Goal: Information Seeking & Learning: Find specific fact

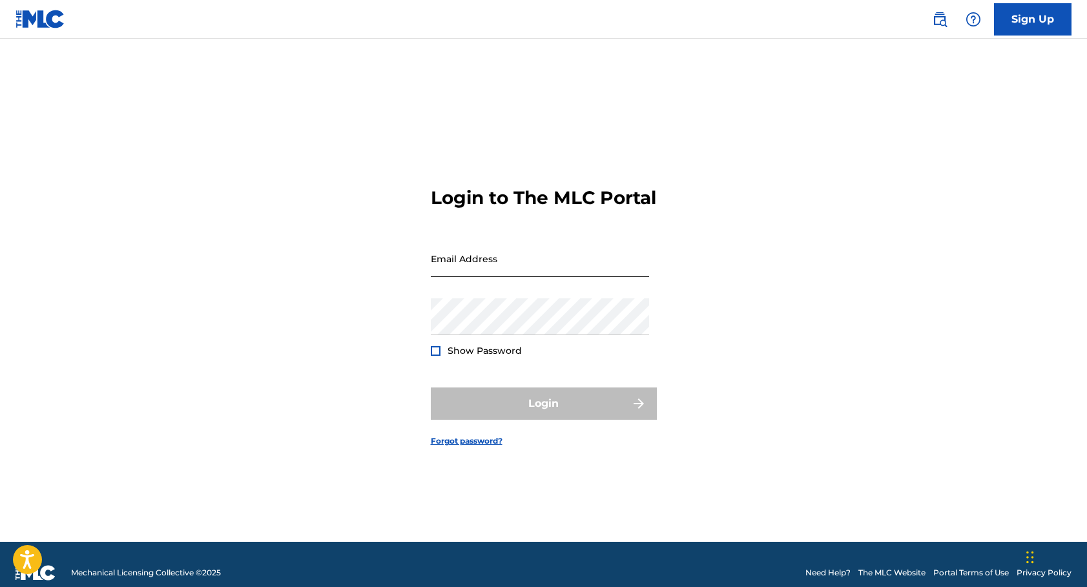
click at [475, 270] on input "Email Address" at bounding box center [540, 258] width 218 height 37
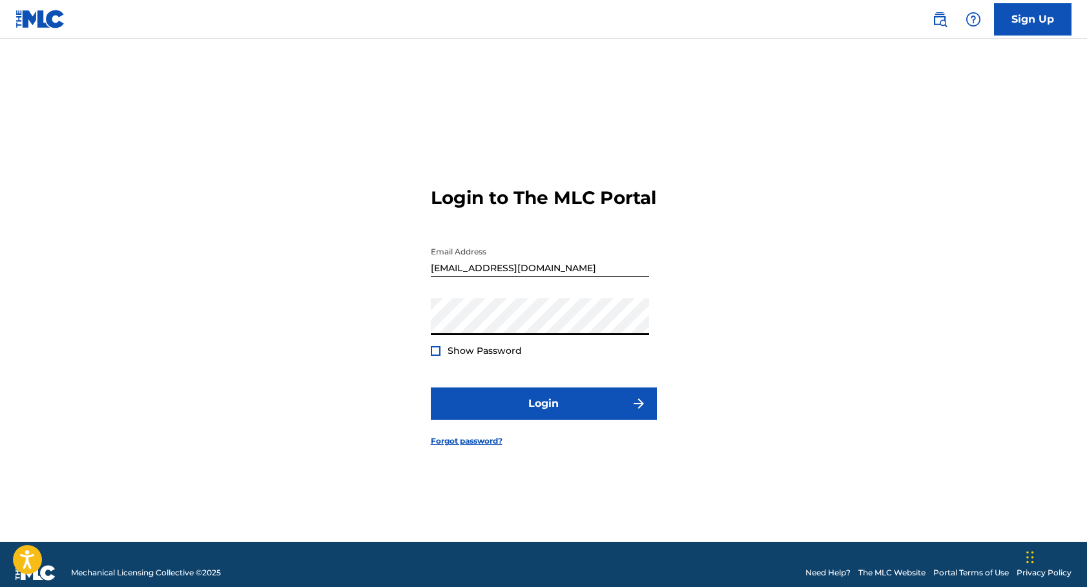
click at [475, 270] on input "[EMAIL_ADDRESS][DOMAIN_NAME]" at bounding box center [540, 258] width 218 height 37
type input "[EMAIL_ADDRESS][DOMAIN_NAME]"
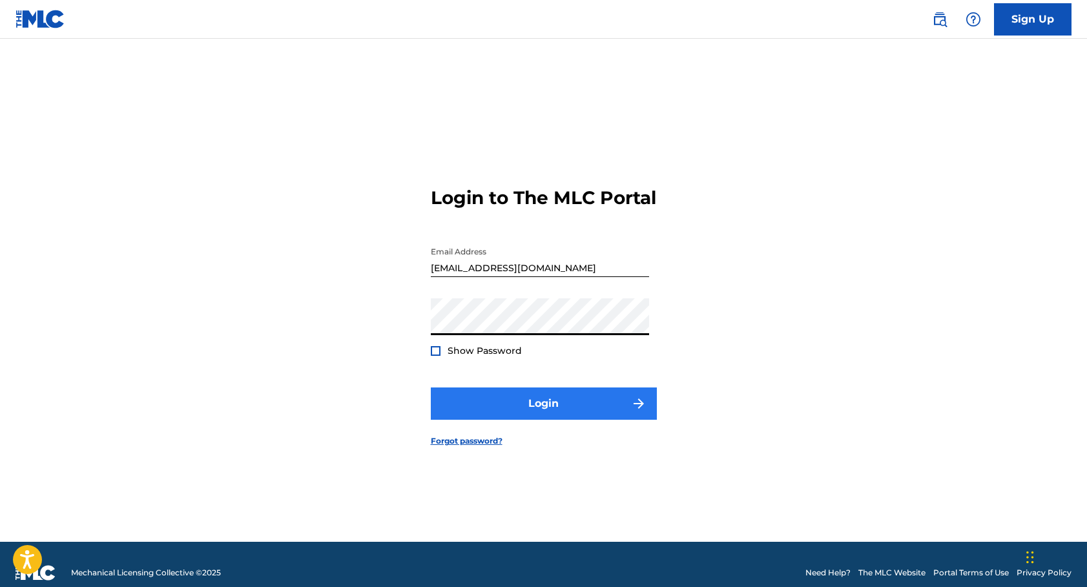
click at [554, 418] on button "Login" at bounding box center [544, 403] width 226 height 32
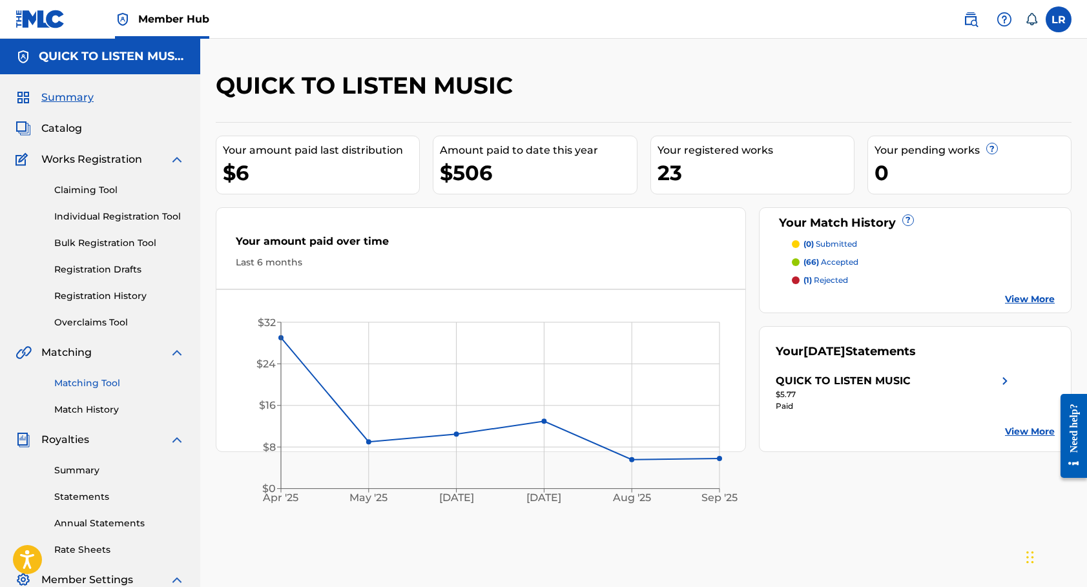
click at [85, 383] on link "Matching Tool" at bounding box center [119, 383] width 130 height 14
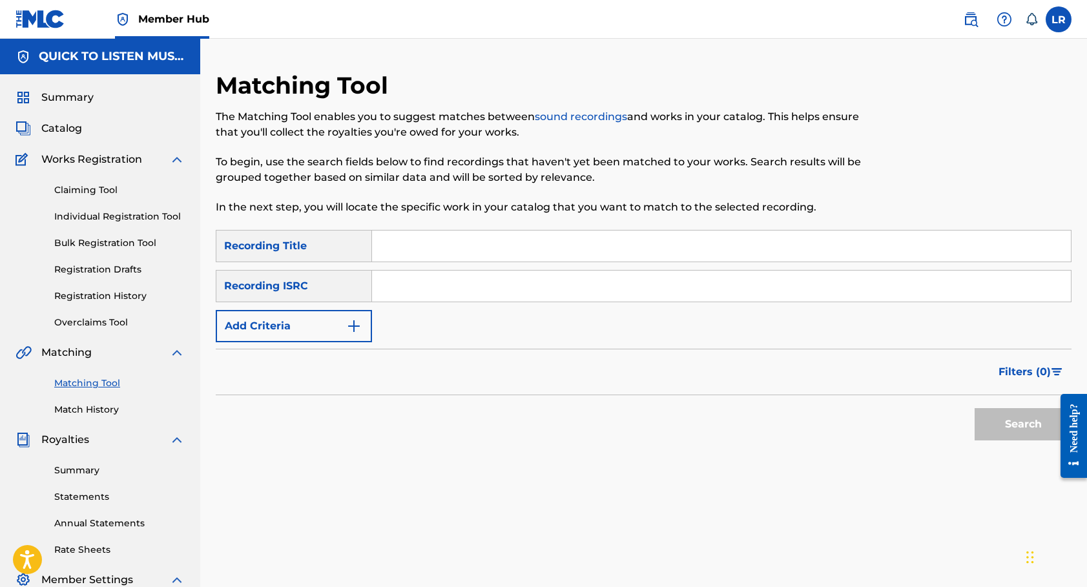
click at [602, 246] on input "Search Form" at bounding box center [721, 245] width 699 height 31
type input "I owe him everything"
click at [359, 323] on img "Search Form" at bounding box center [353, 325] width 15 height 15
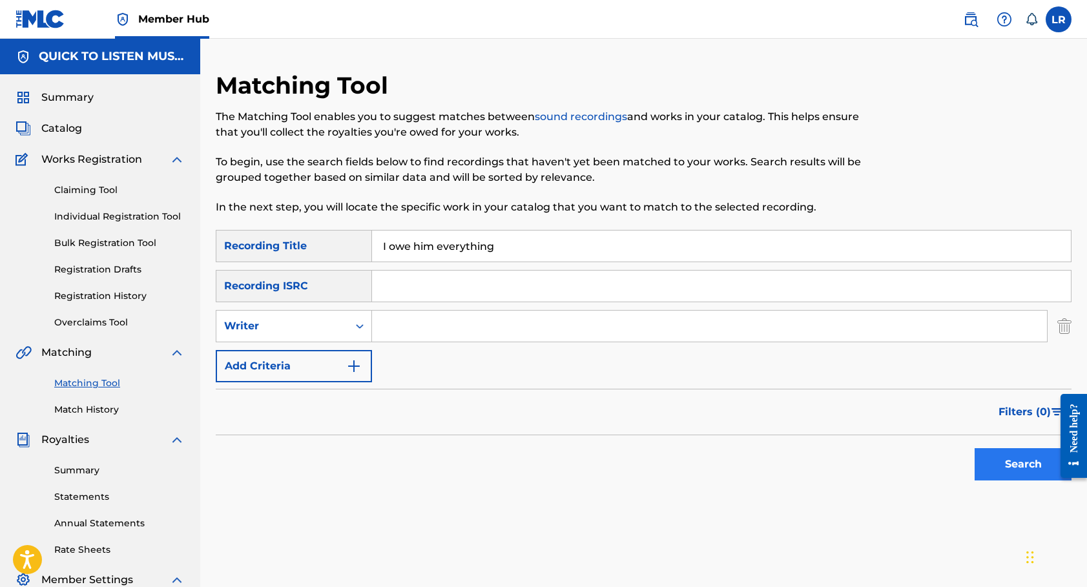
click at [1001, 475] on button "Search" at bounding box center [1022, 464] width 97 height 32
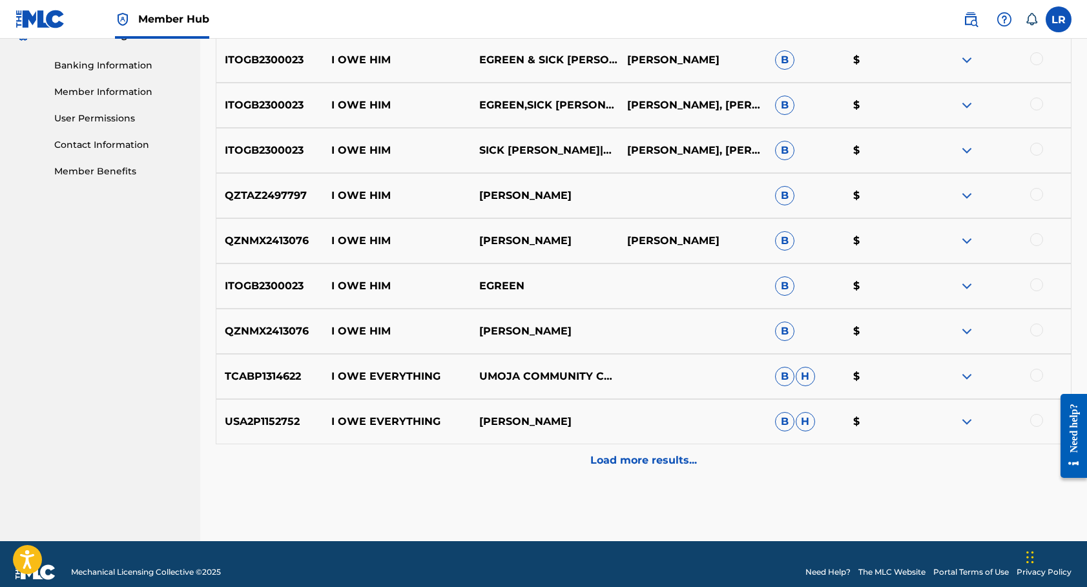
scroll to position [556, 0]
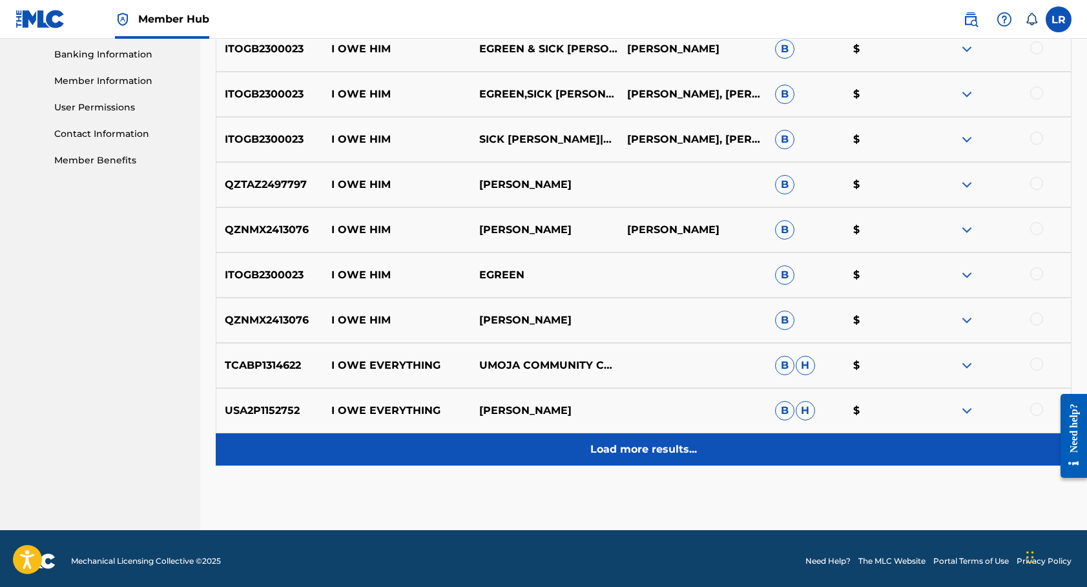
click at [647, 455] on p "Load more results..." at bounding box center [643, 449] width 107 height 15
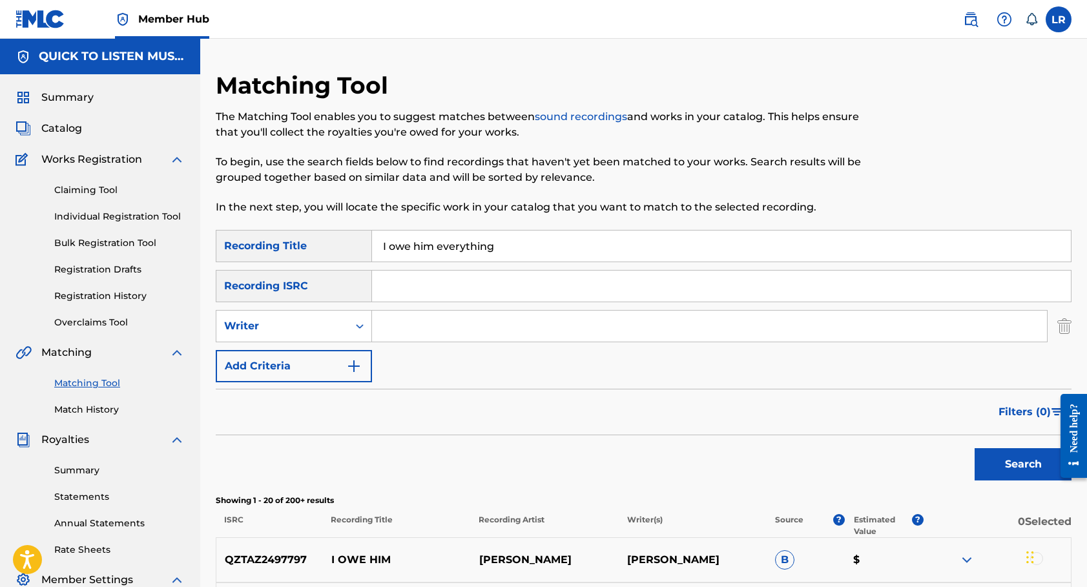
scroll to position [0, 0]
click at [362, 332] on div "Search Form" at bounding box center [359, 325] width 23 height 23
click at [284, 362] on div "Recording Artist" at bounding box center [293, 358] width 155 height 32
click at [418, 338] on input "Search Form" at bounding box center [709, 326] width 675 height 31
click at [1023, 464] on button "Search" at bounding box center [1022, 464] width 97 height 32
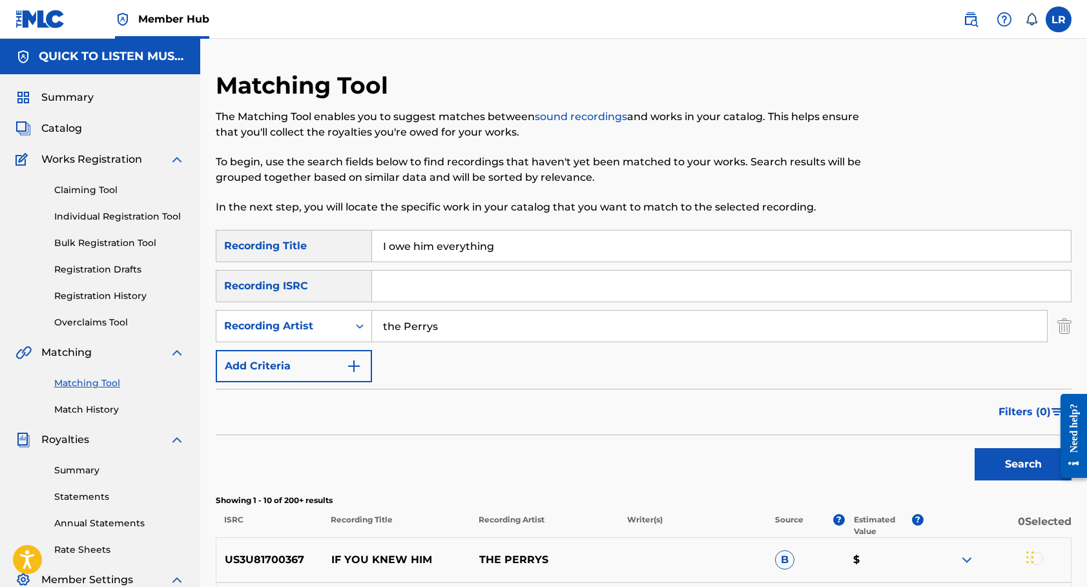
click at [460, 329] on input "the Perrys" at bounding box center [709, 326] width 675 height 31
type input "M"
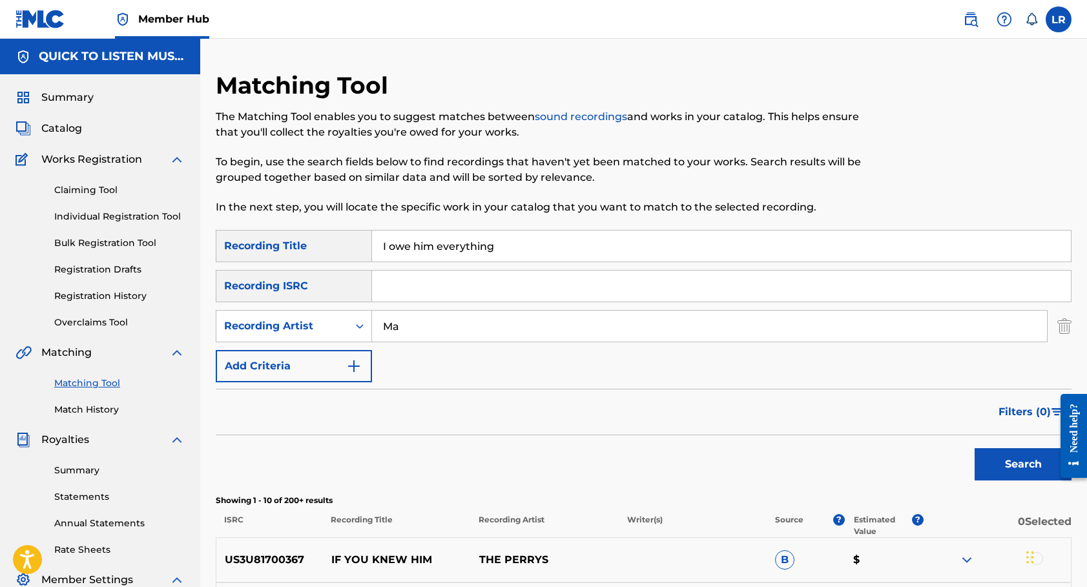
type input "M"
type input "[PERSON_NAME]"
click at [1023, 464] on button "Search" at bounding box center [1022, 464] width 97 height 32
click at [522, 244] on input "I owe him everything" at bounding box center [721, 245] width 699 height 31
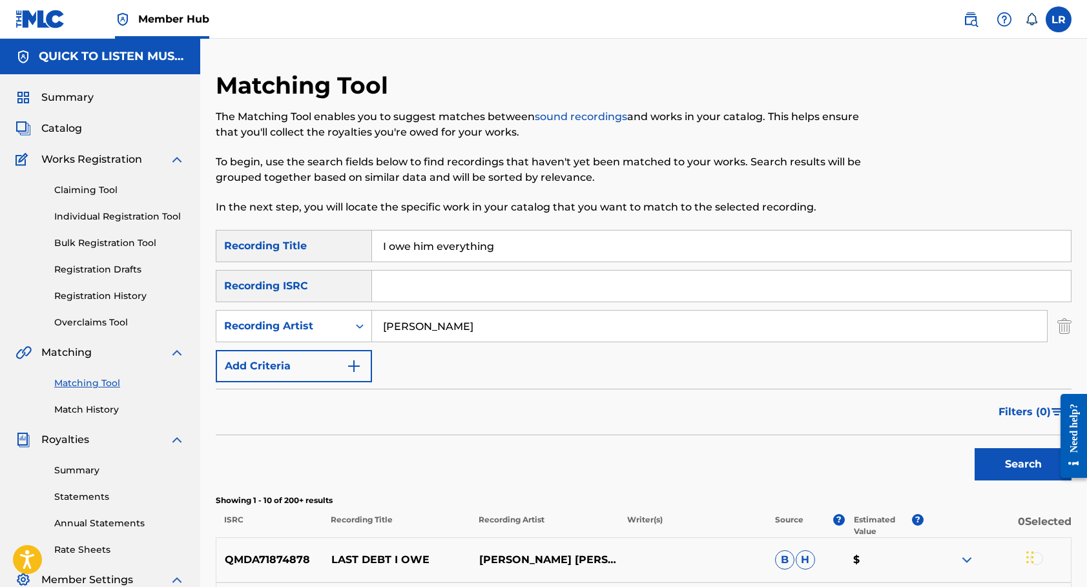
click at [522, 244] on input "I owe him everything" at bounding box center [721, 245] width 699 height 31
type input "love is the reason why"
click at [449, 331] on input "[PERSON_NAME]" at bounding box center [709, 326] width 675 height 31
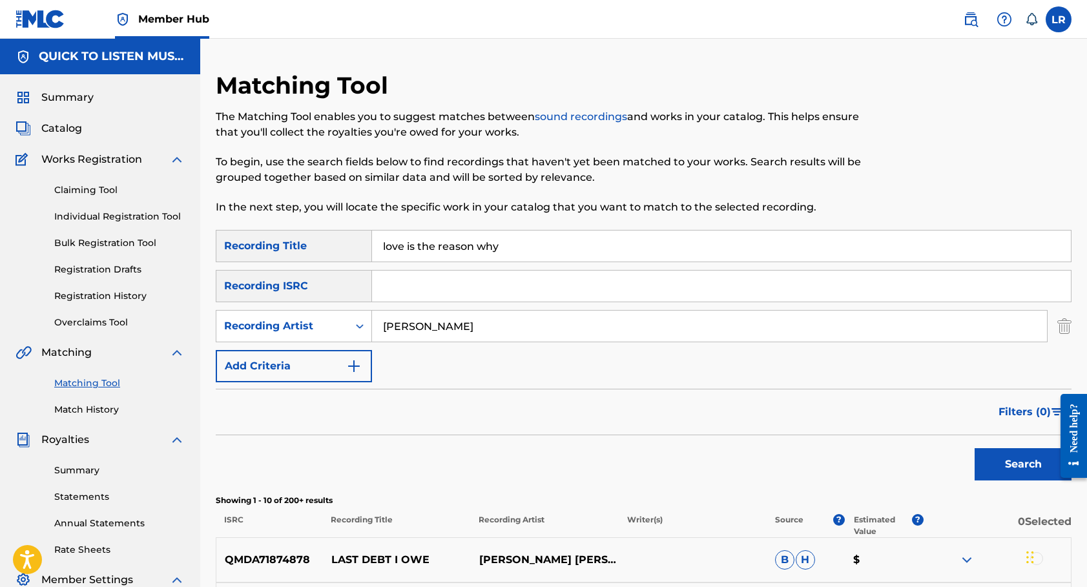
click at [449, 331] on input "[PERSON_NAME]" at bounding box center [709, 326] width 675 height 31
type input "g"
type input "[PERSON_NAME] vocal band"
click at [1023, 464] on button "Search" at bounding box center [1022, 464] width 97 height 32
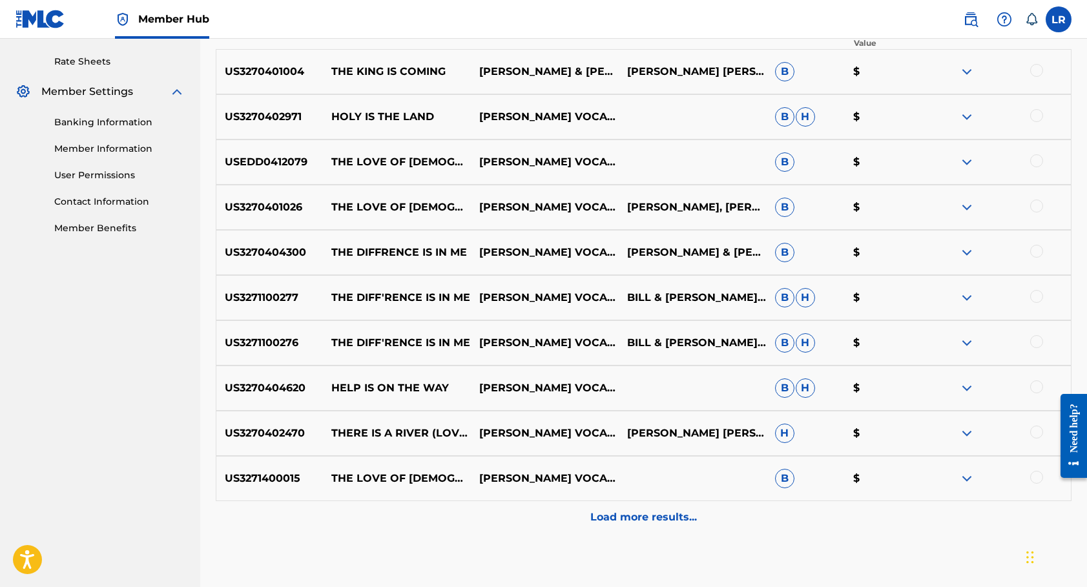
scroll to position [487, 0]
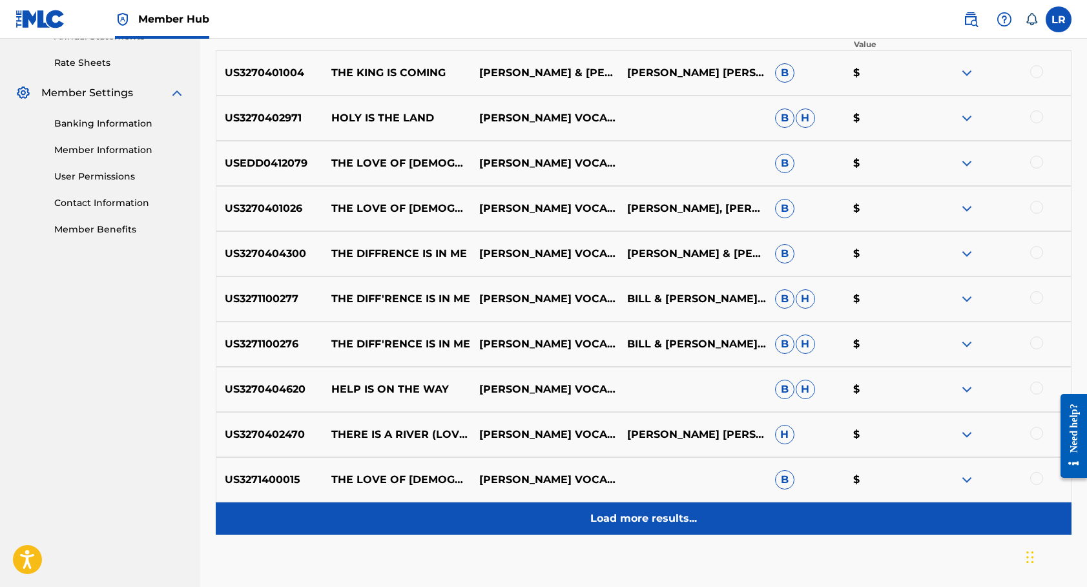
click at [638, 522] on p "Load more results..." at bounding box center [643, 518] width 107 height 15
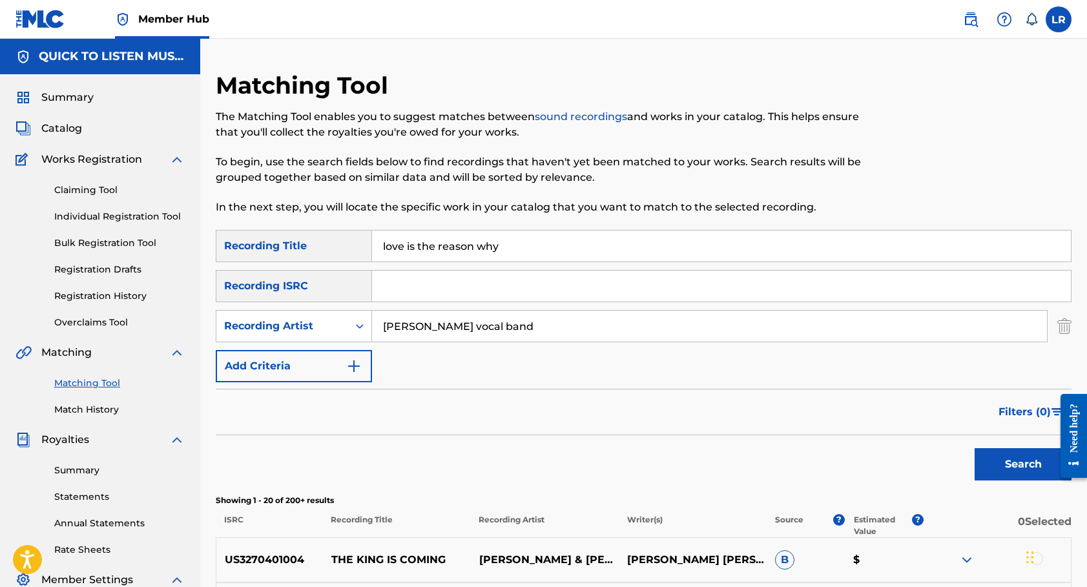
scroll to position [0, 0]
click at [530, 245] on input "love is the reason why" at bounding box center [721, 245] width 699 height 31
type input "[DEMOGRAPHIC_DATA]'s gonna do great things"
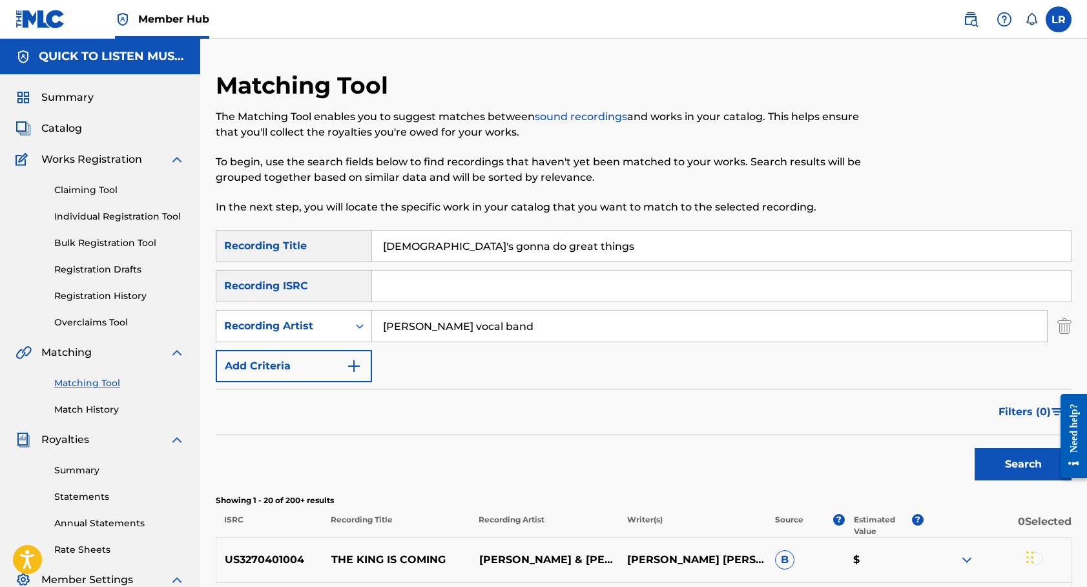
click at [494, 323] on input "[PERSON_NAME] vocal band" at bounding box center [709, 326] width 675 height 31
click at [1021, 458] on button "Search" at bounding box center [1022, 464] width 97 height 32
click at [546, 248] on input "[DEMOGRAPHIC_DATA]'s gonna do great things" at bounding box center [721, 245] width 699 height 31
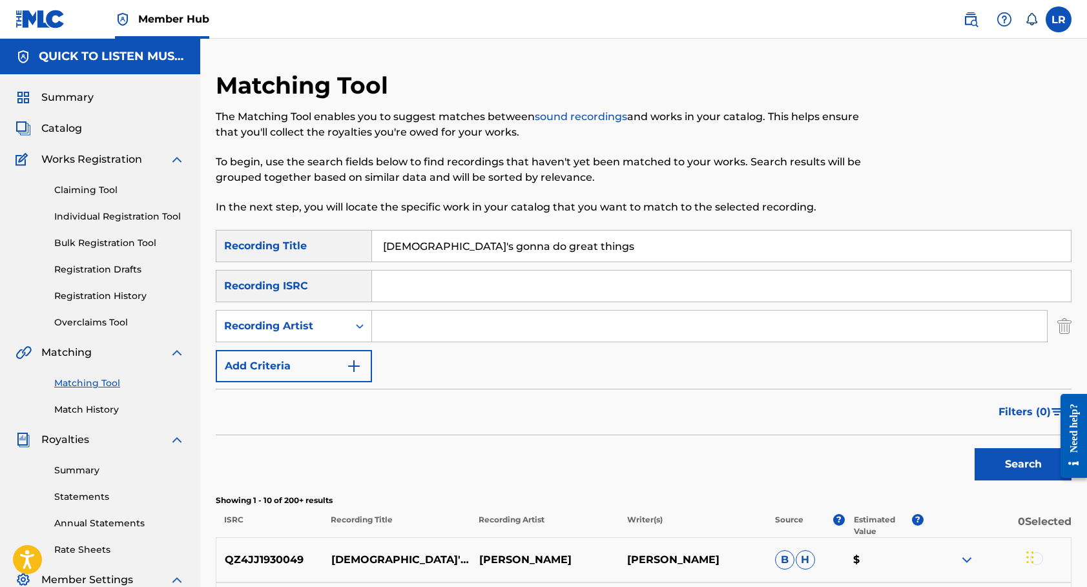
click at [546, 241] on input "[DEMOGRAPHIC_DATA]'s gonna do great things" at bounding box center [721, 245] width 699 height 31
type input "[DEMOGRAPHIC_DATA] of someday soon"
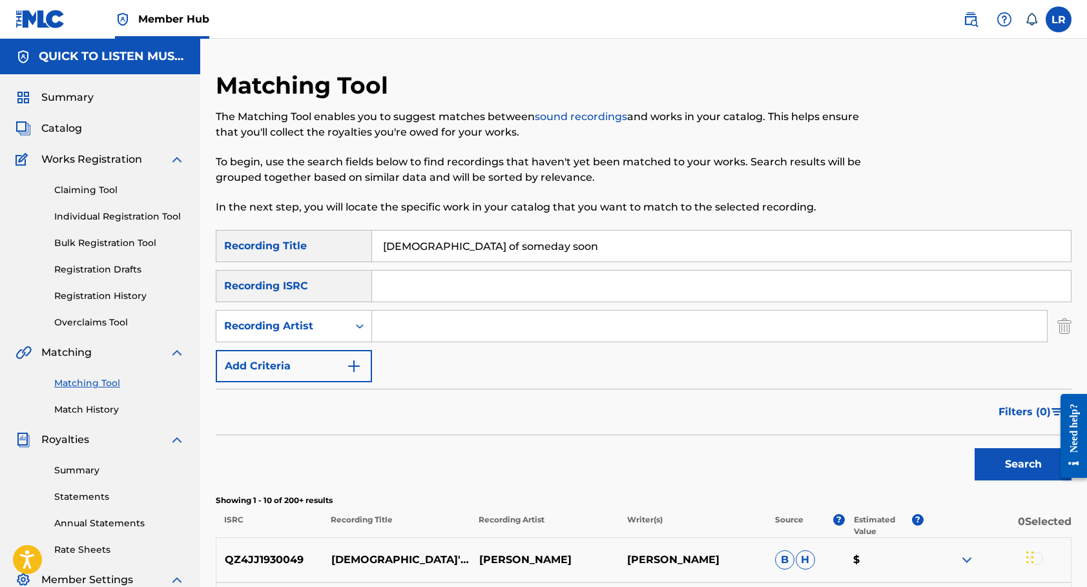
click at [1023, 464] on button "Search" at bounding box center [1022, 464] width 97 height 32
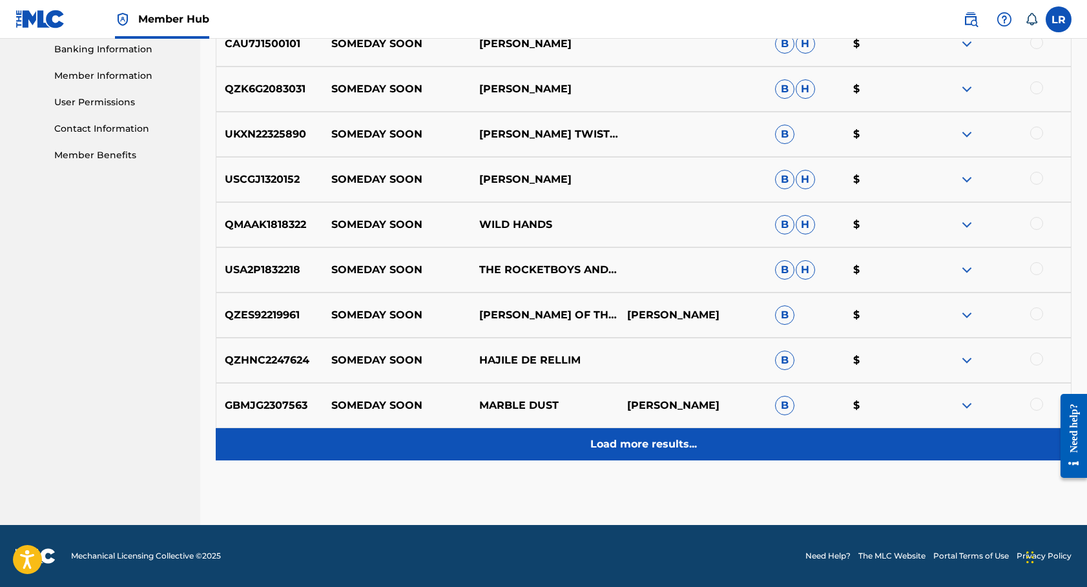
click at [637, 452] on div "Load more results..." at bounding box center [643, 444] width 855 height 32
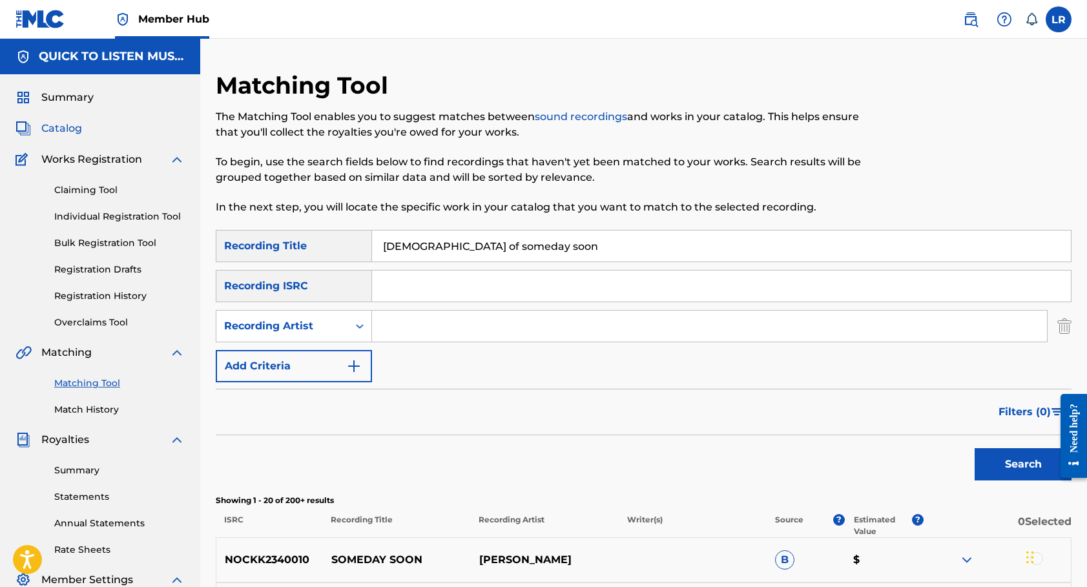
click at [66, 131] on span "Catalog" at bounding box center [61, 128] width 41 height 15
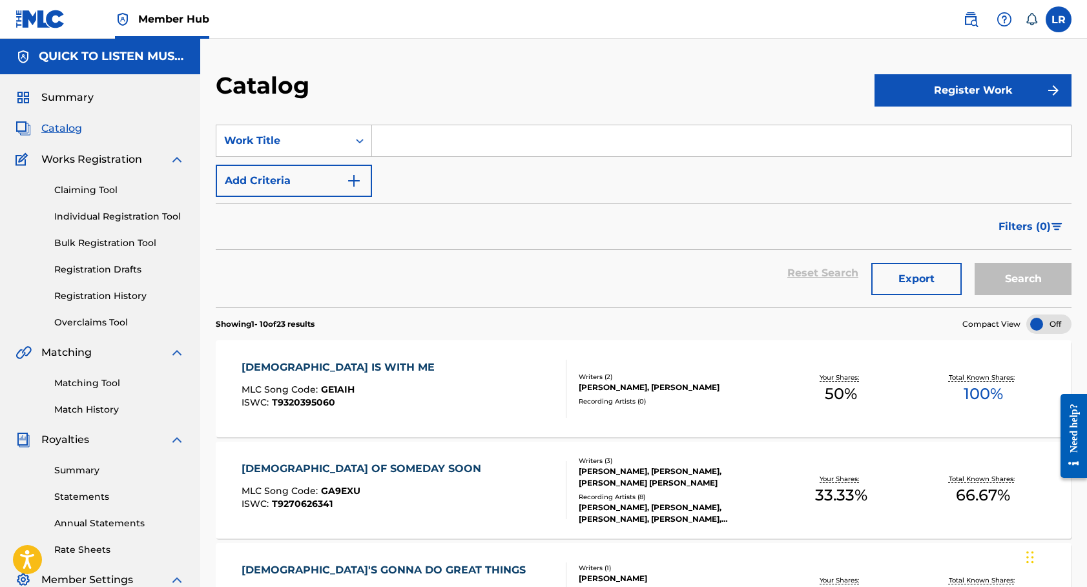
click at [92, 375] on div "Matching Tool Match History" at bounding box center [99, 388] width 169 height 56
click at [105, 387] on link "Matching Tool" at bounding box center [119, 383] width 130 height 14
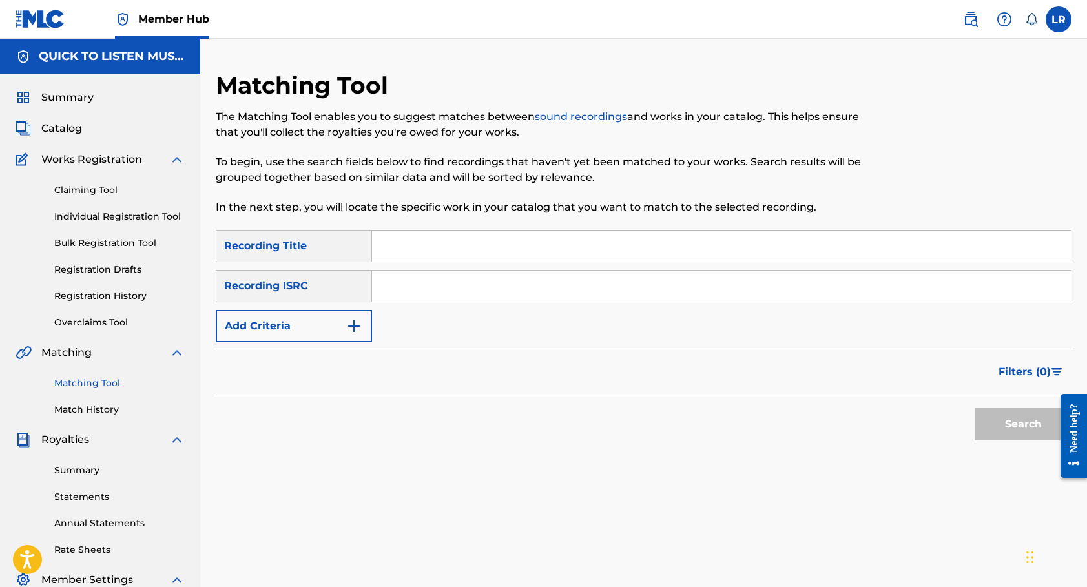
click at [65, 139] on div "Summary Catalog Works Registration Claiming Tool Individual Registration Tool B…" at bounding box center [100, 406] width 200 height 664
click at [66, 133] on span "Catalog" at bounding box center [61, 128] width 41 height 15
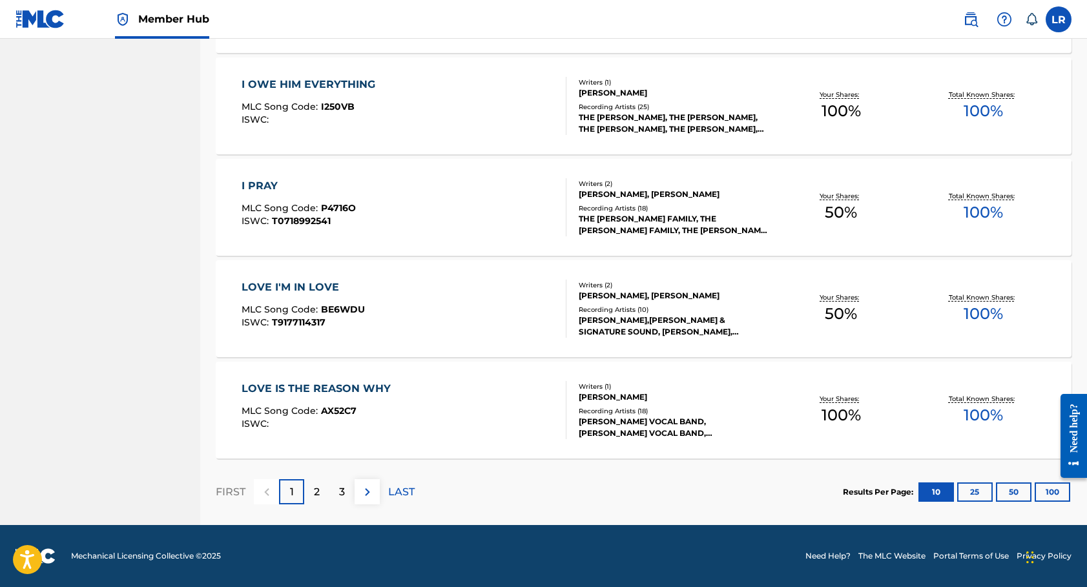
scroll to position [891, 0]
click at [1054, 484] on div at bounding box center [1068, 435] width 36 height 110
click at [1038, 491] on button "100" at bounding box center [1052, 491] width 36 height 19
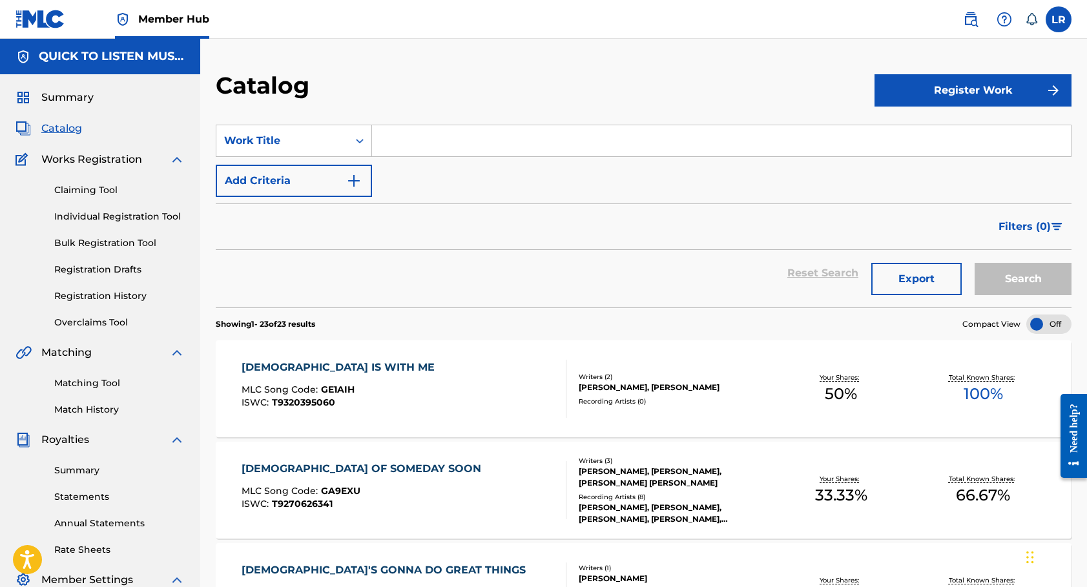
scroll to position [0, 0]
click at [90, 406] on link "Match History" at bounding box center [119, 410] width 130 height 14
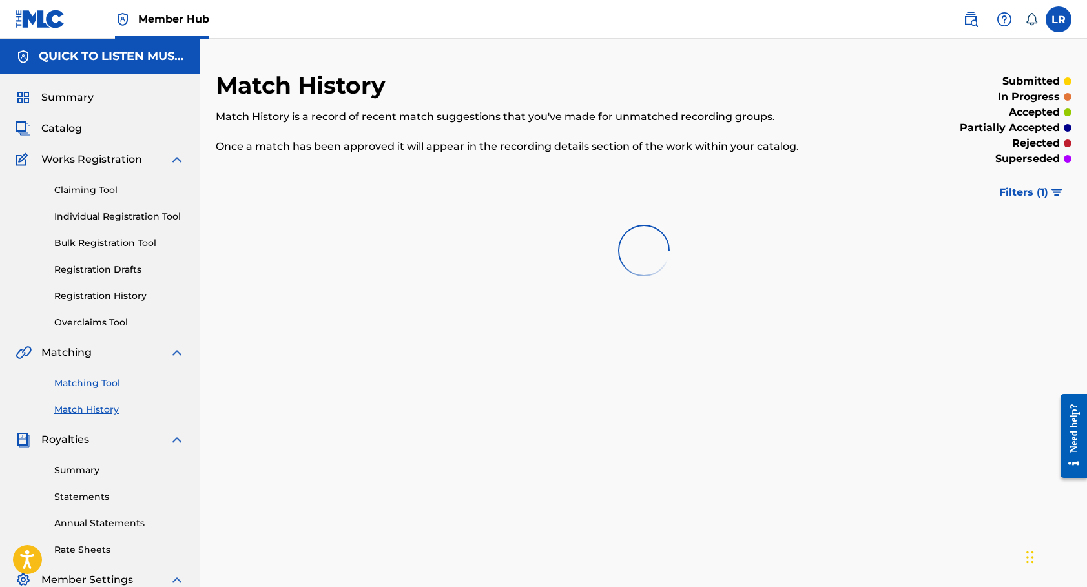
click at [108, 380] on link "Matching Tool" at bounding box center [119, 383] width 130 height 14
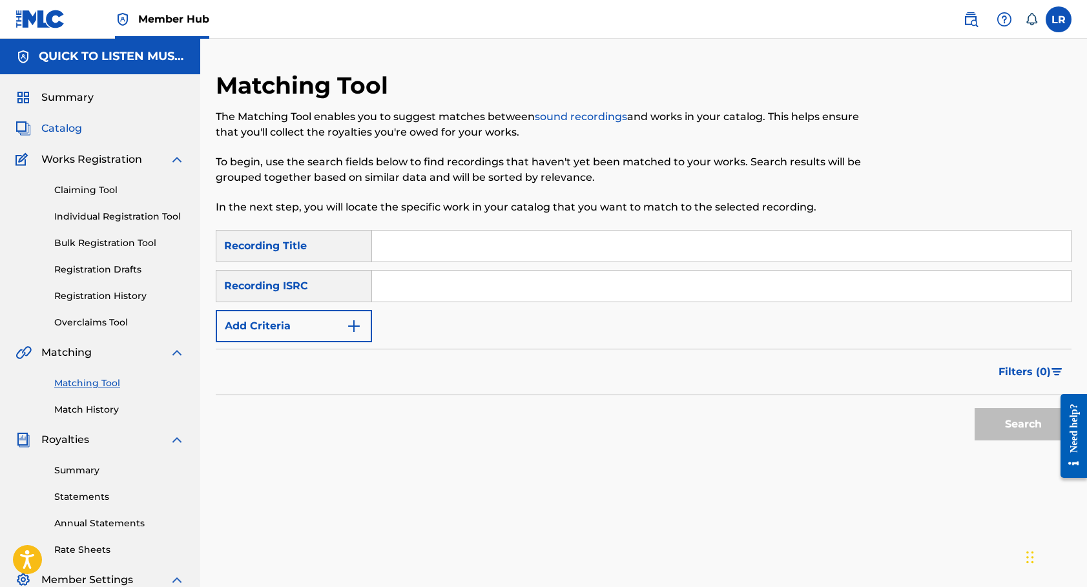
click at [61, 132] on span "Catalog" at bounding box center [61, 128] width 41 height 15
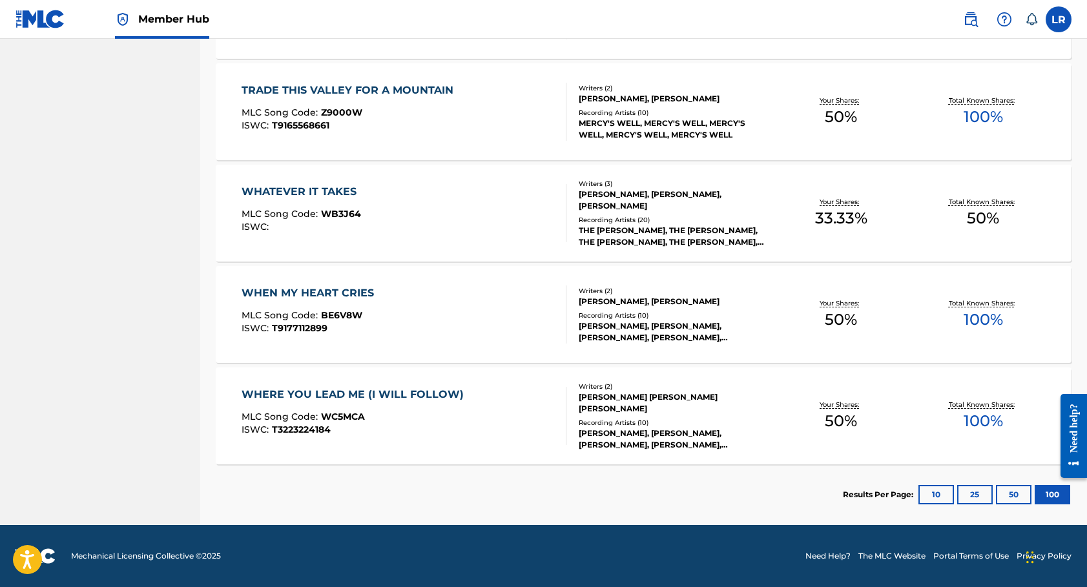
scroll to position [2203, 0]
click at [1045, 490] on button "100" at bounding box center [1052, 494] width 36 height 19
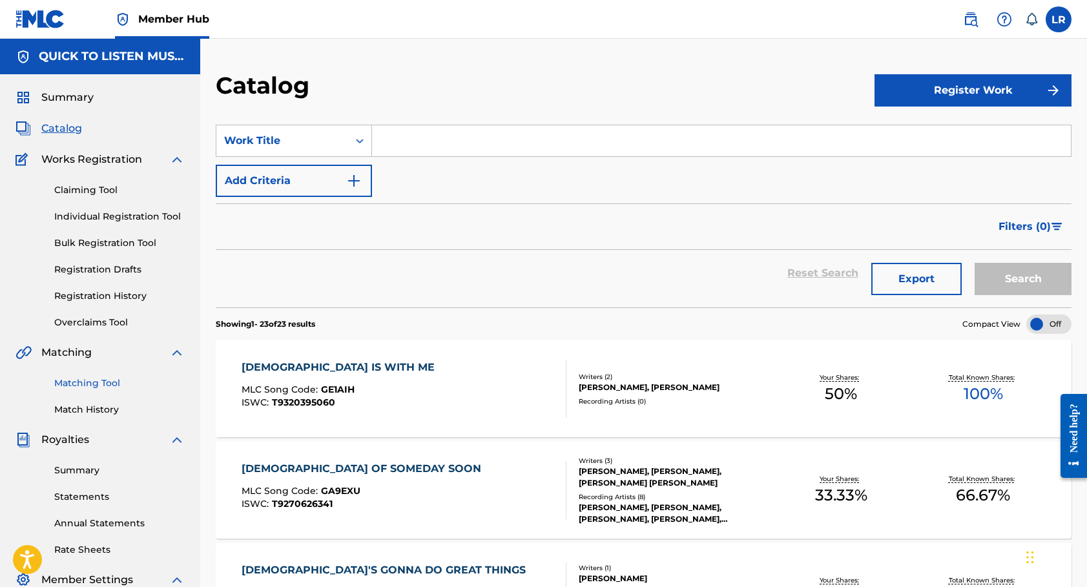
scroll to position [0, 0]
click at [81, 384] on link "Matching Tool" at bounding box center [119, 383] width 130 height 14
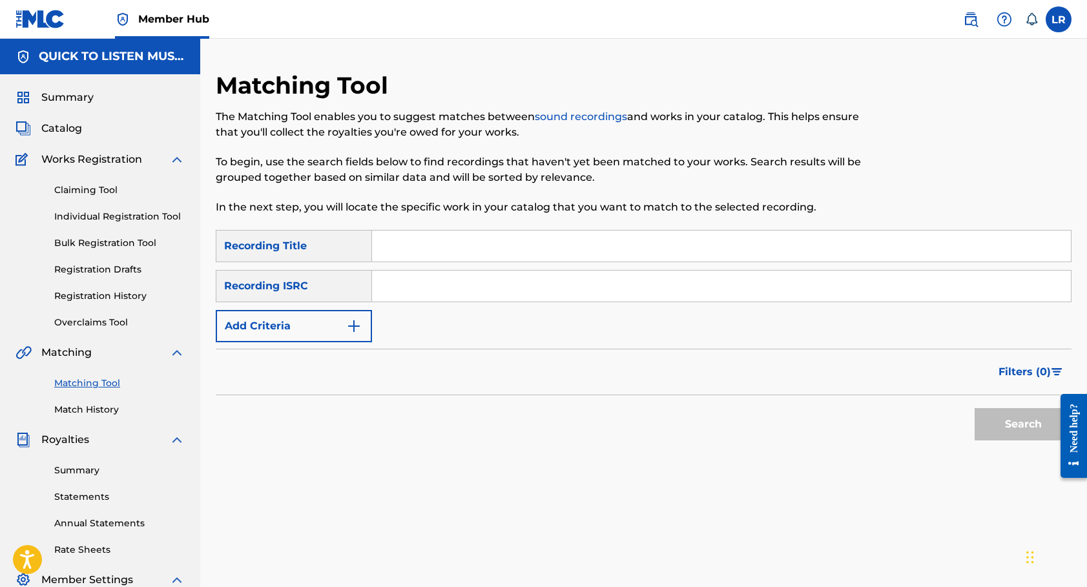
click at [433, 239] on input "Search Form" at bounding box center [721, 245] width 699 height 31
type input "where you lead me"
click at [1023, 424] on button "Search" at bounding box center [1022, 424] width 97 height 32
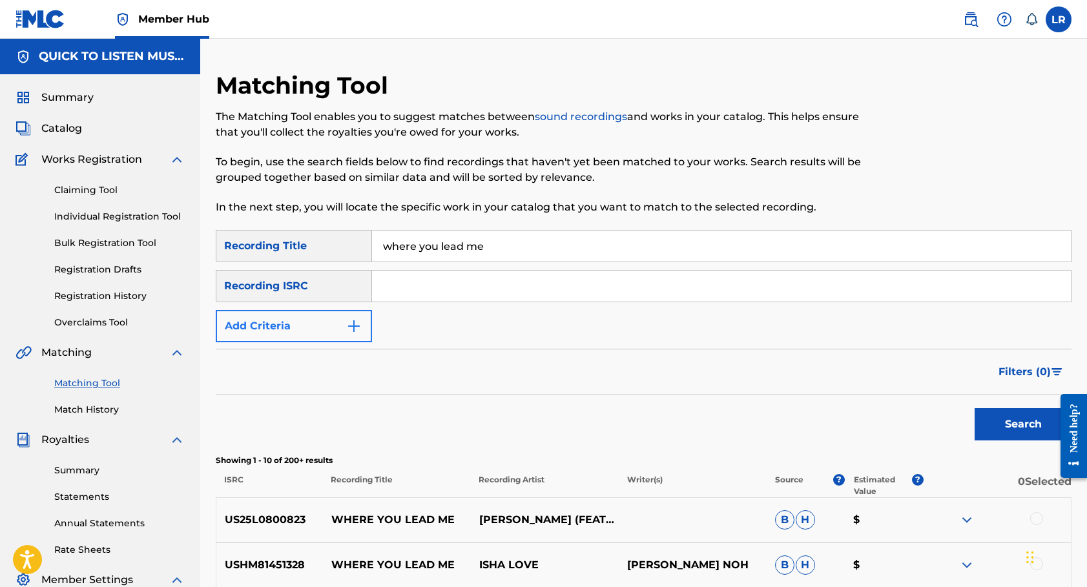
click at [358, 325] on img "Search Form" at bounding box center [353, 325] width 15 height 15
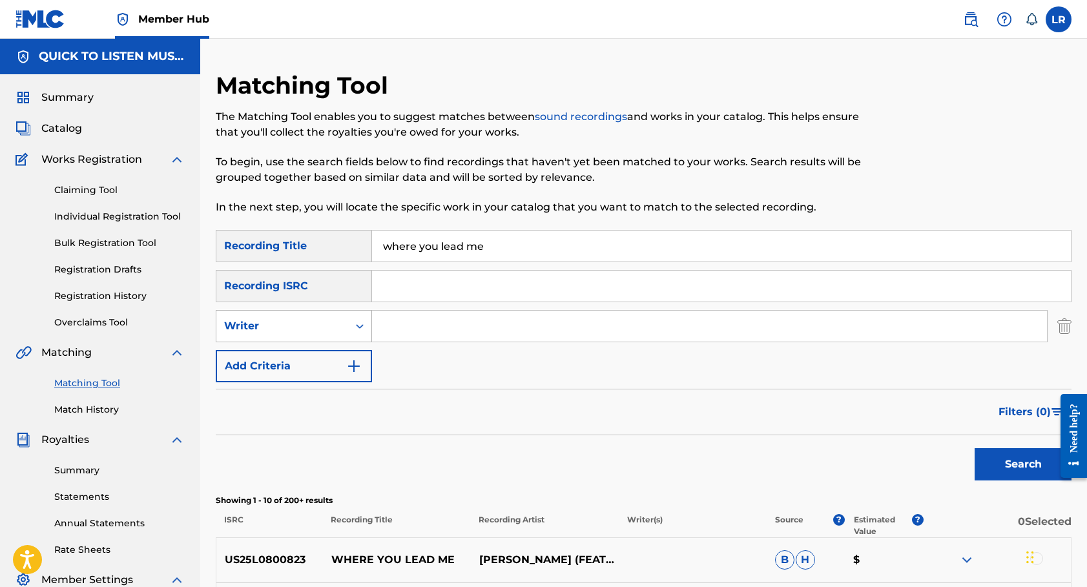
click at [362, 326] on icon "Search Form" at bounding box center [360, 326] width 8 height 5
click at [322, 356] on div "Recording Artist" at bounding box center [293, 358] width 155 height 32
click at [444, 323] on input "Search Form" at bounding box center [709, 326] width 675 height 31
type input "[PERSON_NAME]"
click at [1023, 464] on button "Search" at bounding box center [1022, 464] width 97 height 32
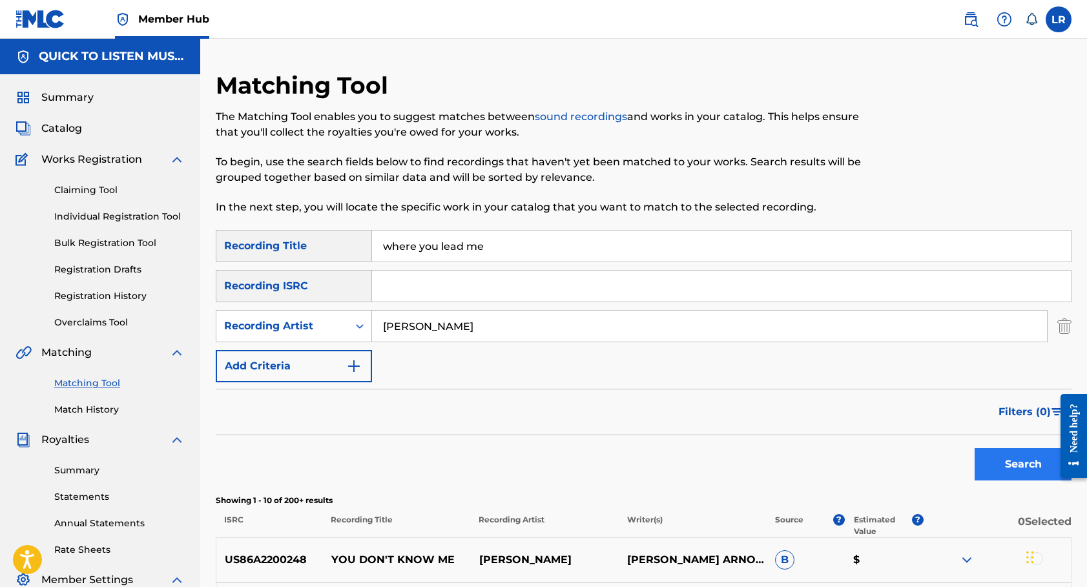
click at [1014, 458] on button "Search" at bounding box center [1022, 464] width 97 height 32
click at [433, 245] on input "where you lead me" at bounding box center [721, 245] width 699 height 31
type input "cross he carried"
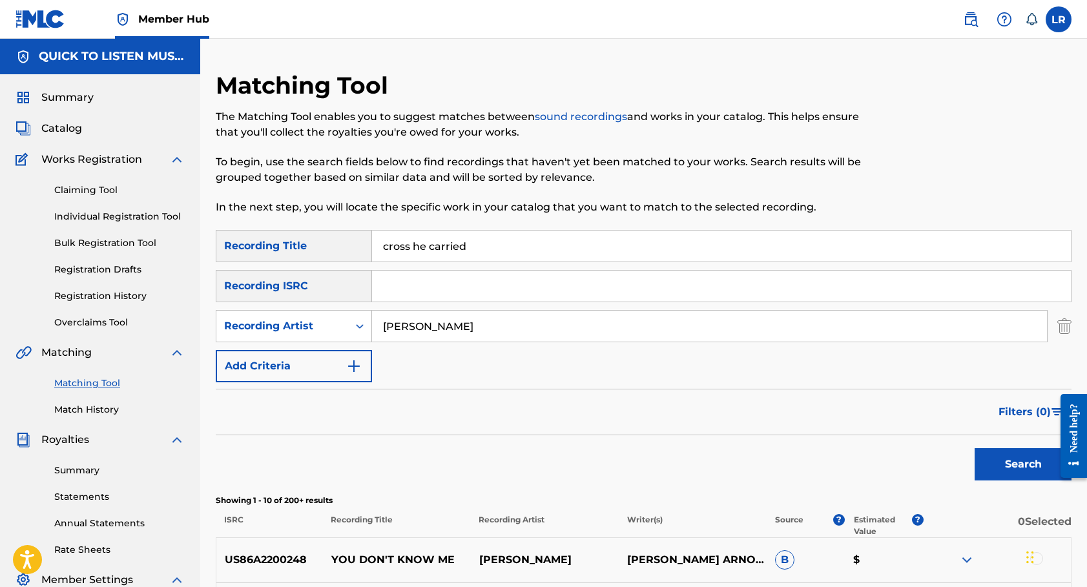
click at [400, 321] on input "[PERSON_NAME]" at bounding box center [709, 326] width 675 height 31
click at [1021, 473] on button "Search" at bounding box center [1022, 464] width 97 height 32
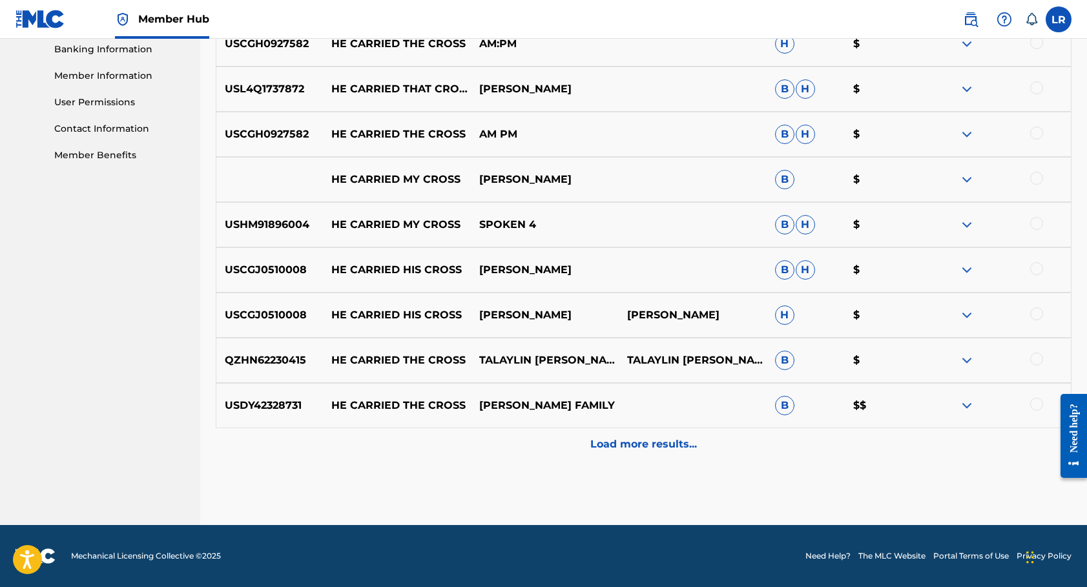
scroll to position [561, 0]
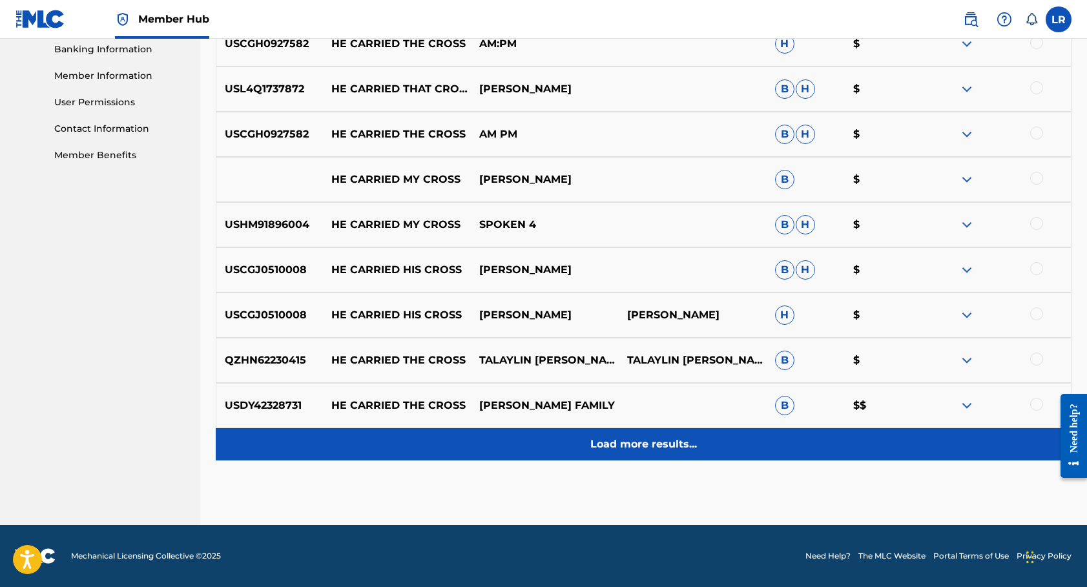
click at [626, 451] on p "Load more results..." at bounding box center [643, 443] width 107 height 15
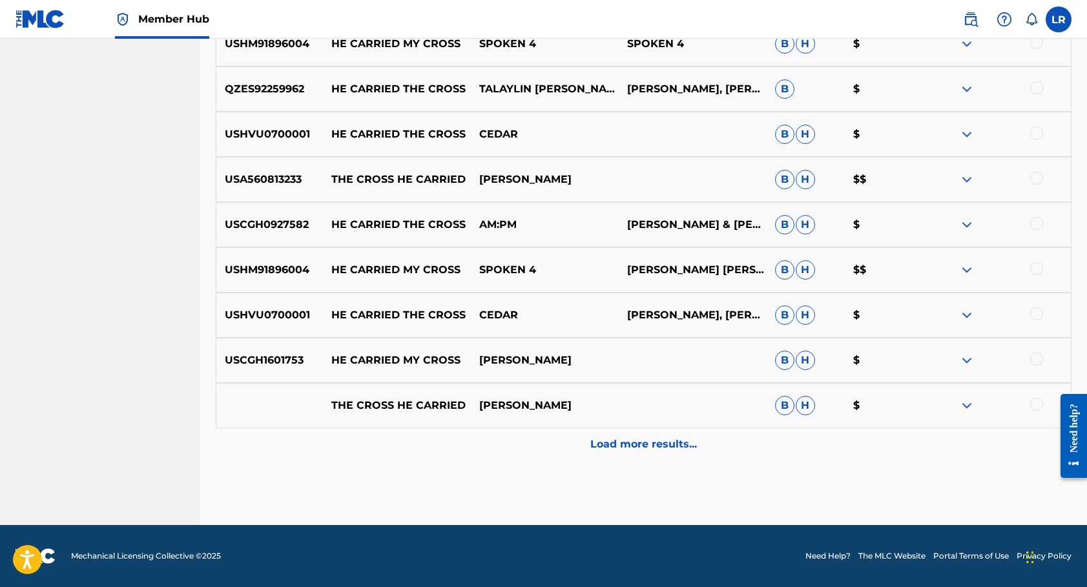
scroll to position [1013, 0]
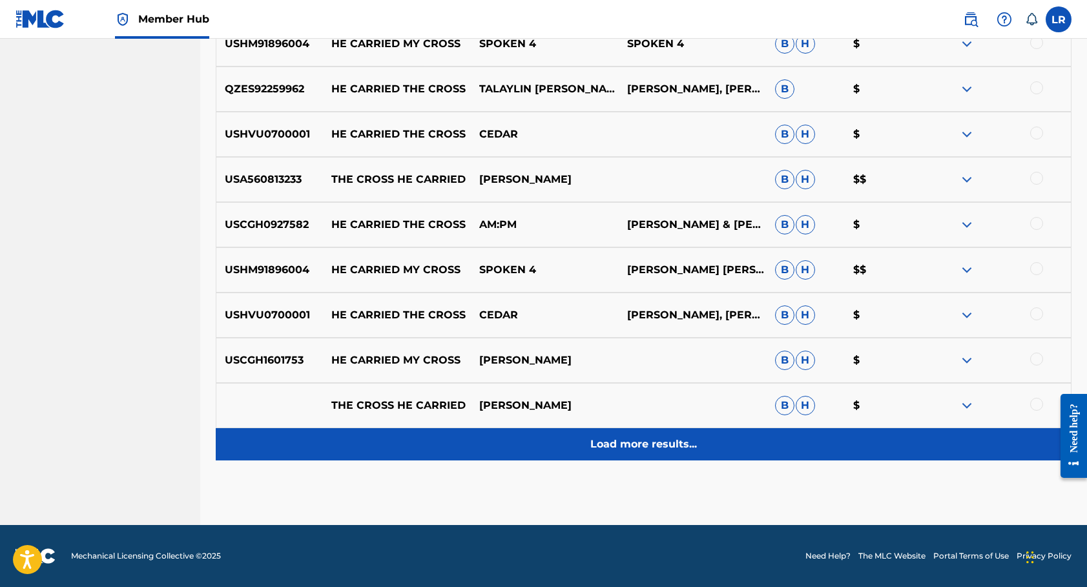
click at [645, 442] on p "Load more results..." at bounding box center [643, 443] width 107 height 15
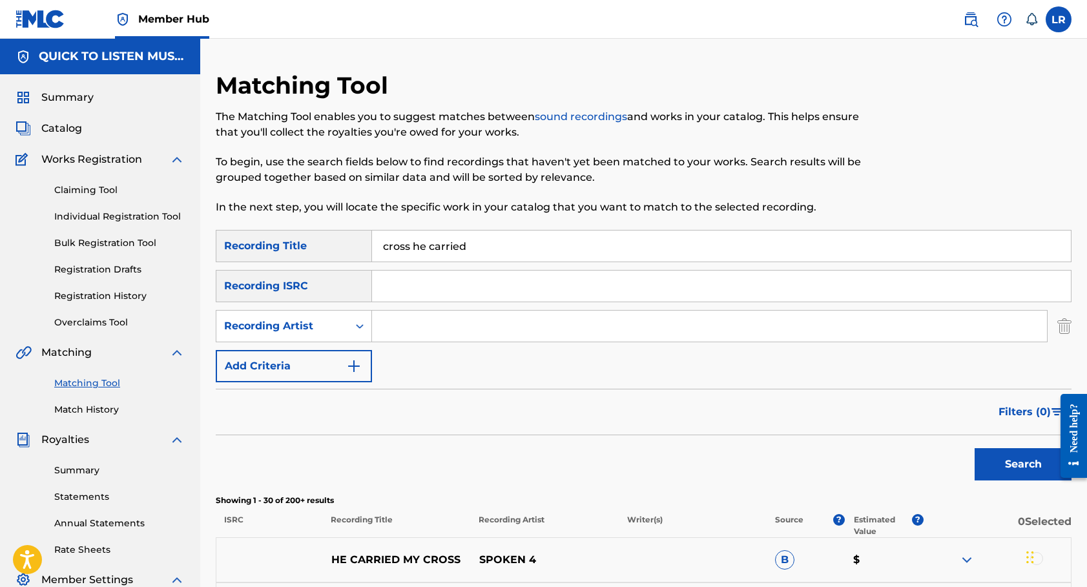
scroll to position [0, 0]
click at [382, 247] on input "cross he carried" at bounding box center [721, 245] width 699 height 31
type input "the cross he carried"
click at [403, 328] on input "Search Form" at bounding box center [709, 326] width 675 height 31
click at [1023, 464] on button "Search" at bounding box center [1022, 464] width 97 height 32
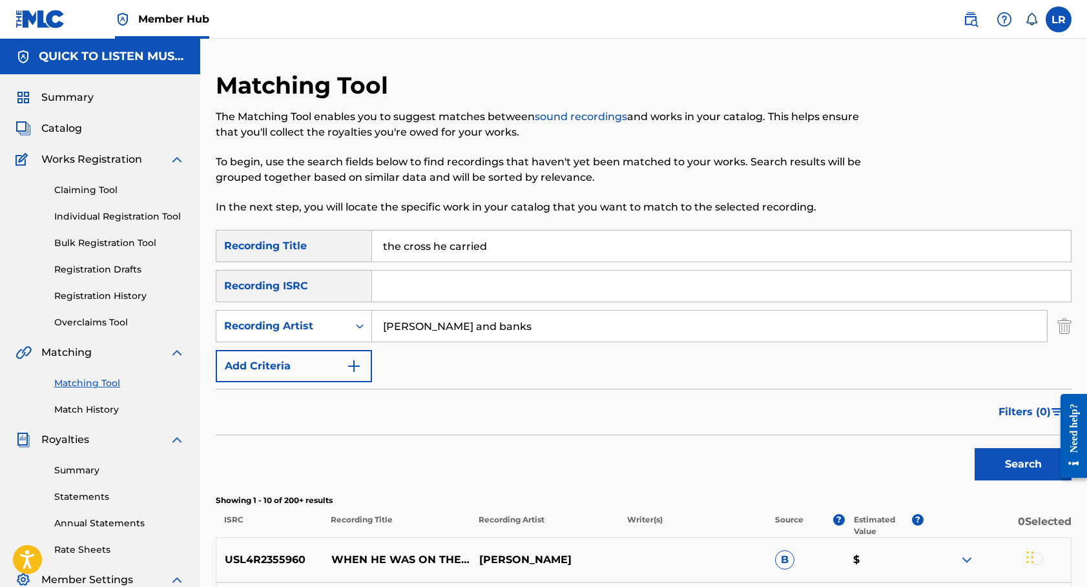
click at [1023, 464] on button "Search" at bounding box center [1022, 464] width 97 height 32
click at [487, 322] on input "[PERSON_NAME] and banks" at bounding box center [709, 326] width 675 height 31
click at [1023, 464] on button "Search" at bounding box center [1022, 464] width 97 height 32
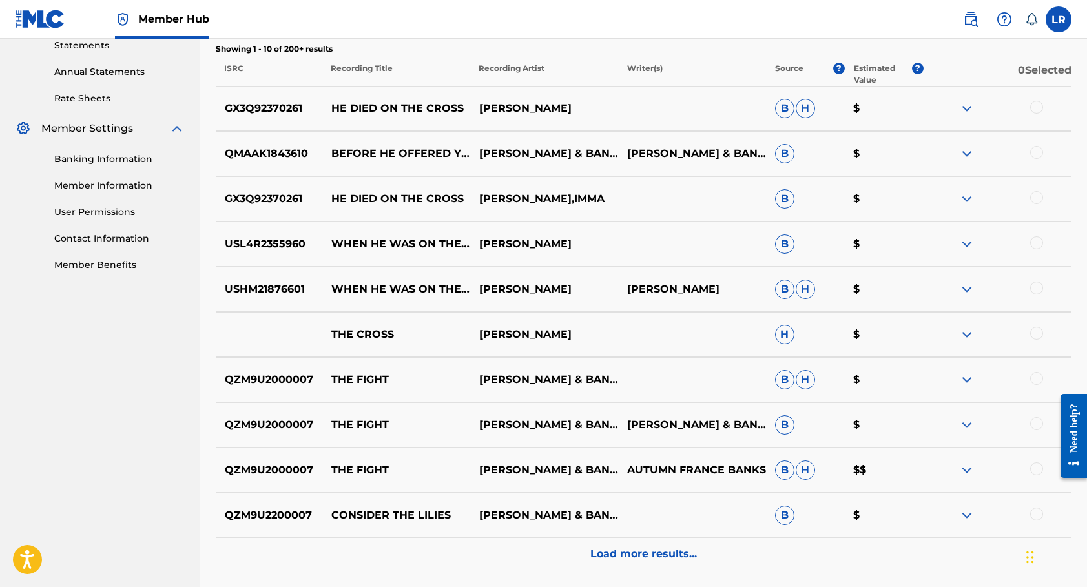
scroll to position [453, 0]
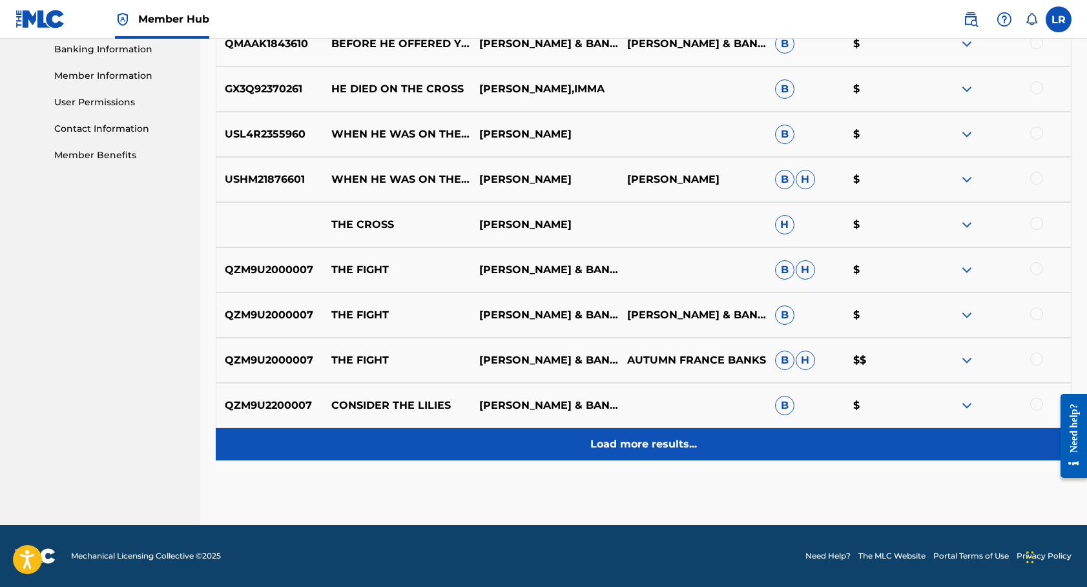
click at [654, 442] on p "Load more results..." at bounding box center [643, 443] width 107 height 15
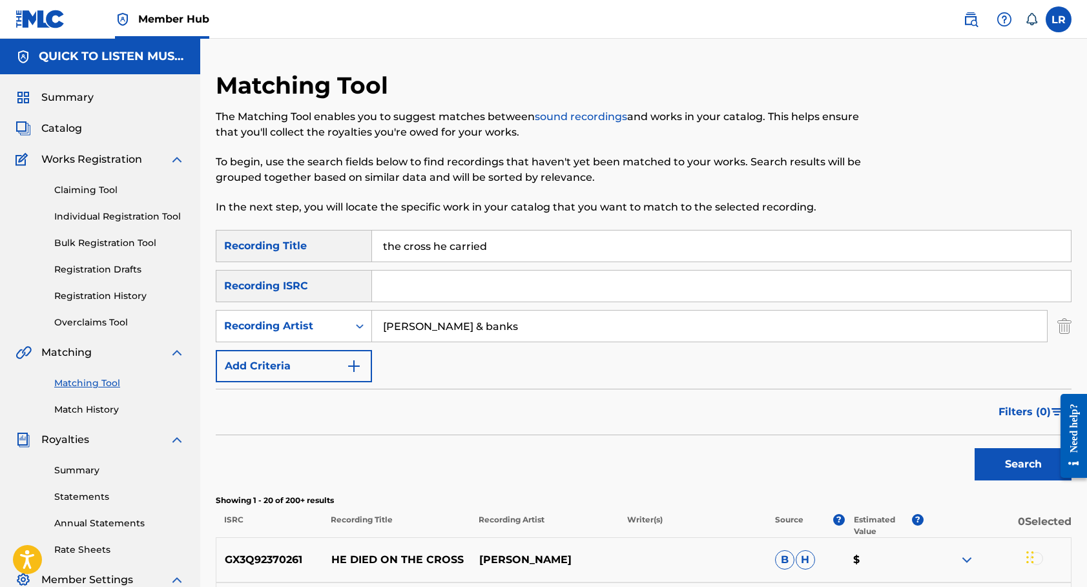
scroll to position [0, 0]
click at [476, 327] on input "[PERSON_NAME] & banks" at bounding box center [709, 326] width 675 height 31
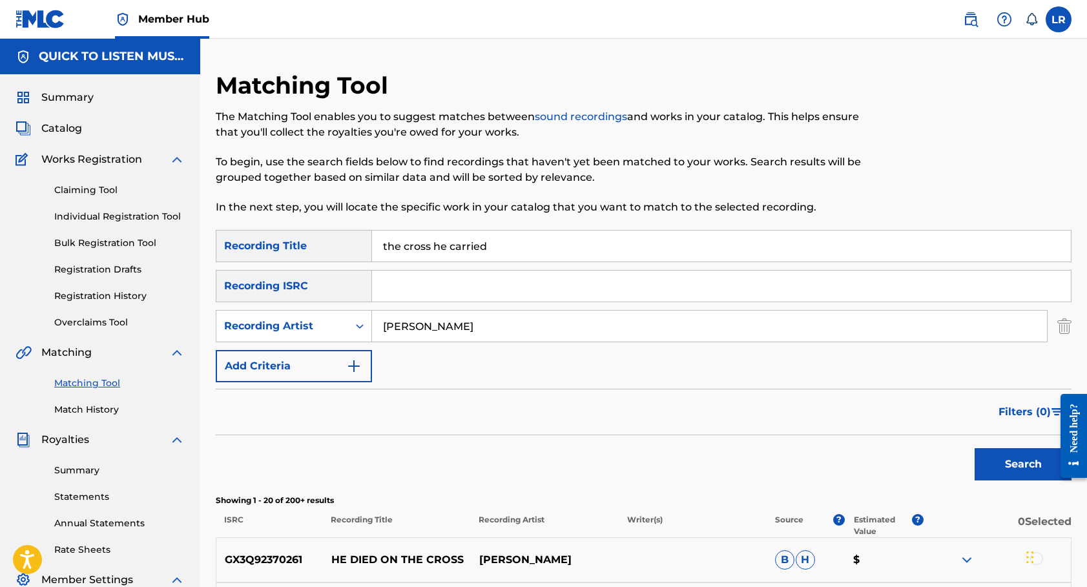
type input "[PERSON_NAME]"
click at [1023, 464] on button "Search" at bounding box center [1022, 464] width 97 height 32
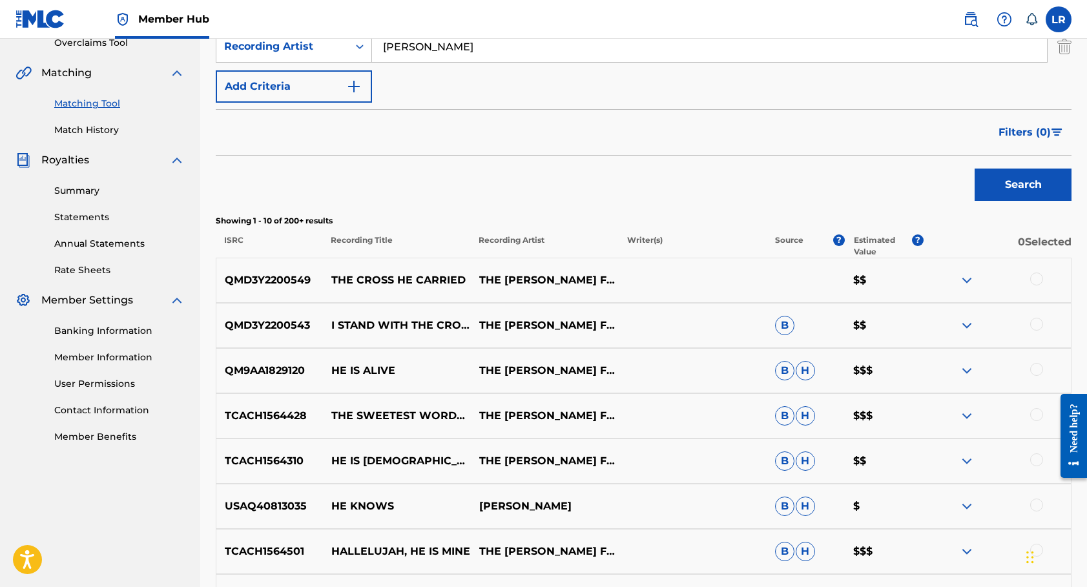
scroll to position [285, 0]
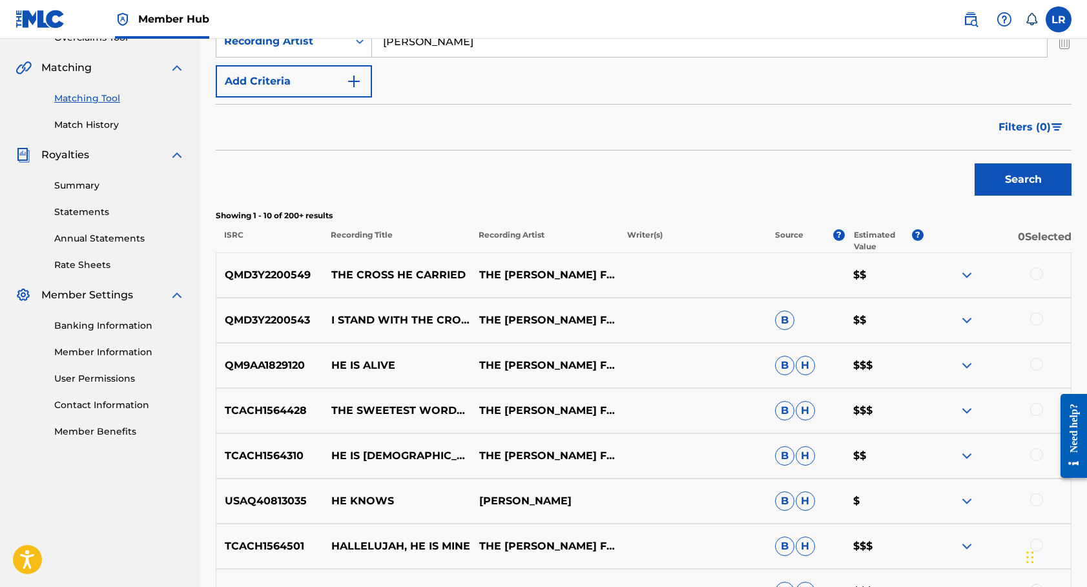
click at [1040, 275] on div at bounding box center [1036, 273] width 13 height 13
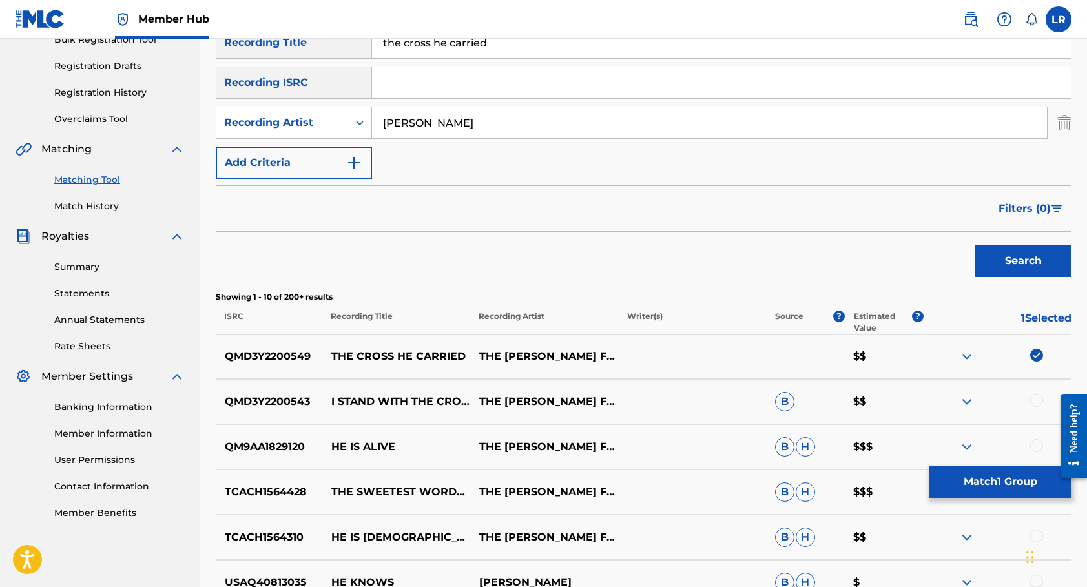
scroll to position [206, 0]
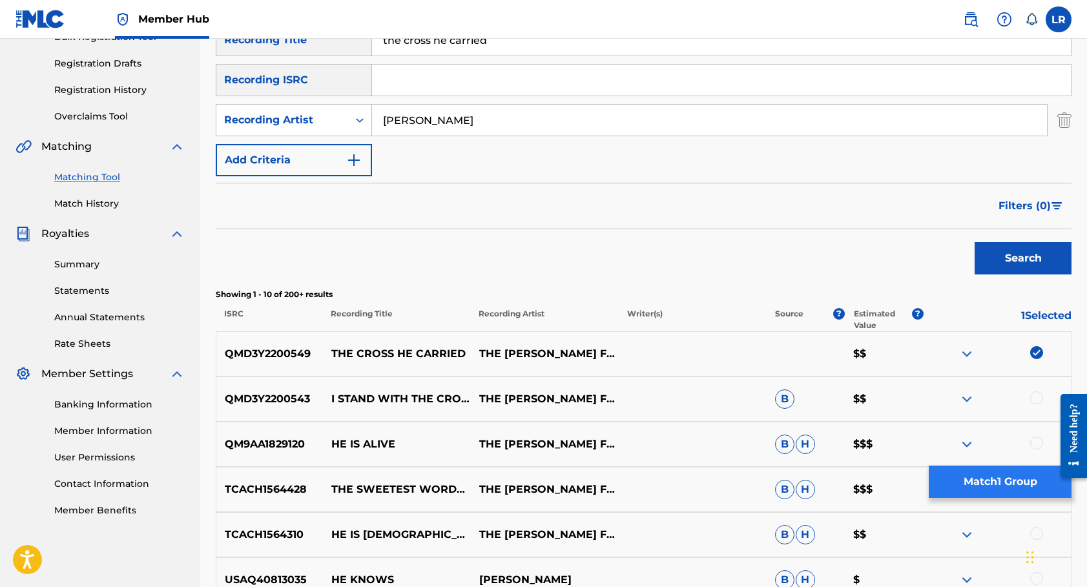
click at [973, 480] on button "Match 1 Group" at bounding box center [999, 481] width 143 height 32
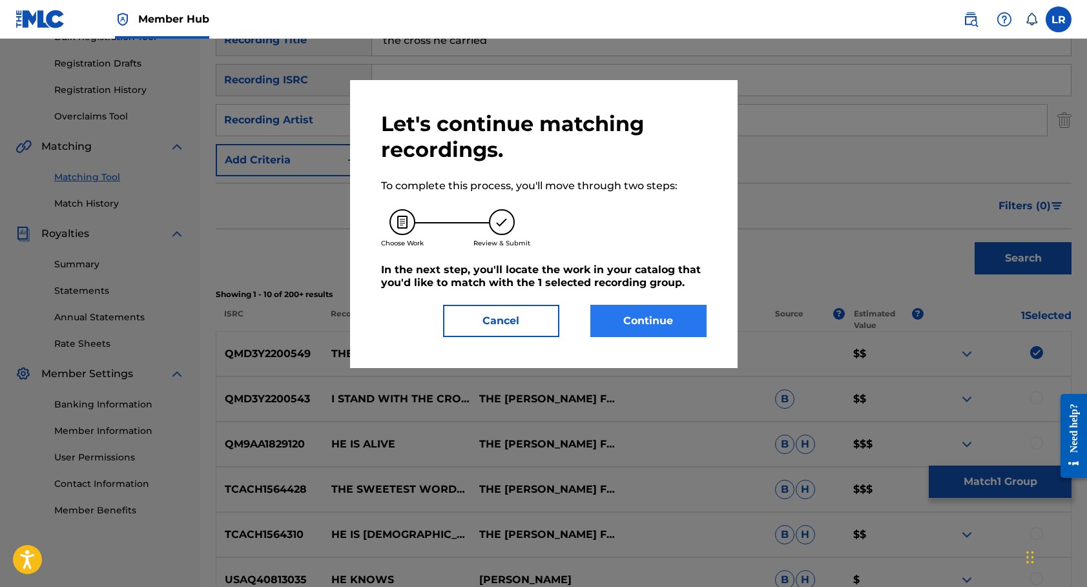
click at [650, 327] on button "Continue" at bounding box center [648, 321] width 116 height 32
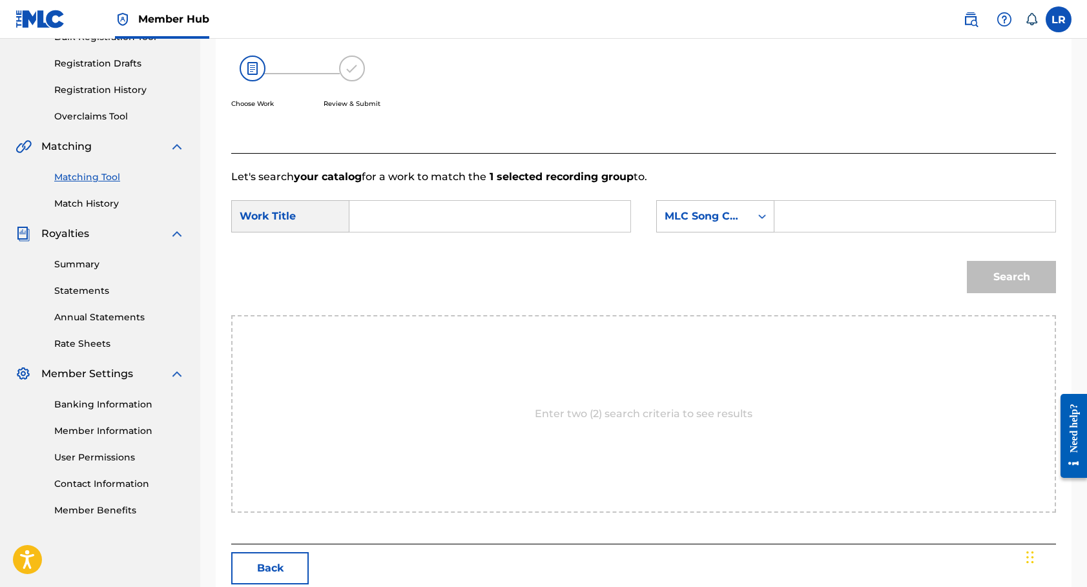
click at [518, 213] on input "Search Form" at bounding box center [489, 216] width 259 height 31
type input "cross he carried"
click at [797, 228] on input "Search Form" at bounding box center [914, 216] width 259 height 31
click at [762, 215] on icon "Search Form" at bounding box center [761, 216] width 13 height 13
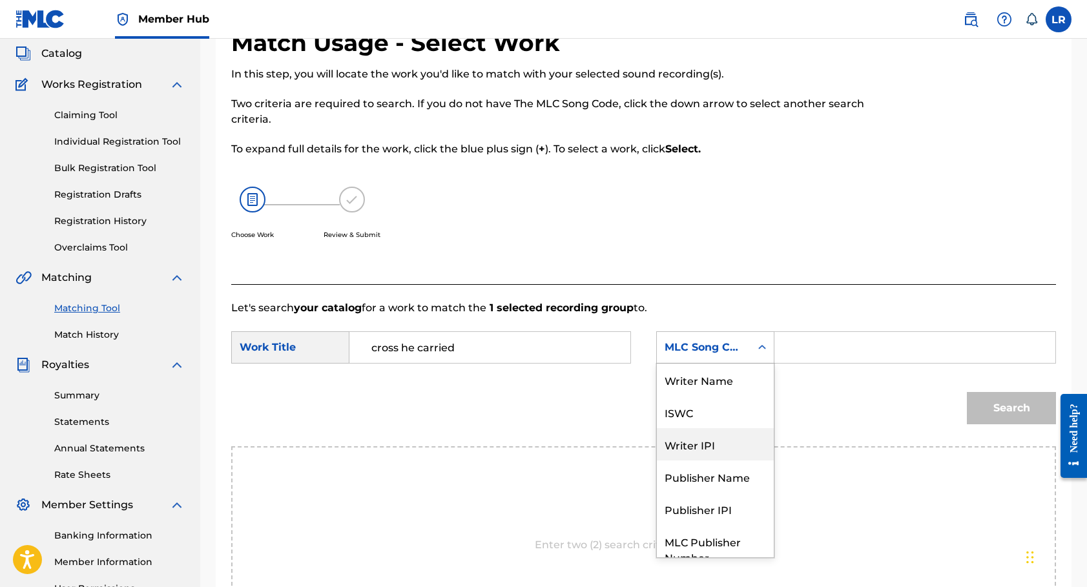
scroll to position [0, 0]
click at [826, 353] on input "Search Form" at bounding box center [914, 347] width 259 height 31
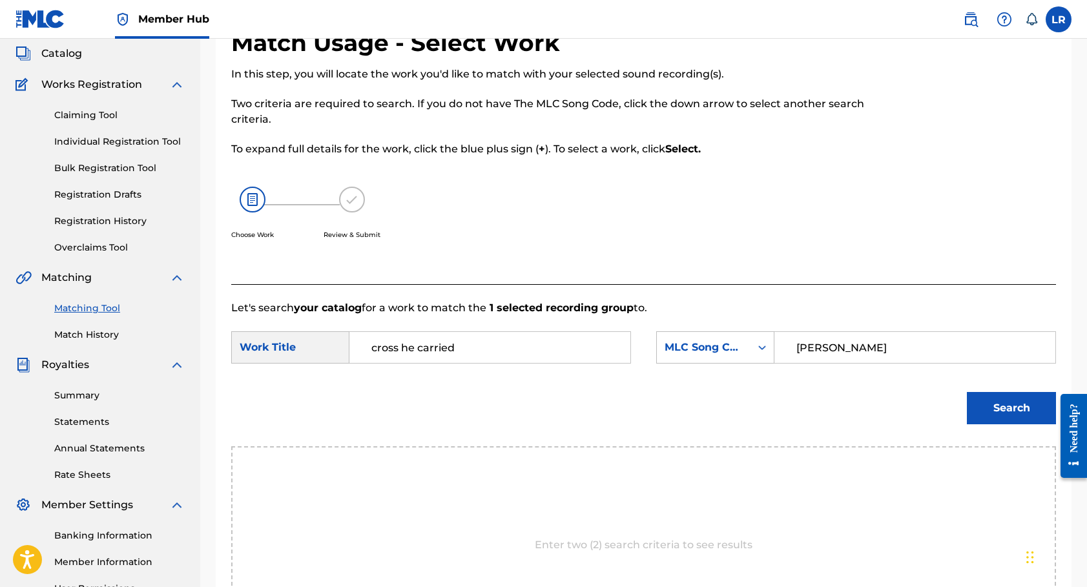
click at [826, 353] on input "[PERSON_NAME]" at bounding box center [914, 347] width 259 height 31
type input "R"
type input "[PERSON_NAME]"
click at [1016, 407] on button "Search" at bounding box center [1010, 408] width 89 height 32
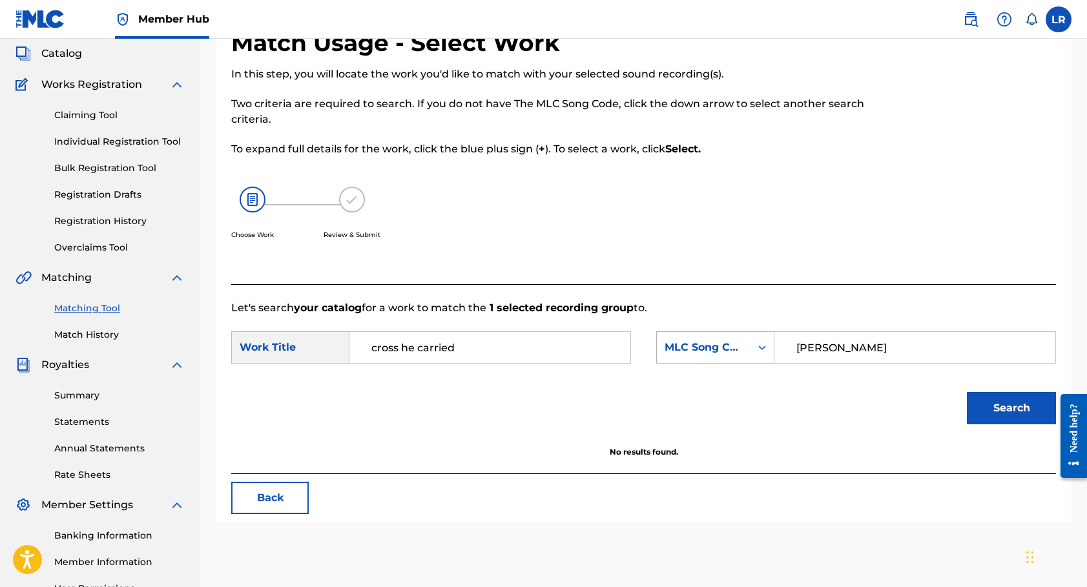
click at [765, 347] on icon "Search Form" at bounding box center [761, 347] width 13 height 13
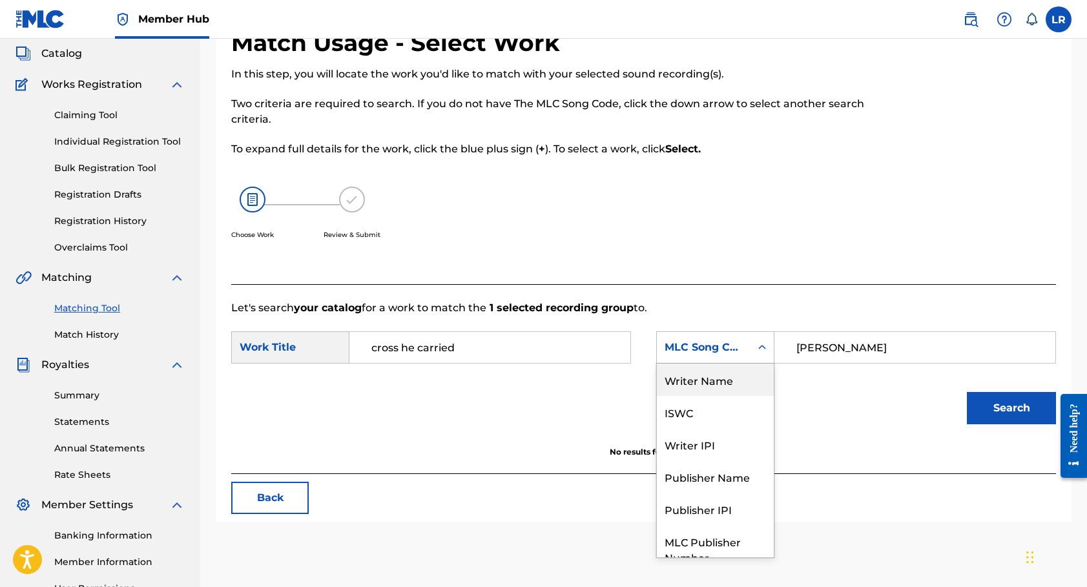
click at [722, 382] on div "Writer Name" at bounding box center [715, 379] width 117 height 32
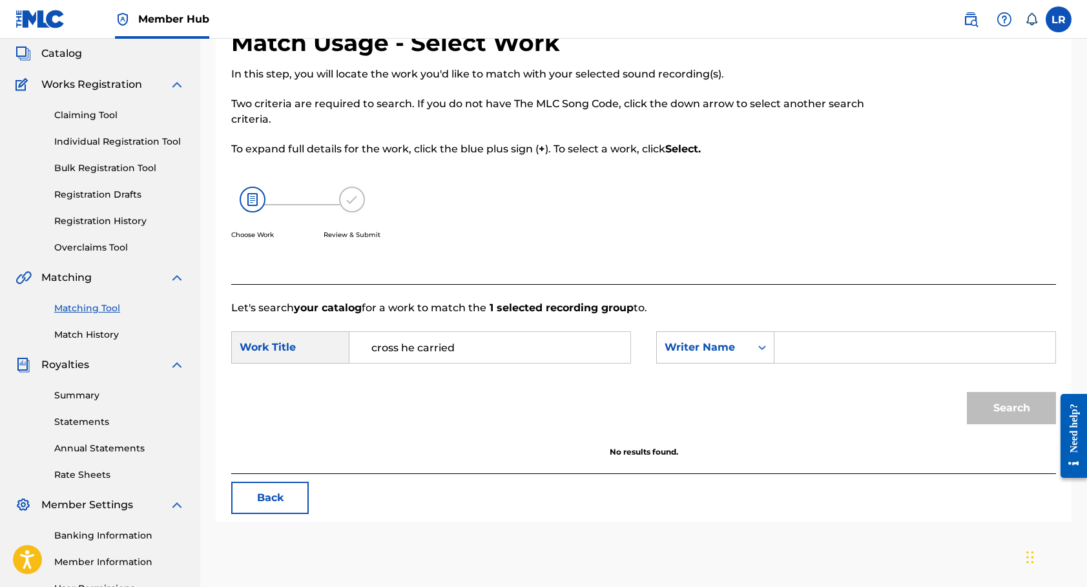
click at [963, 353] on input "Search Form" at bounding box center [914, 347] width 259 height 31
type input "[PERSON_NAME]"
click at [996, 404] on button "Search" at bounding box center [1010, 408] width 89 height 32
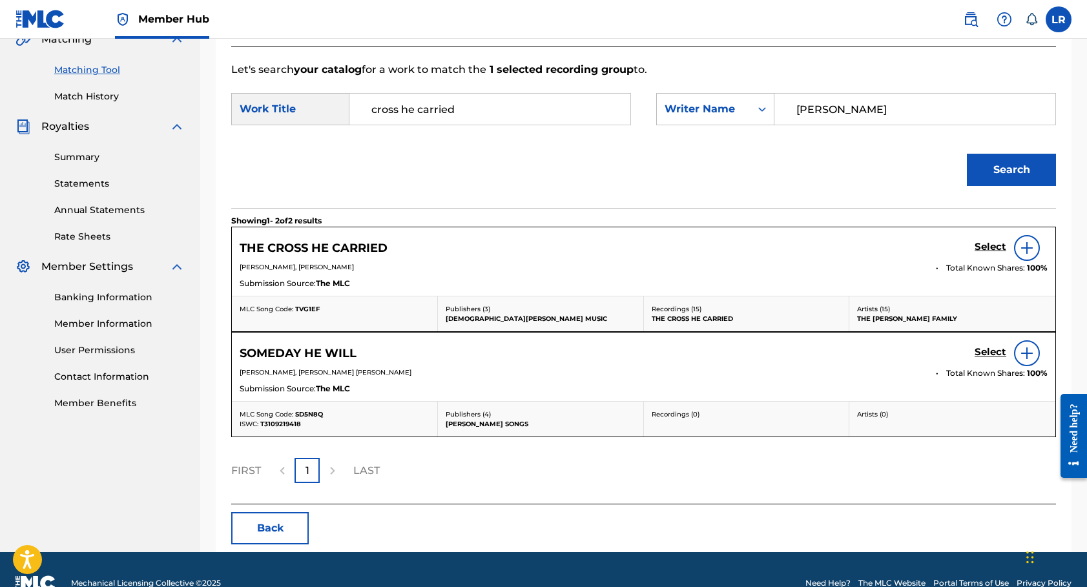
scroll to position [316, 0]
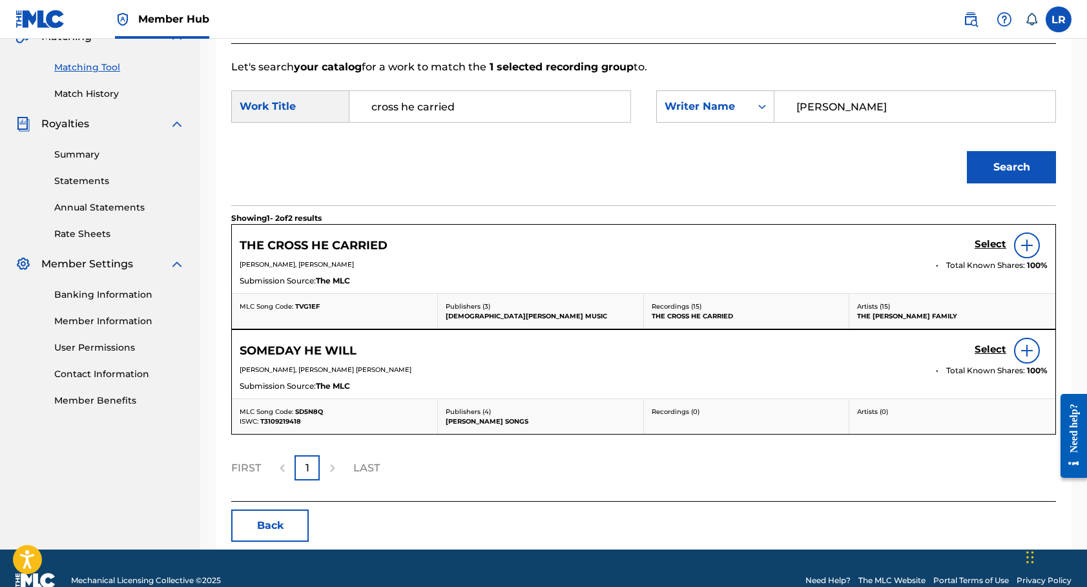
click at [1021, 241] on img at bounding box center [1026, 245] width 15 height 15
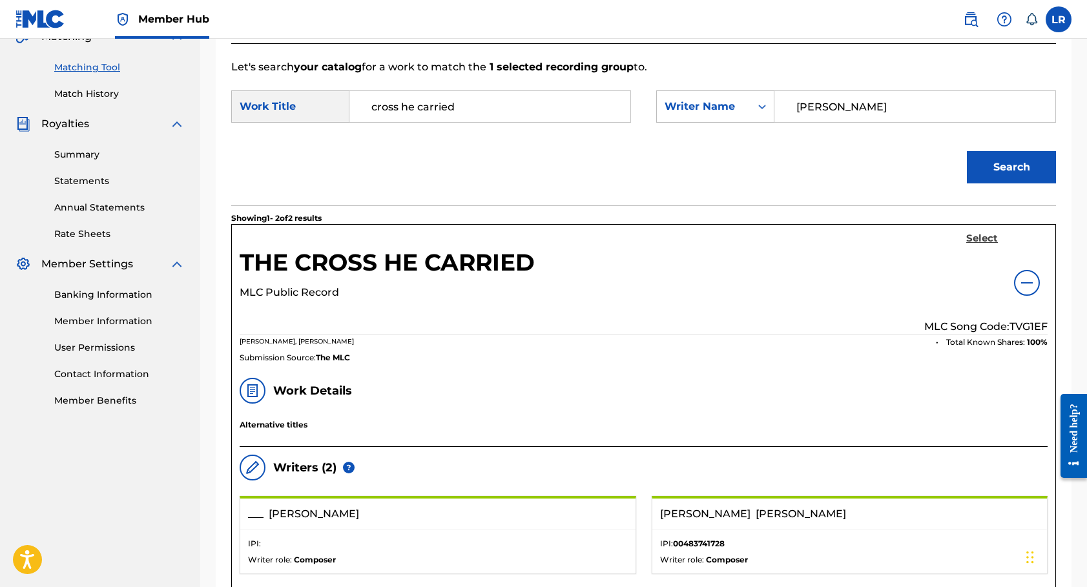
click at [979, 237] on h5 "Select" at bounding box center [982, 238] width 32 height 12
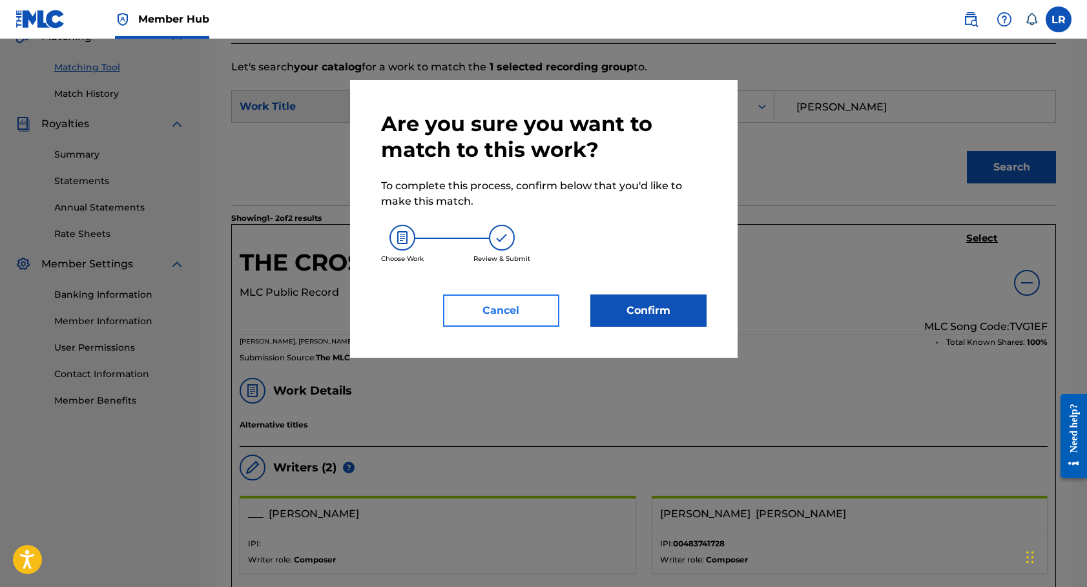
click at [472, 306] on button "Cancel" at bounding box center [501, 310] width 116 height 32
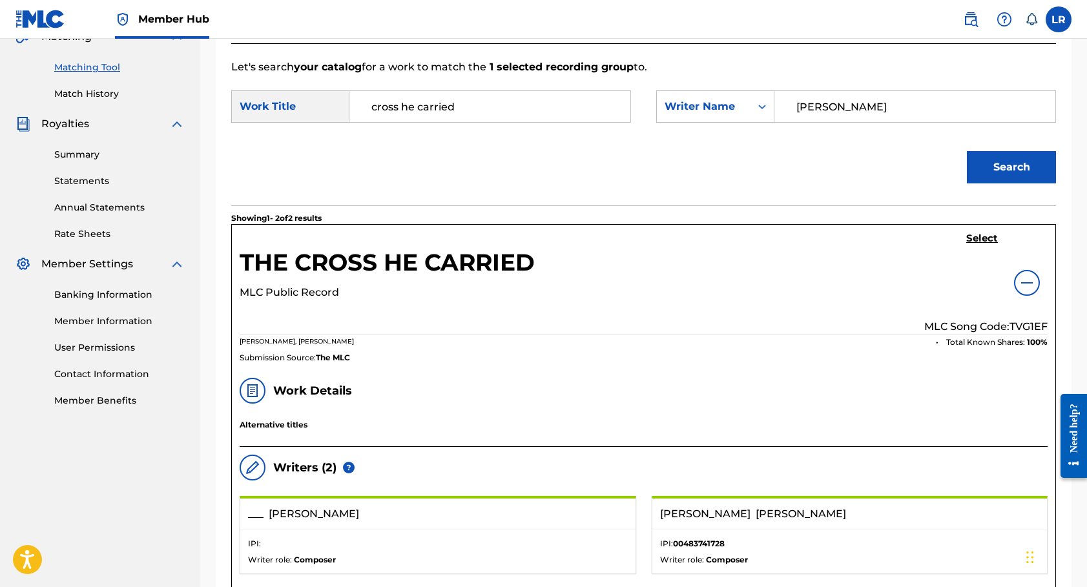
click at [1025, 285] on img at bounding box center [1026, 282] width 15 height 15
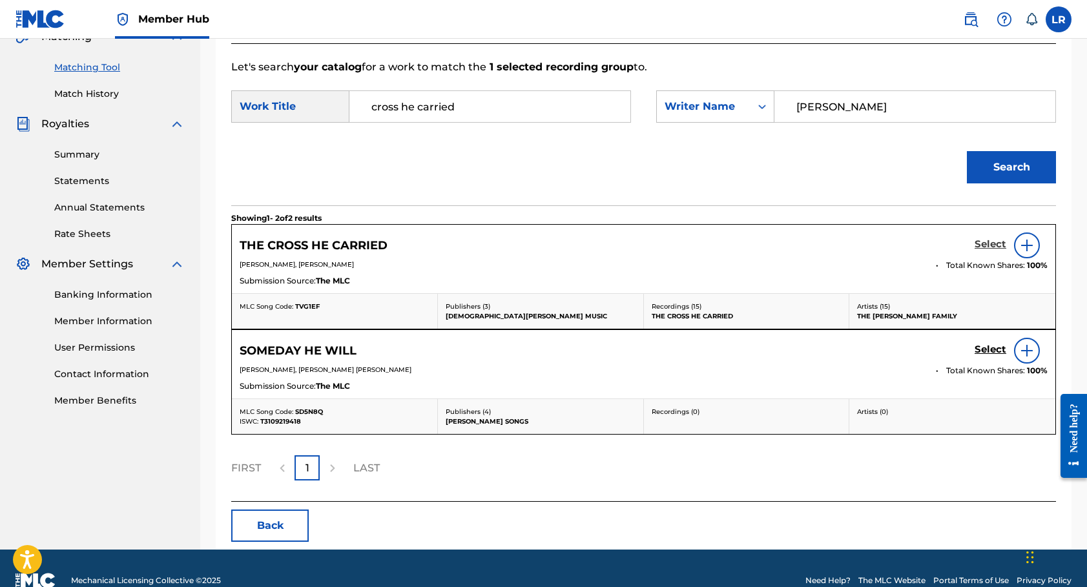
click at [990, 241] on h5 "Select" at bounding box center [990, 244] width 32 height 12
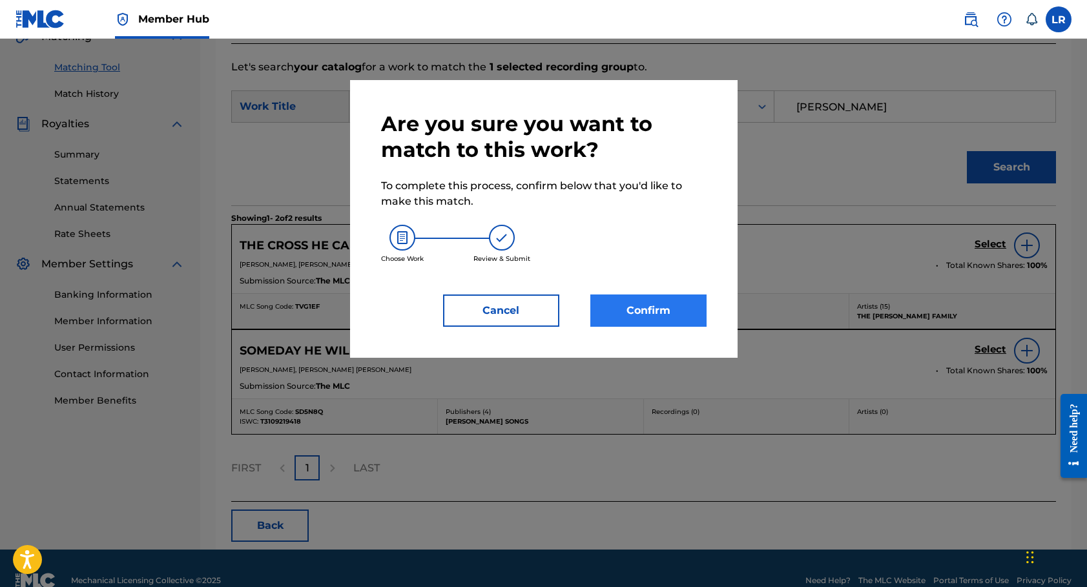
click at [652, 306] on button "Confirm" at bounding box center [648, 310] width 116 height 32
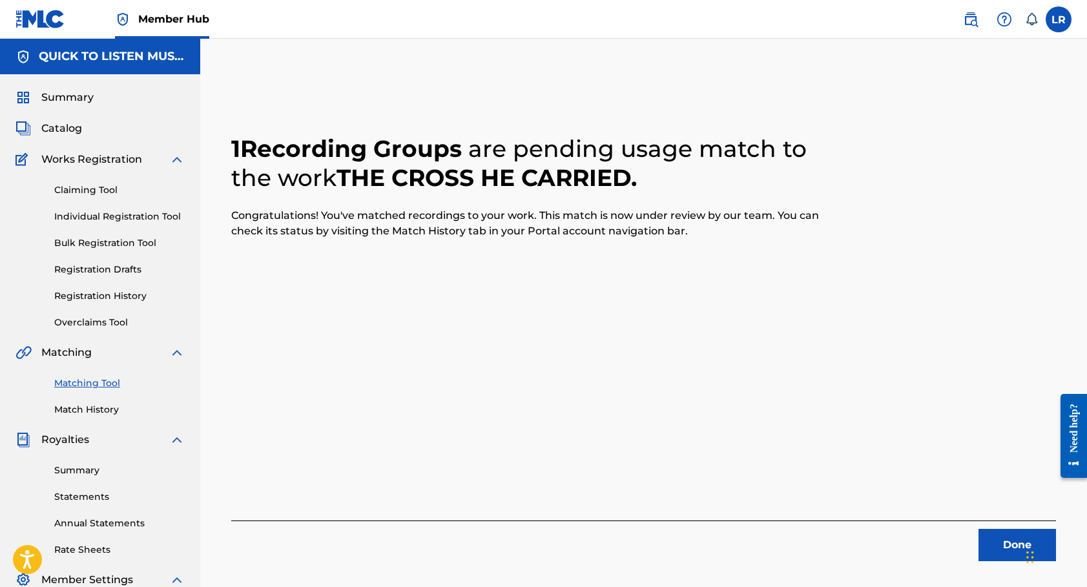
scroll to position [0, 0]
click at [83, 385] on link "Matching Tool" at bounding box center [119, 383] width 130 height 14
click at [81, 416] on link "Match History" at bounding box center [119, 410] width 130 height 14
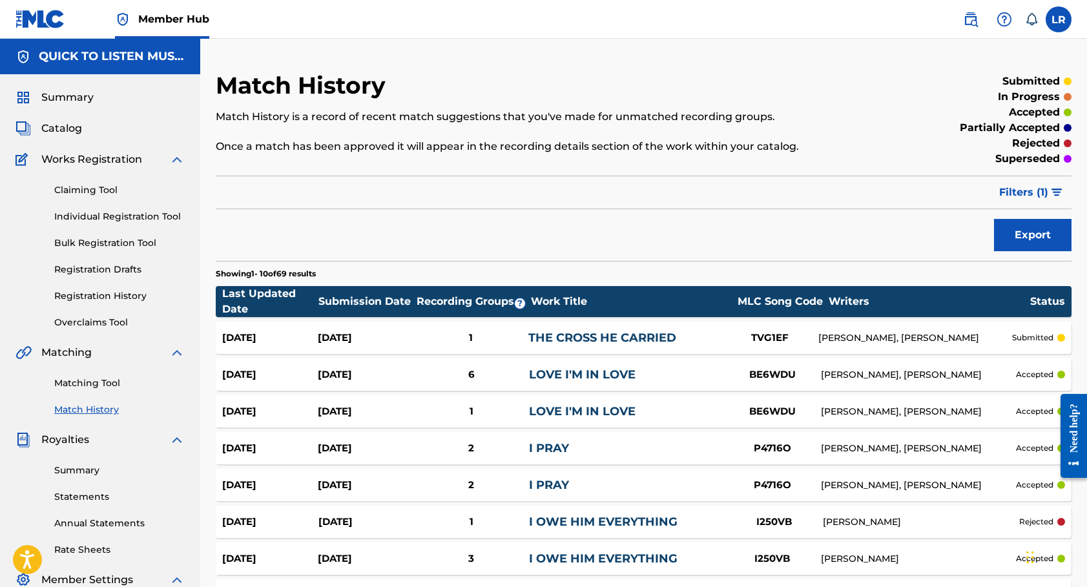
click at [75, 411] on link "Match History" at bounding box center [119, 410] width 130 height 14
click at [101, 382] on link "Matching Tool" at bounding box center [119, 383] width 130 height 14
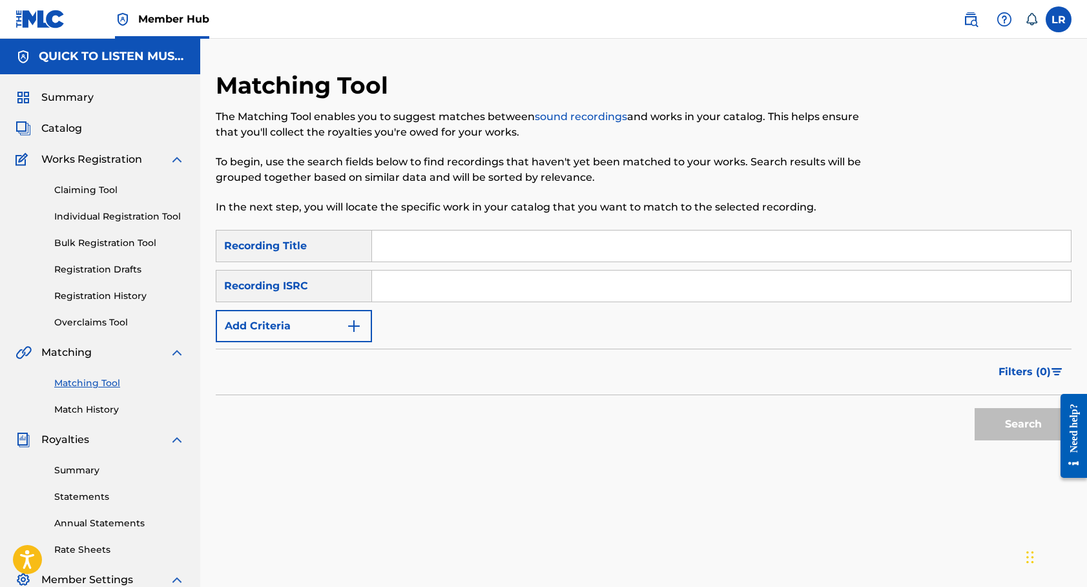
click at [447, 239] on input "Search Form" at bounding box center [721, 245] width 699 height 31
type input "I pray"
click at [357, 329] on img "Search Form" at bounding box center [353, 325] width 15 height 15
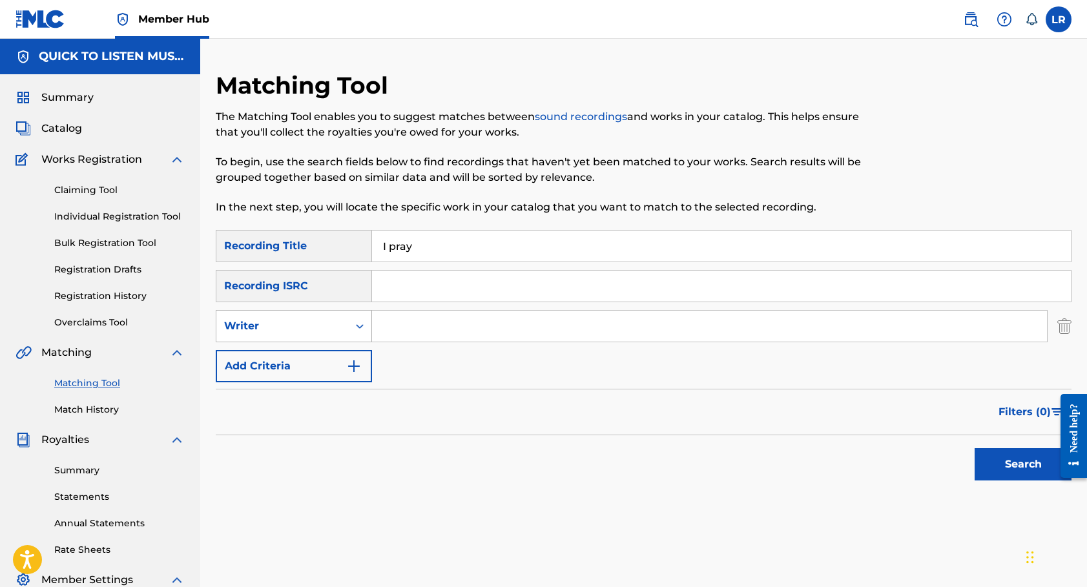
click at [360, 328] on icon "Search Form" at bounding box center [359, 326] width 13 height 13
click at [328, 361] on div "Recording Artist" at bounding box center [293, 358] width 155 height 32
click at [412, 329] on input "Search Form" at bounding box center [709, 326] width 675 height 31
click at [390, 324] on input "[PERSON_NAME] family" at bounding box center [709, 326] width 675 height 31
type input "[PERSON_NAME] family"
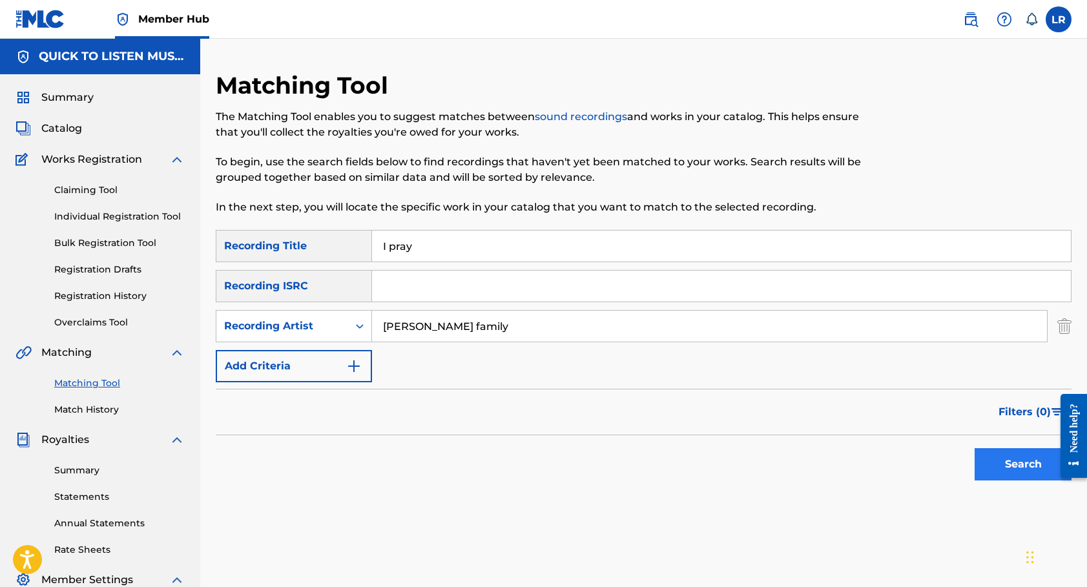
click at [1010, 458] on button "Search" at bounding box center [1022, 464] width 97 height 32
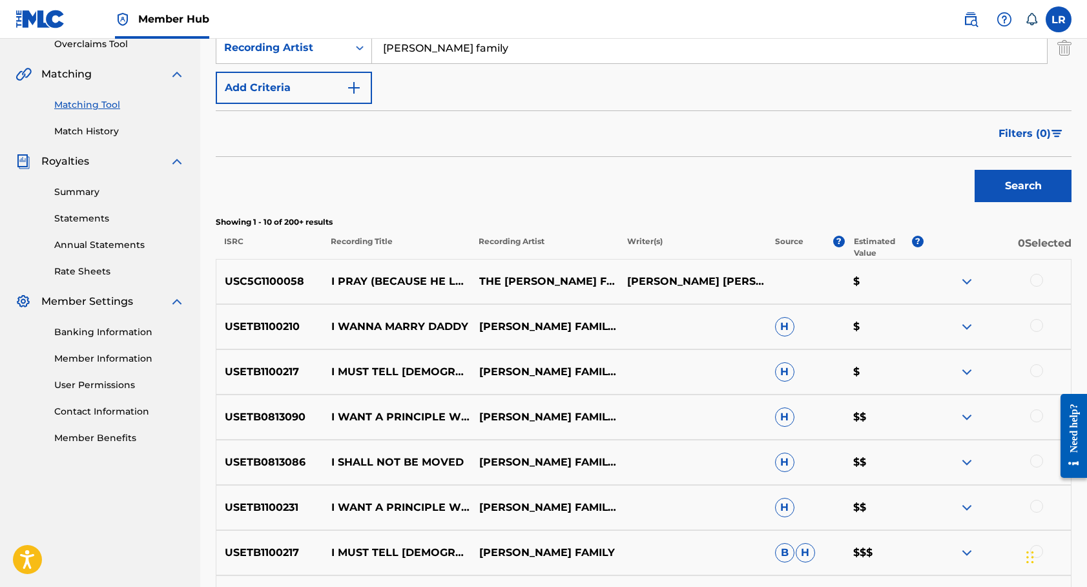
scroll to position [281, 0]
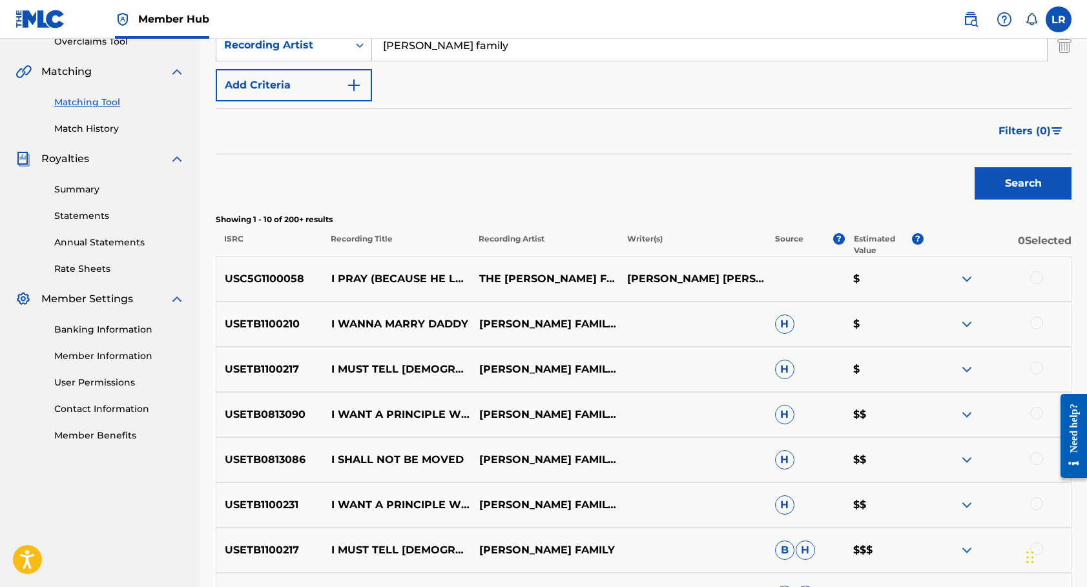
click at [1034, 278] on div at bounding box center [1036, 277] width 13 height 13
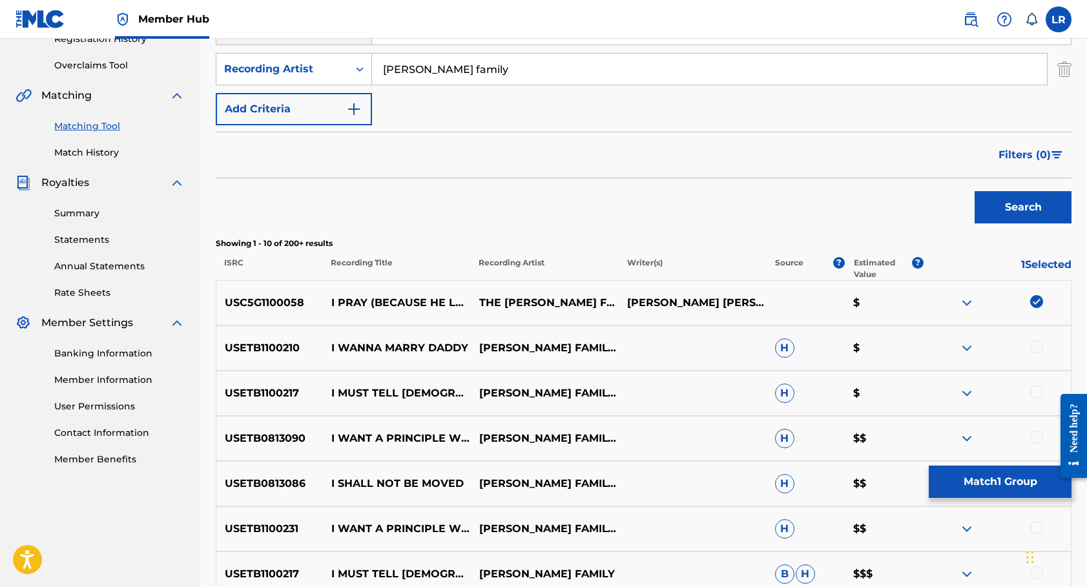
scroll to position [256, 0]
click at [970, 479] on button "Match 1 Group" at bounding box center [999, 481] width 143 height 32
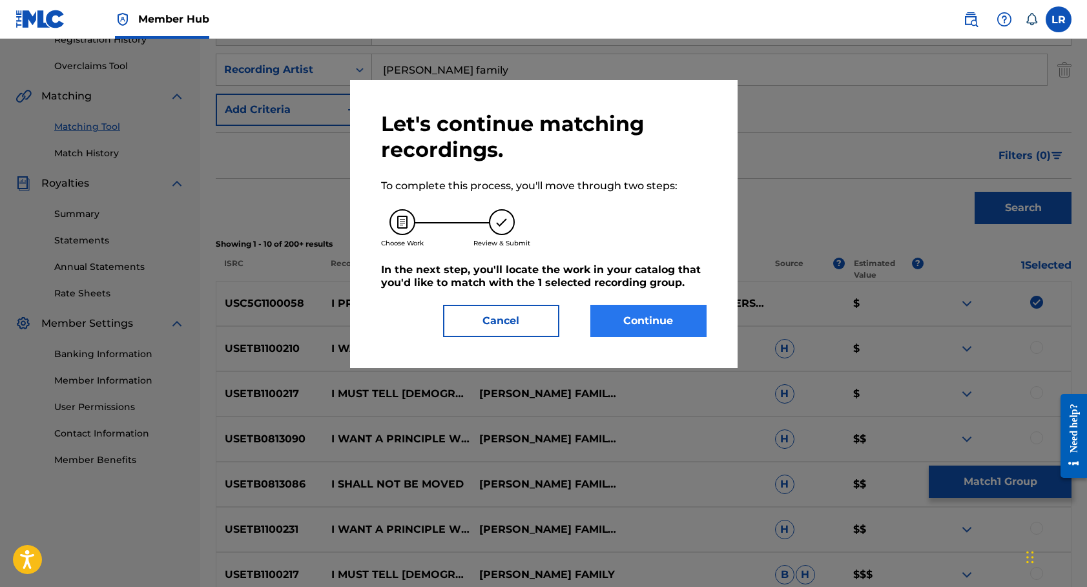
click at [637, 325] on button "Continue" at bounding box center [648, 321] width 116 height 32
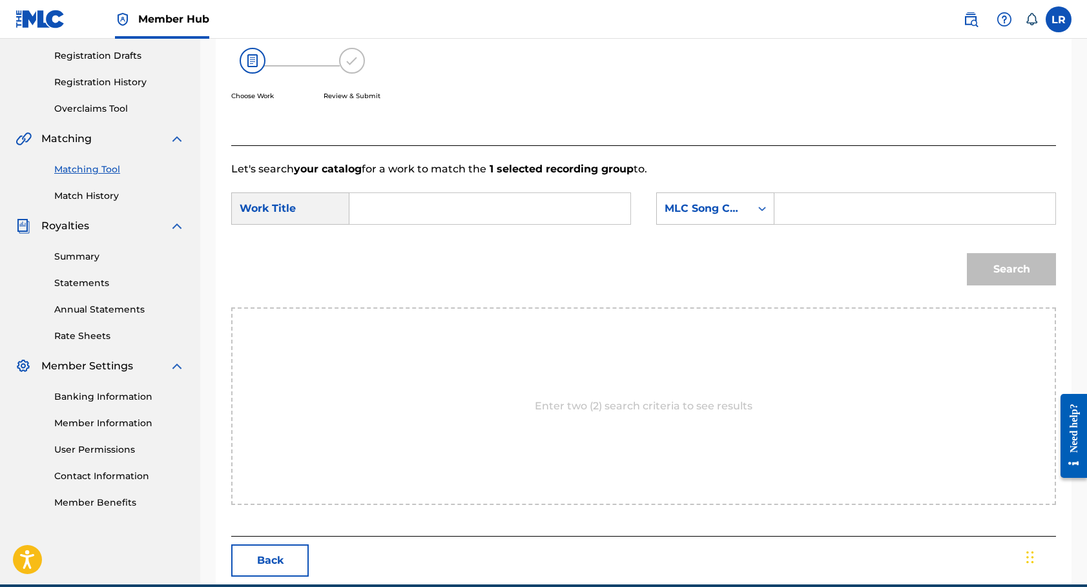
click at [522, 220] on input "Search Form" at bounding box center [489, 208] width 259 height 31
type input "I pray"
click at [874, 210] on input "Search Form" at bounding box center [914, 208] width 259 height 31
click at [766, 209] on icon "Search Form" at bounding box center [761, 208] width 13 height 13
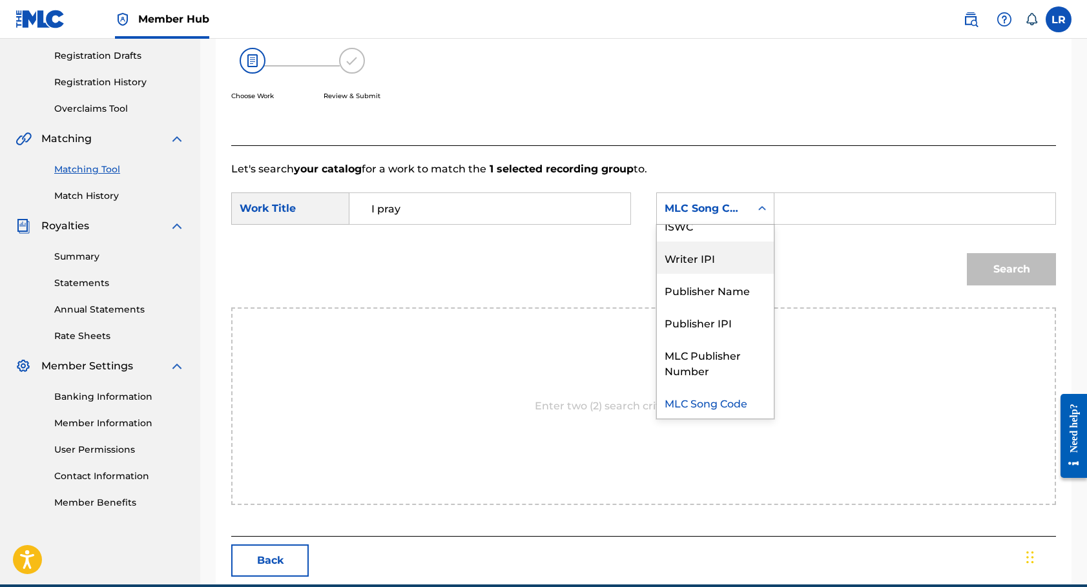
scroll to position [0, 0]
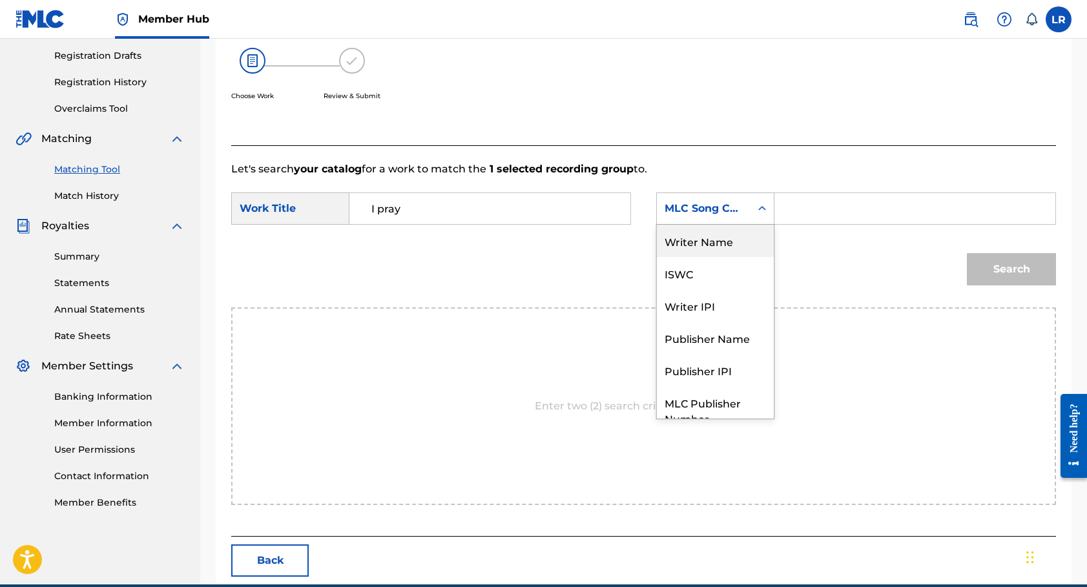
click at [715, 246] on div "Writer Name" at bounding box center [715, 241] width 117 height 32
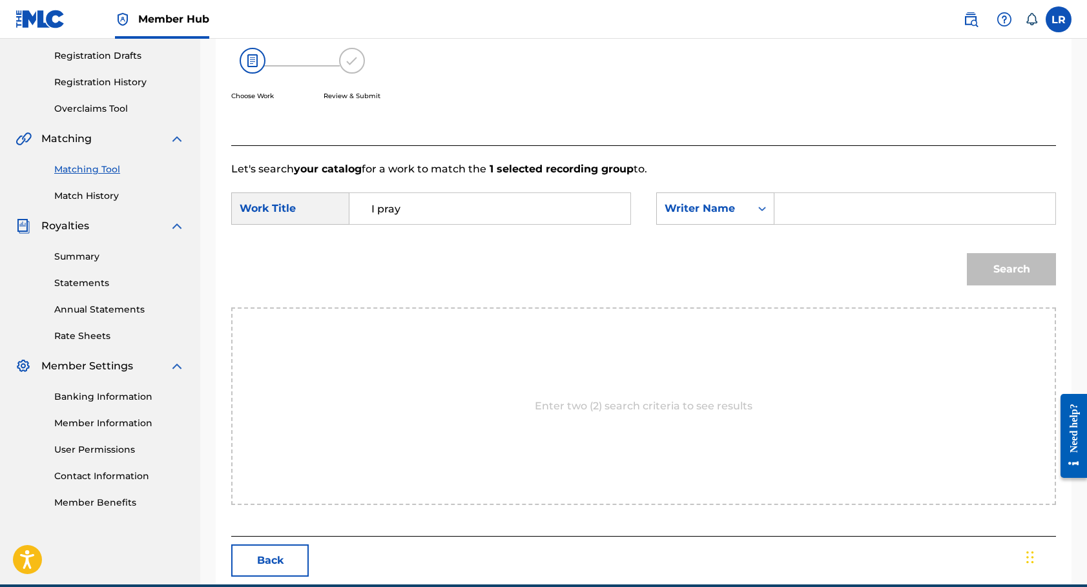
click at [799, 212] on input "Search Form" at bounding box center [914, 208] width 259 height 31
type input "[PERSON_NAME]"
click at [1013, 261] on button "Search" at bounding box center [1010, 269] width 89 height 32
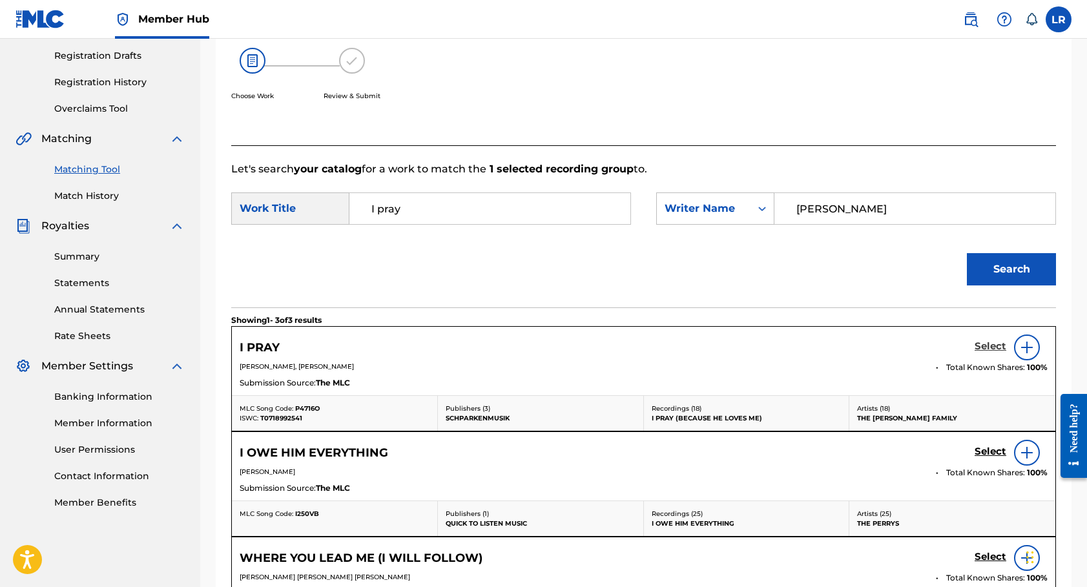
click at [1002, 347] on h5 "Select" at bounding box center [990, 346] width 32 height 12
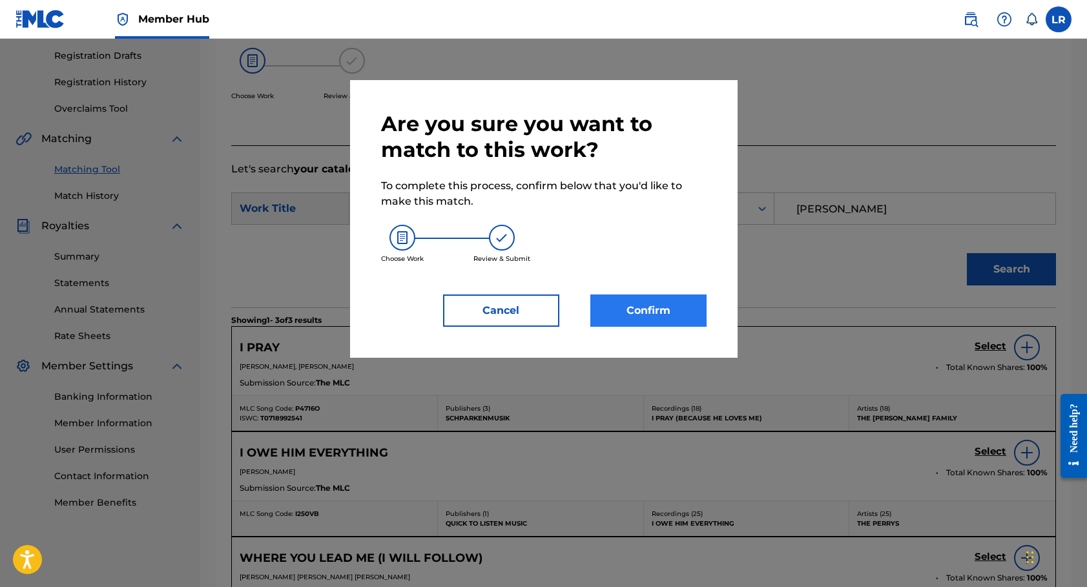
click at [646, 307] on button "Confirm" at bounding box center [648, 310] width 116 height 32
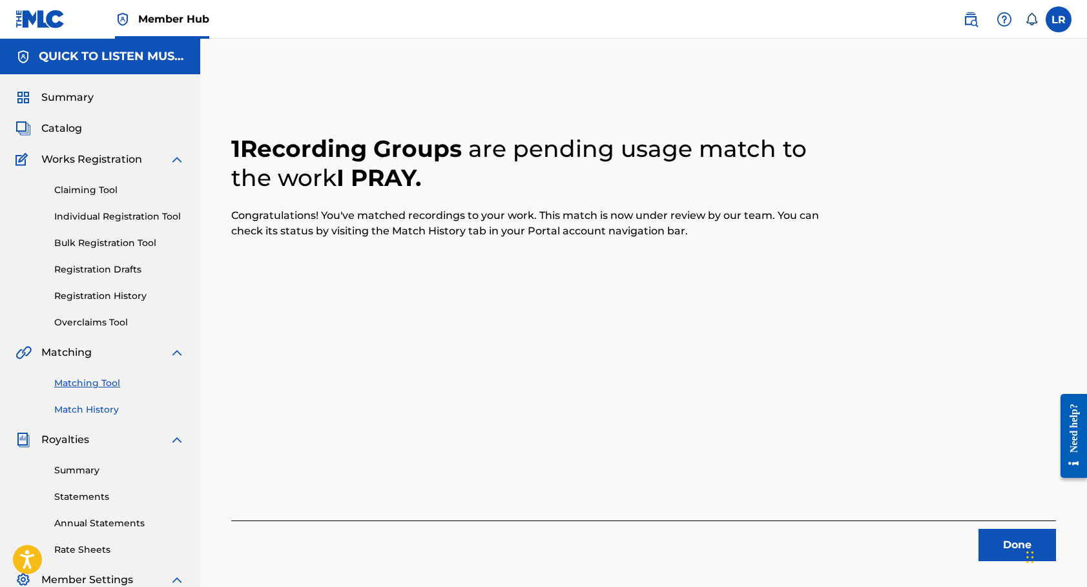
click at [88, 404] on link "Match History" at bounding box center [119, 410] width 130 height 14
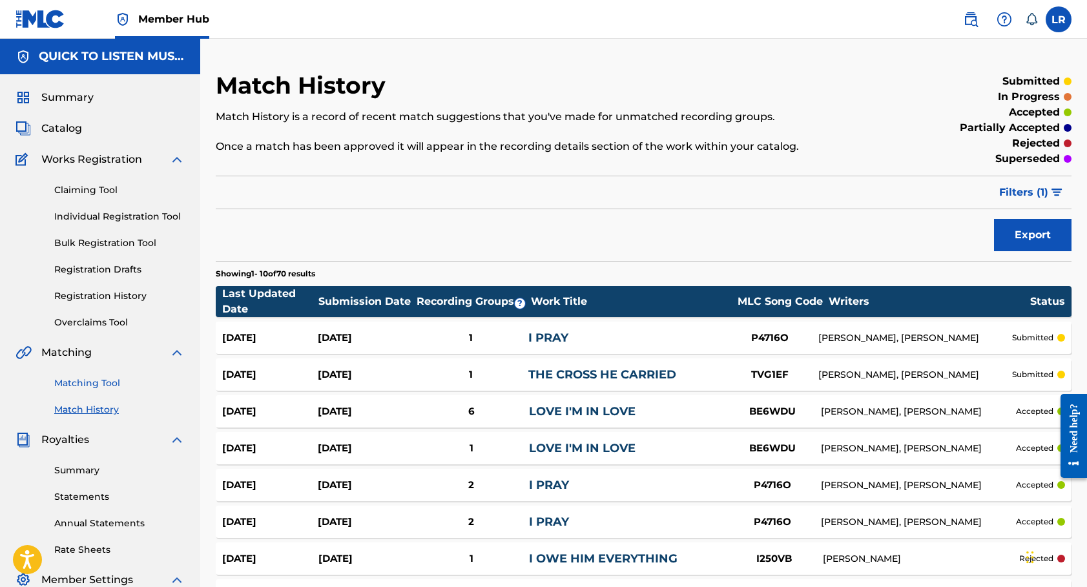
click at [95, 386] on link "Matching Tool" at bounding box center [119, 383] width 130 height 14
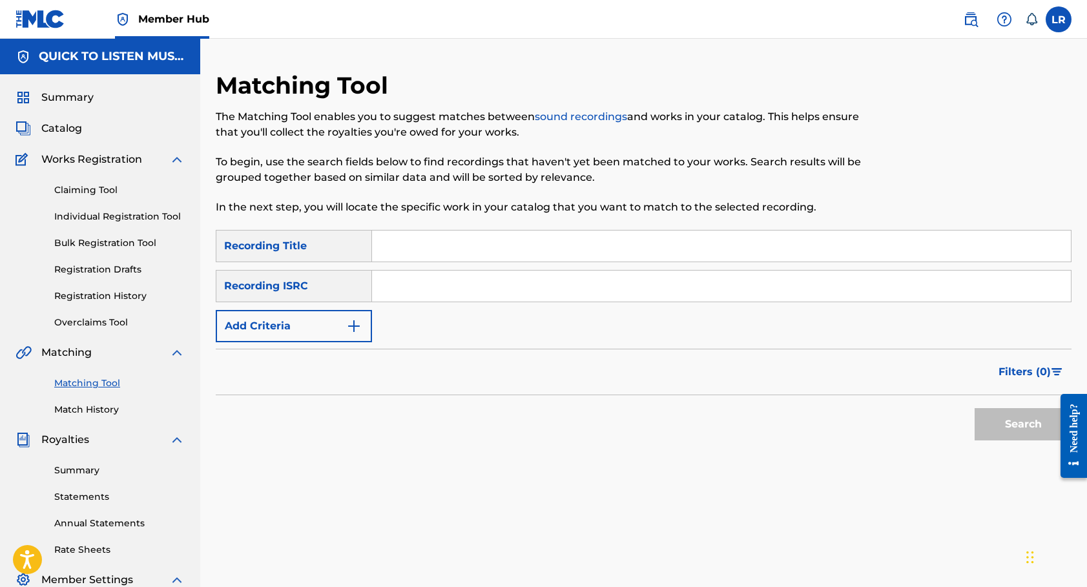
click at [464, 250] on input "Search Form" at bounding box center [721, 245] width 699 height 31
type input "when my heart cries"
click at [1023, 424] on button "Search" at bounding box center [1022, 424] width 97 height 32
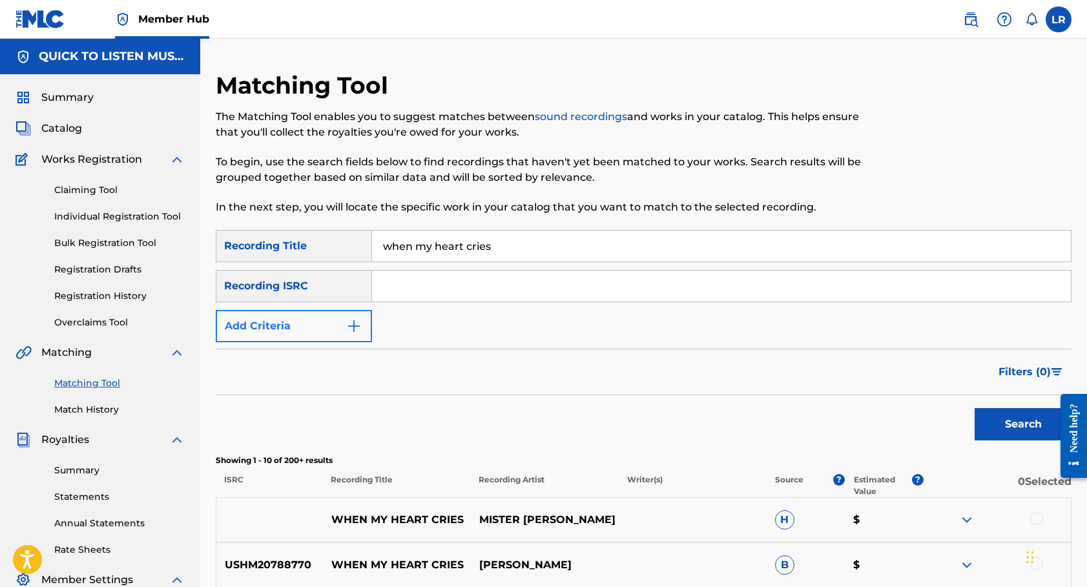
click at [359, 321] on img "Search Form" at bounding box center [353, 325] width 15 height 15
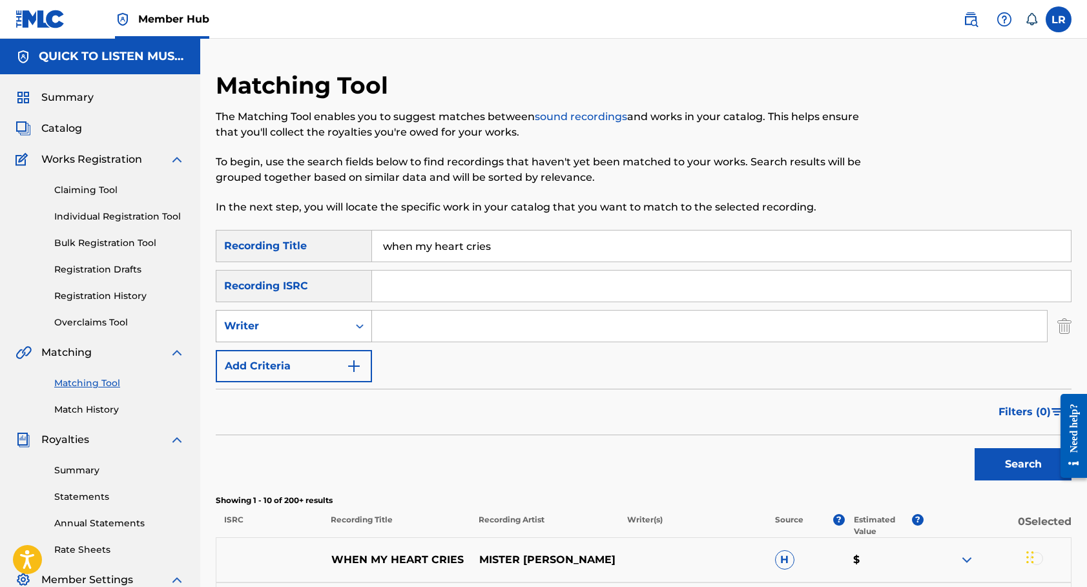
click at [360, 331] on icon "Search Form" at bounding box center [359, 326] width 13 height 13
click at [329, 366] on div "Recording Artist" at bounding box center [293, 358] width 155 height 32
click at [400, 332] on input "Search Form" at bounding box center [709, 326] width 675 height 31
type input "[PERSON_NAME]"
click at [1023, 464] on button "Search" at bounding box center [1022, 464] width 97 height 32
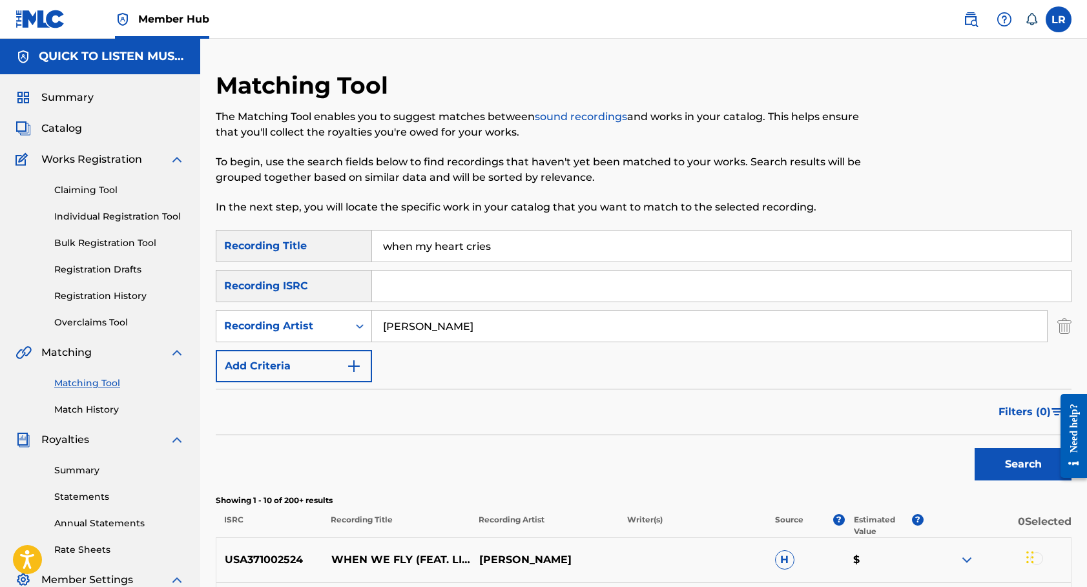
click at [438, 235] on input "when my heart cries" at bounding box center [721, 245] width 699 height 31
type input "whatever it takes"
click at [444, 323] on input "[PERSON_NAME]" at bounding box center [709, 326] width 675 height 31
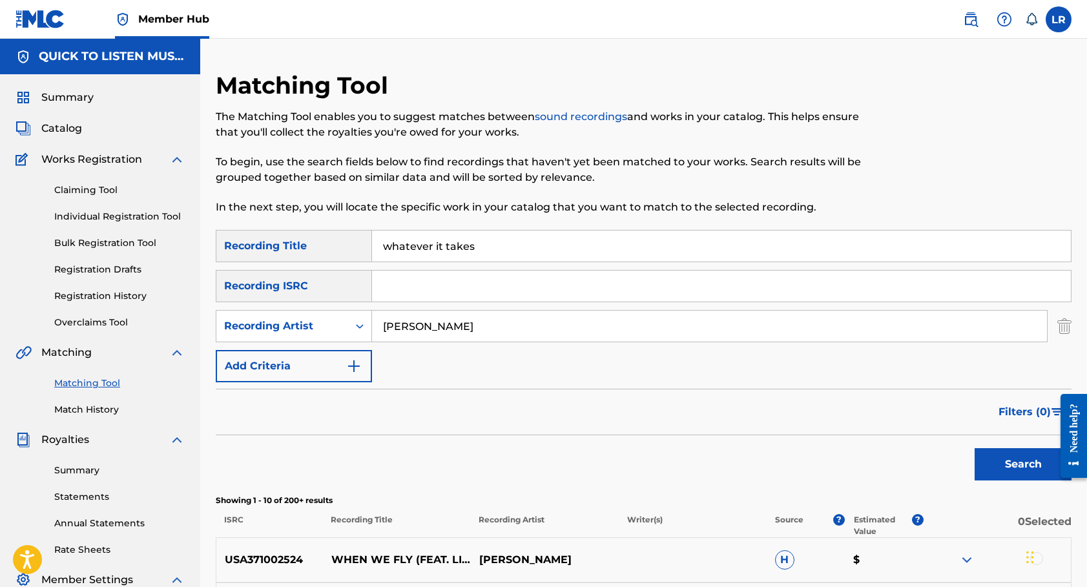
click at [444, 323] on input "[PERSON_NAME]" at bounding box center [709, 326] width 675 height 31
type input "the Perrys"
drag, startPoint x: 447, startPoint y: 347, endPoint x: 1010, endPoint y: 462, distance: 574.7
click at [1010, 462] on button "Search" at bounding box center [1022, 464] width 97 height 32
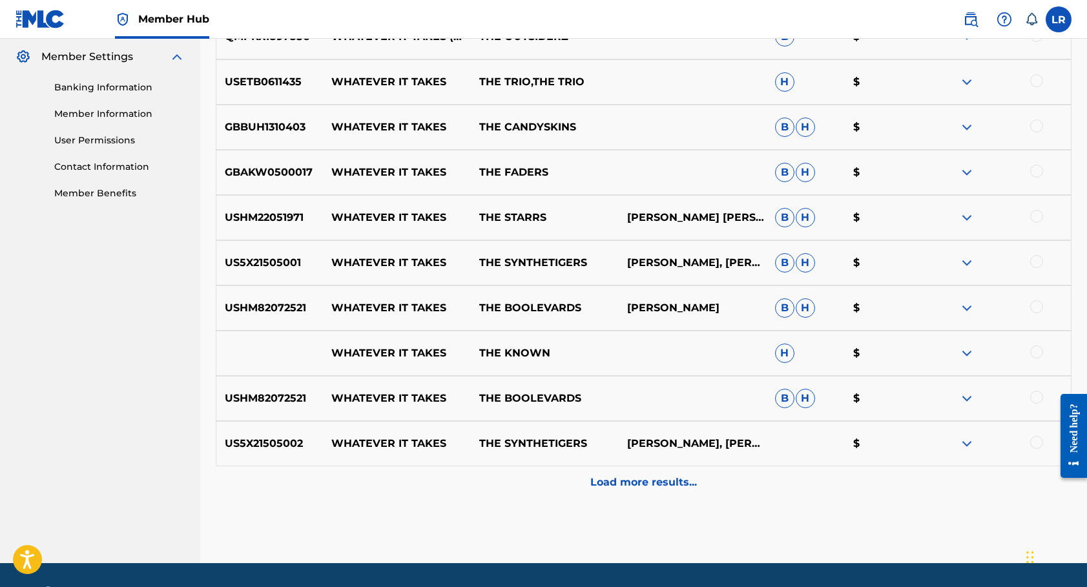
scroll to position [540, 0]
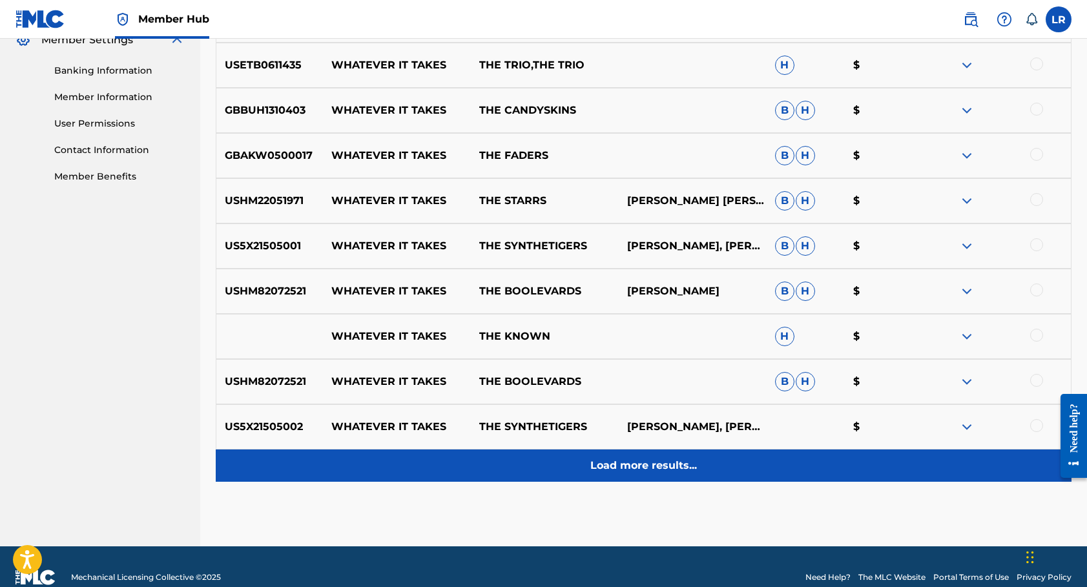
click at [652, 471] on p "Load more results..." at bounding box center [643, 465] width 107 height 15
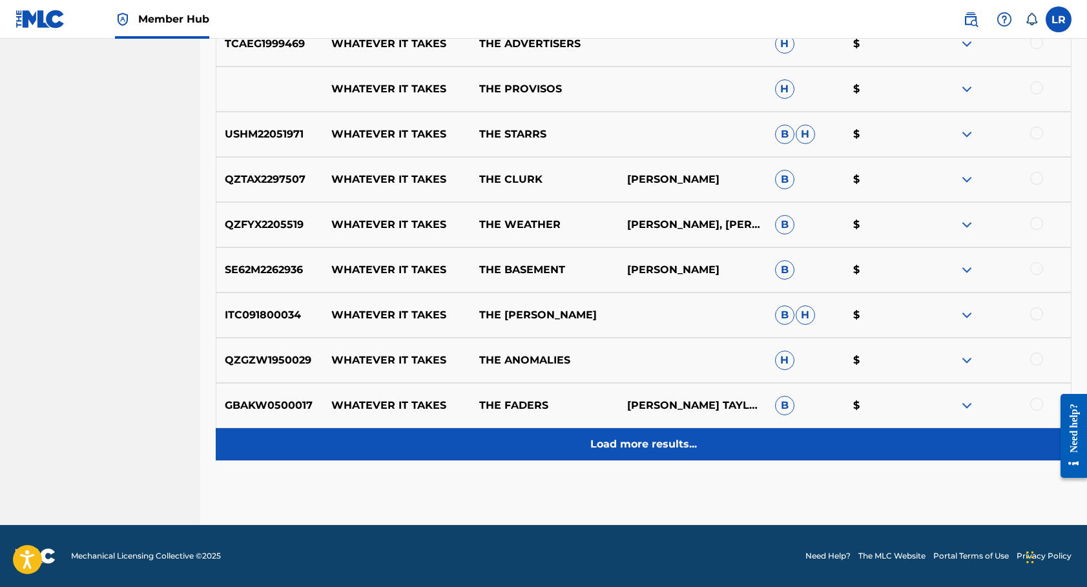
click at [644, 446] on p "Load more results..." at bounding box center [643, 443] width 107 height 15
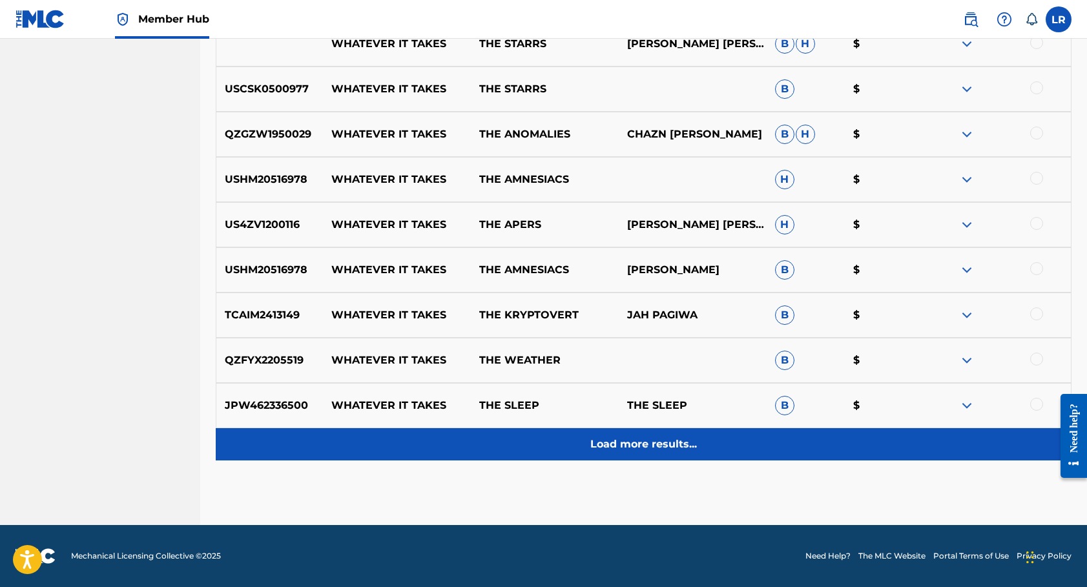
click at [632, 442] on p "Load more results..." at bounding box center [643, 443] width 107 height 15
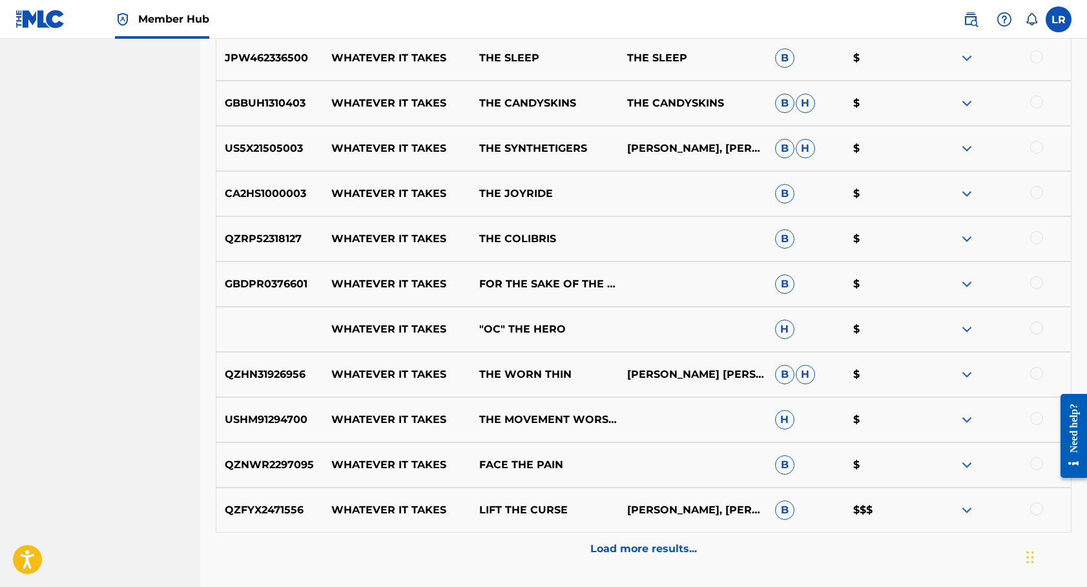
scroll to position [1821, 0]
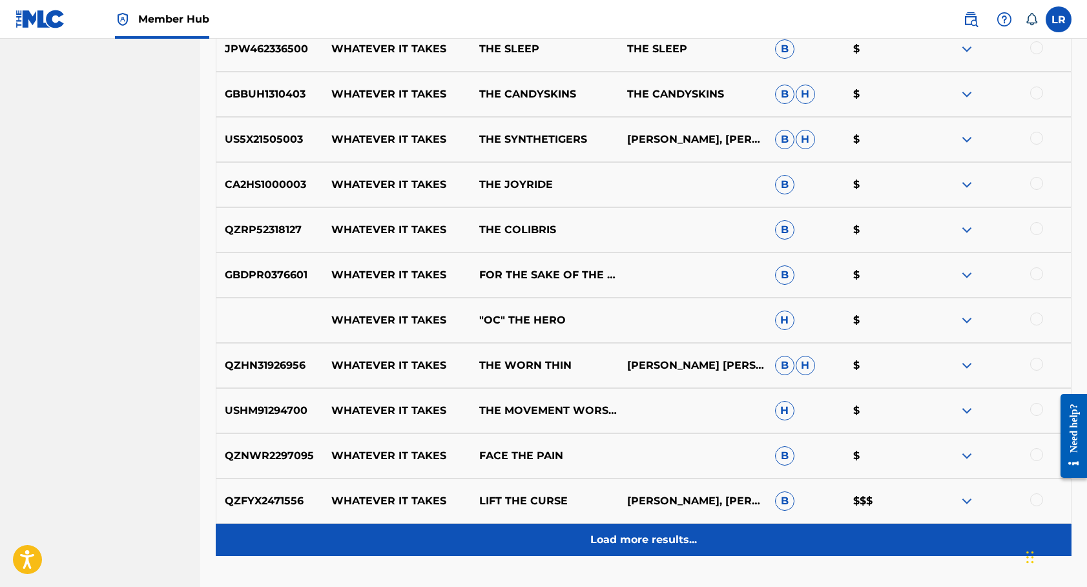
click at [666, 533] on p "Load more results..." at bounding box center [643, 539] width 107 height 15
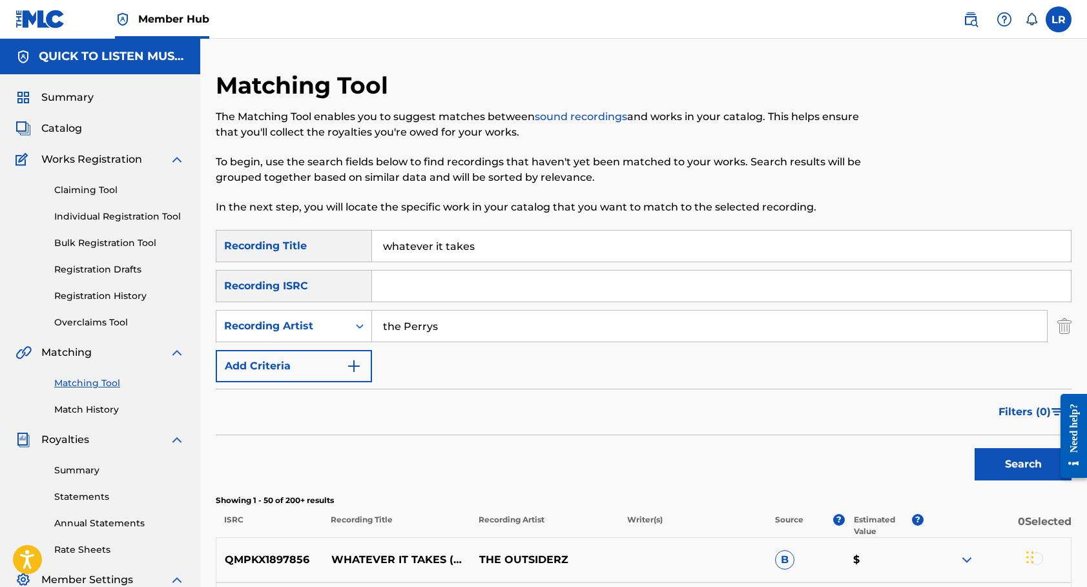
scroll to position [0, 0]
click at [546, 251] on input "whatever it takes" at bounding box center [721, 245] width 699 height 31
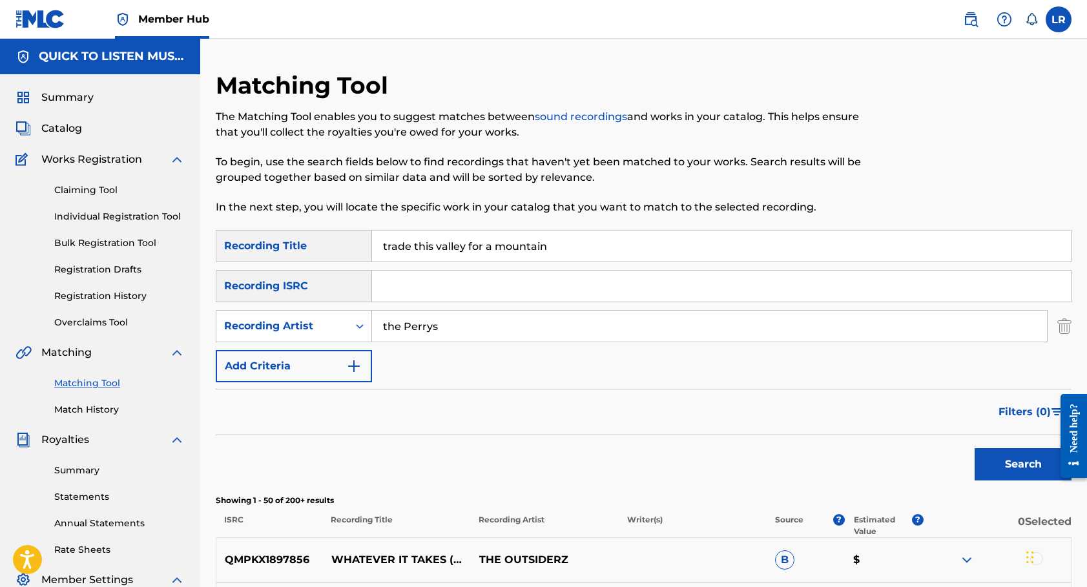
type input "trade this valley for a mountain"
click at [455, 332] on input "the Perrys" at bounding box center [709, 326] width 675 height 31
type input "m"
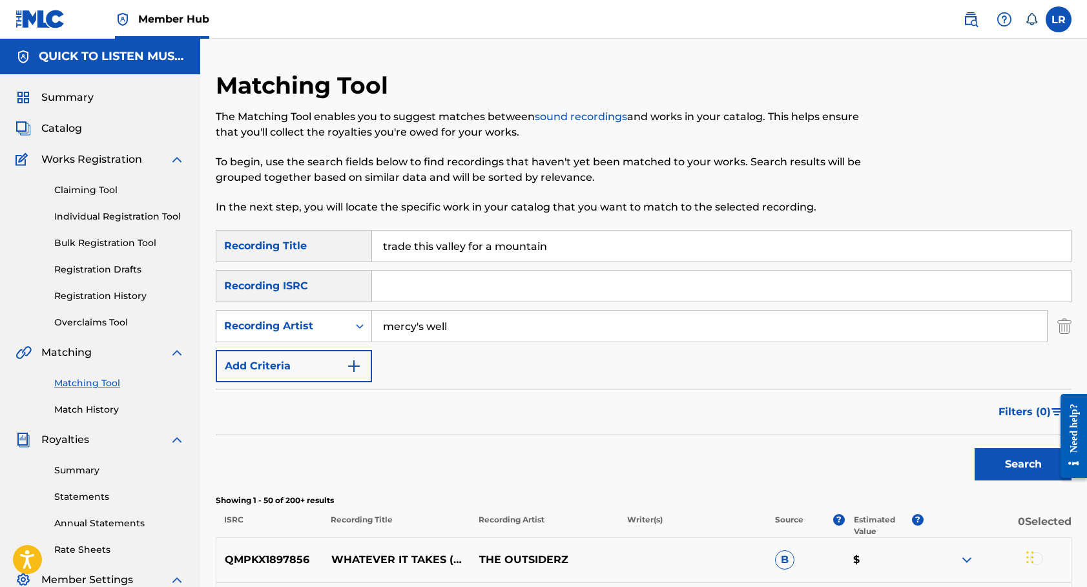
type input "mercy's well"
click at [1023, 464] on button "Search" at bounding box center [1022, 464] width 97 height 32
click at [383, 246] on input "trade this valley for a mountain" at bounding box center [721, 245] width 699 height 31
click at [1023, 464] on button "Search" at bounding box center [1022, 464] width 97 height 32
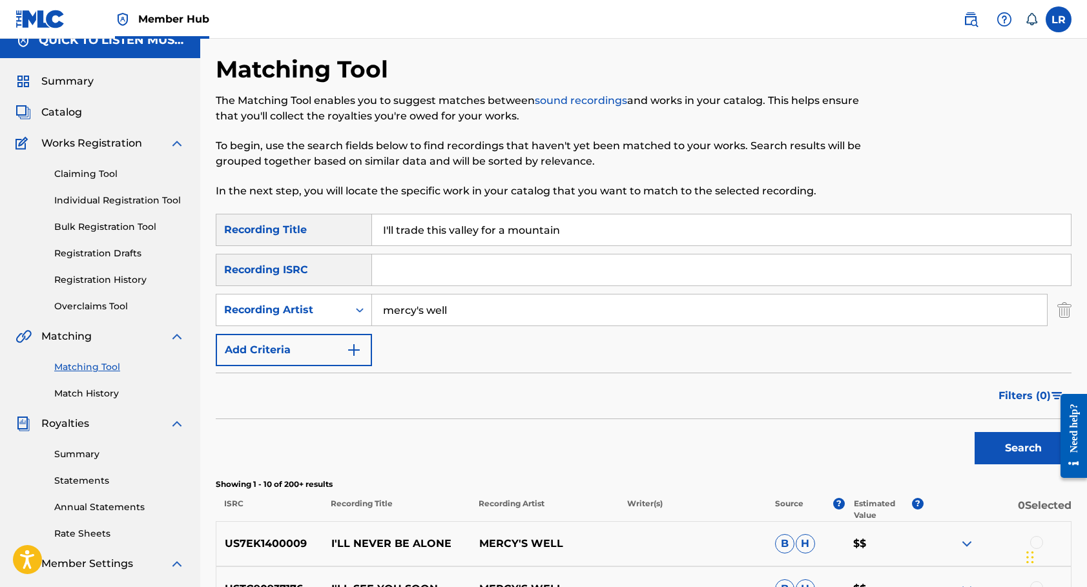
scroll to position [17, 0]
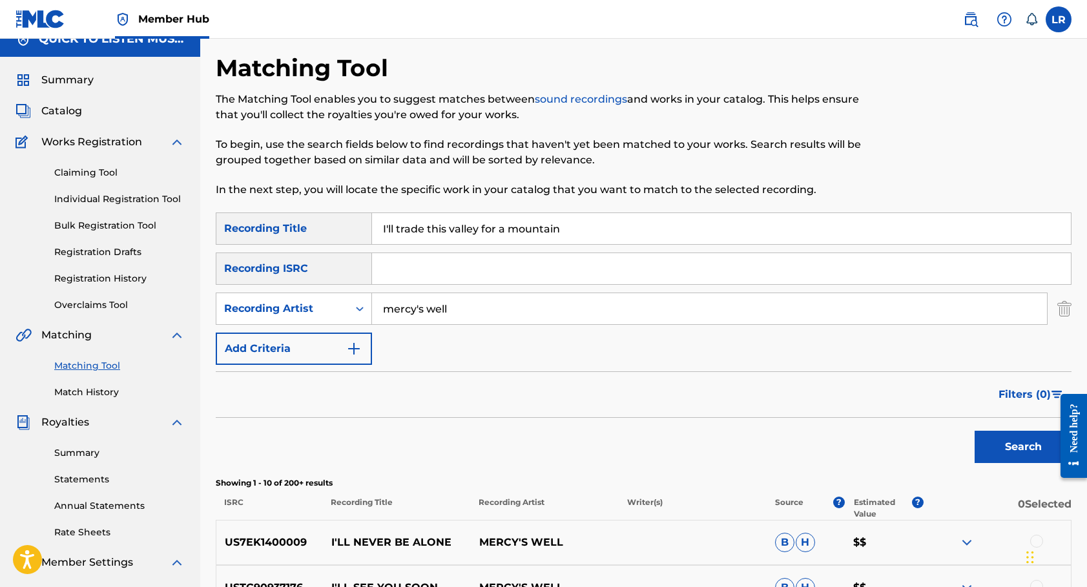
click at [479, 211] on div "Matching Tool The Matching Tool enables you to suggest matches between sound re…" at bounding box center [545, 133] width 659 height 159
click at [477, 222] on input "I'll trade this valley for a mountain" at bounding box center [721, 228] width 699 height 31
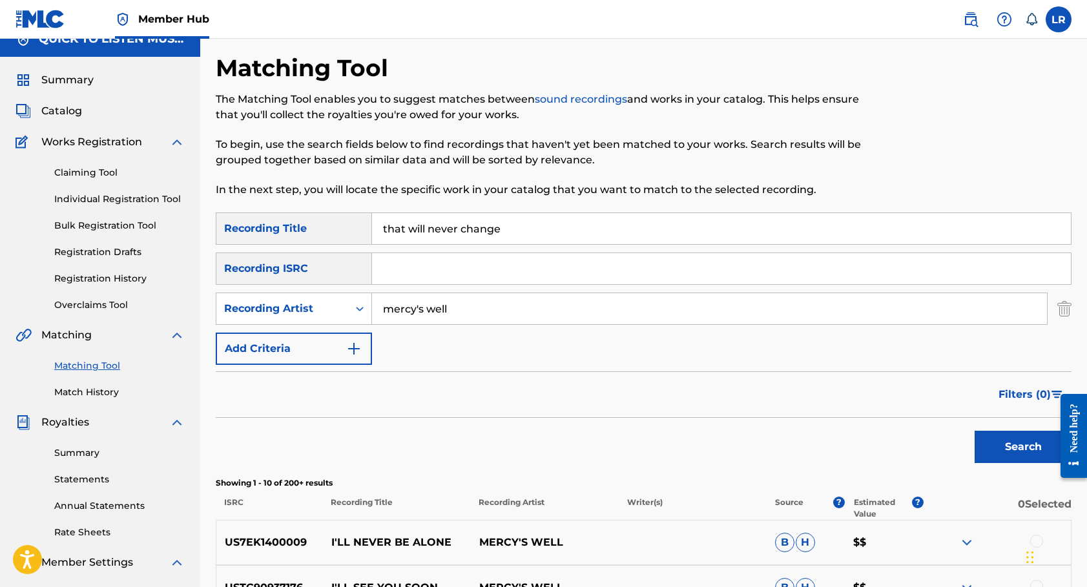
type input "that will never change"
click at [449, 309] on input "mercy's well" at bounding box center [709, 308] width 675 height 31
type input "abby"
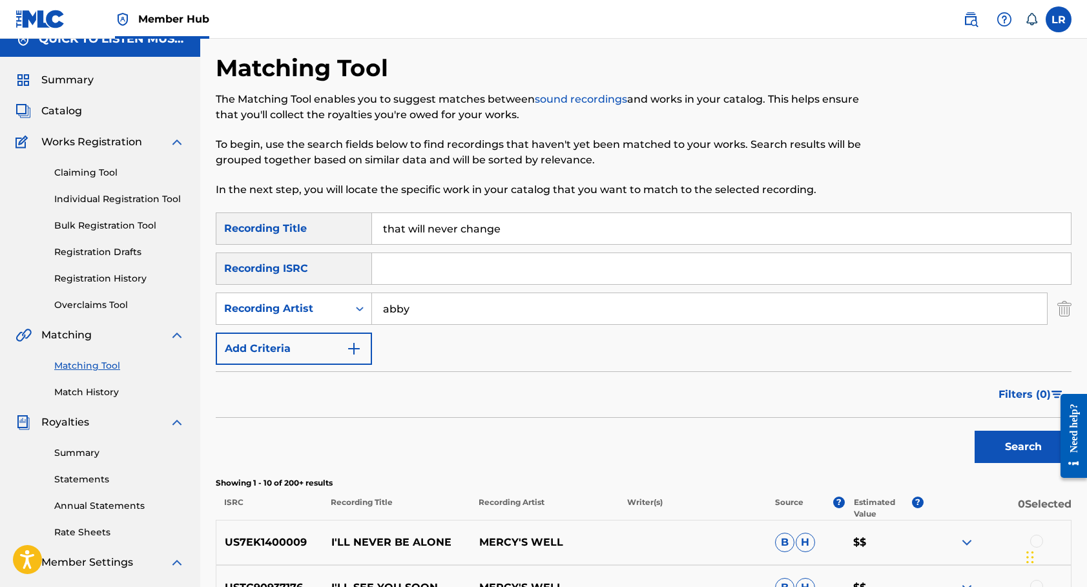
click at [1023, 447] on button "Search" at bounding box center [1022, 447] width 97 height 32
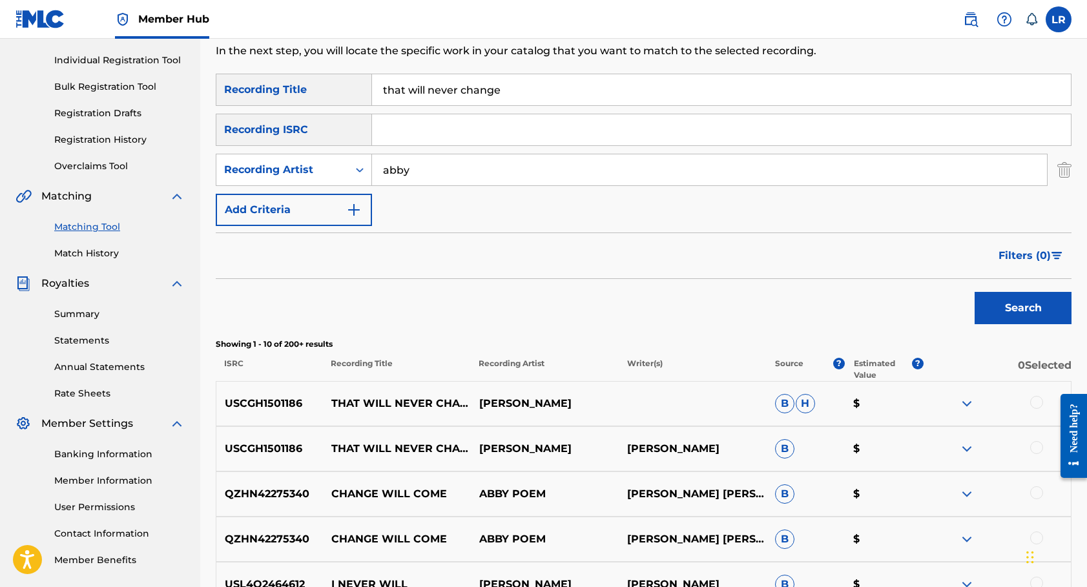
scroll to position [162, 0]
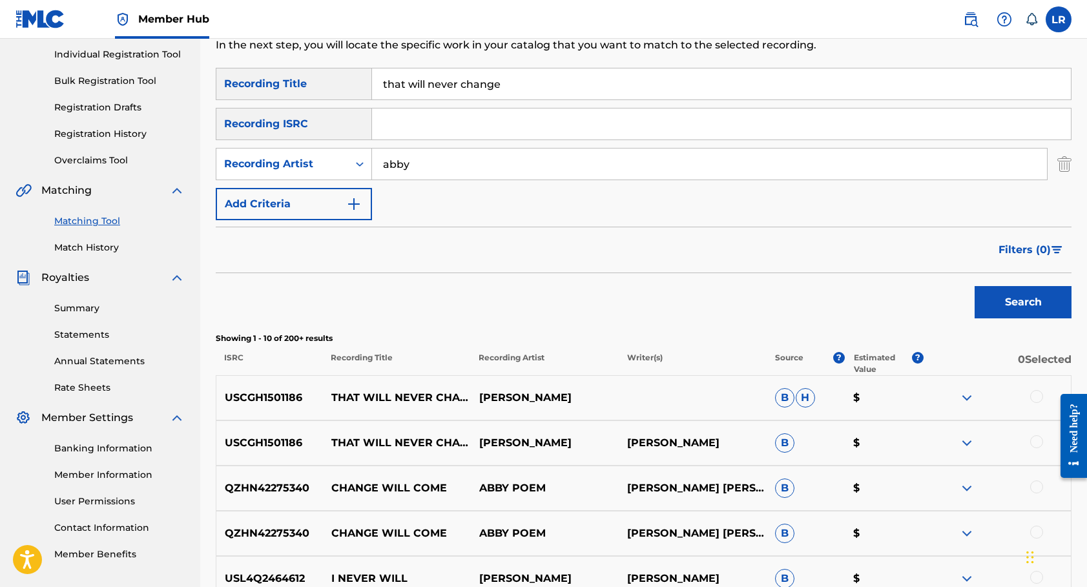
click at [1034, 399] on div at bounding box center [1036, 396] width 13 height 13
click at [1038, 439] on div at bounding box center [1036, 441] width 13 height 13
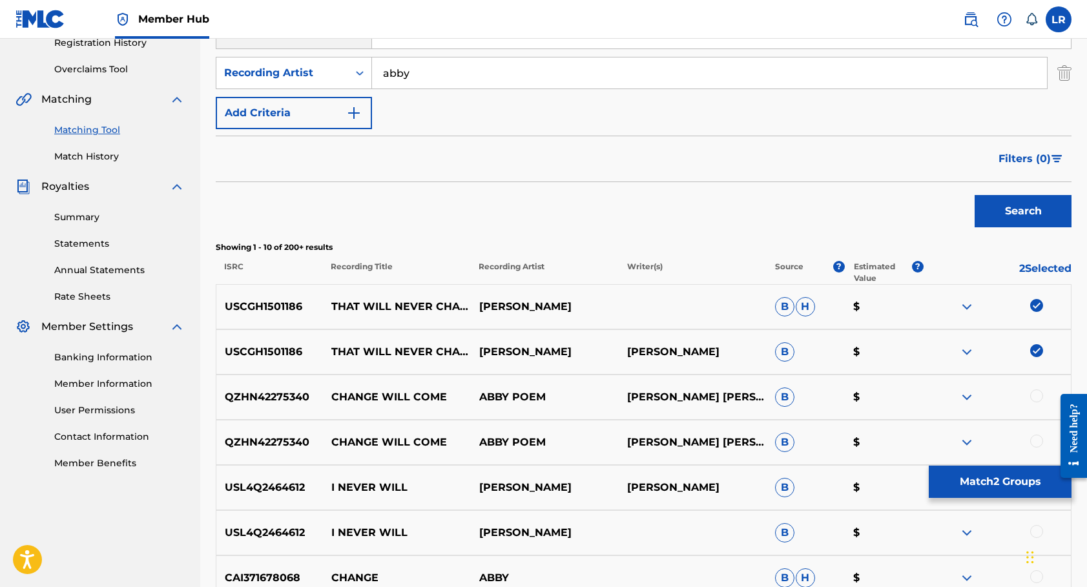
scroll to position [227, 0]
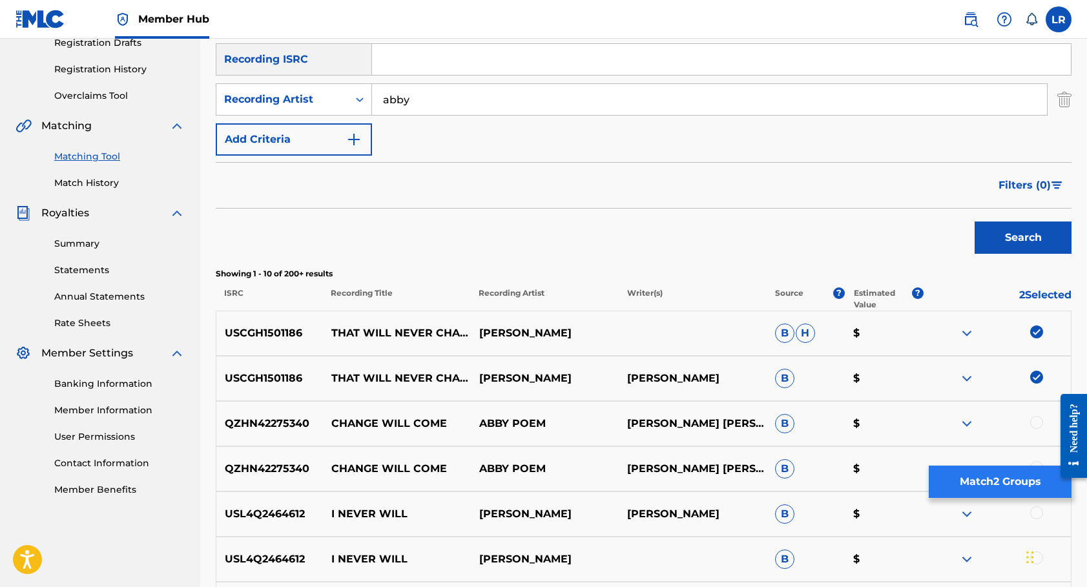
click at [994, 485] on button "Match 2 Groups" at bounding box center [999, 481] width 143 height 32
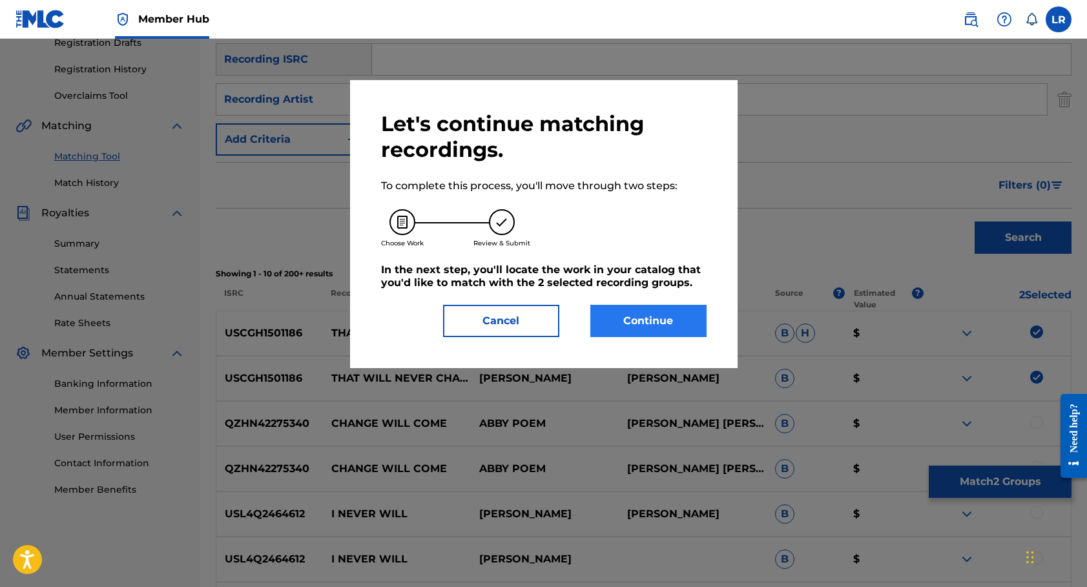
click at [641, 318] on button "Continue" at bounding box center [648, 321] width 116 height 32
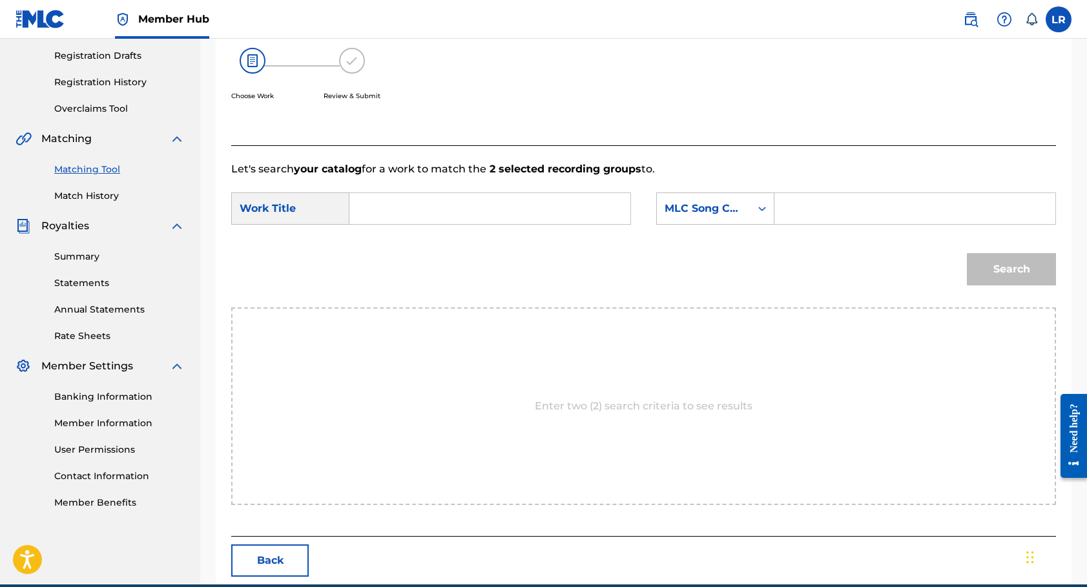
click at [437, 205] on input "Search Form" at bounding box center [489, 208] width 259 height 31
type input "that will never change"
click at [762, 208] on icon "Search Form" at bounding box center [761, 208] width 13 height 13
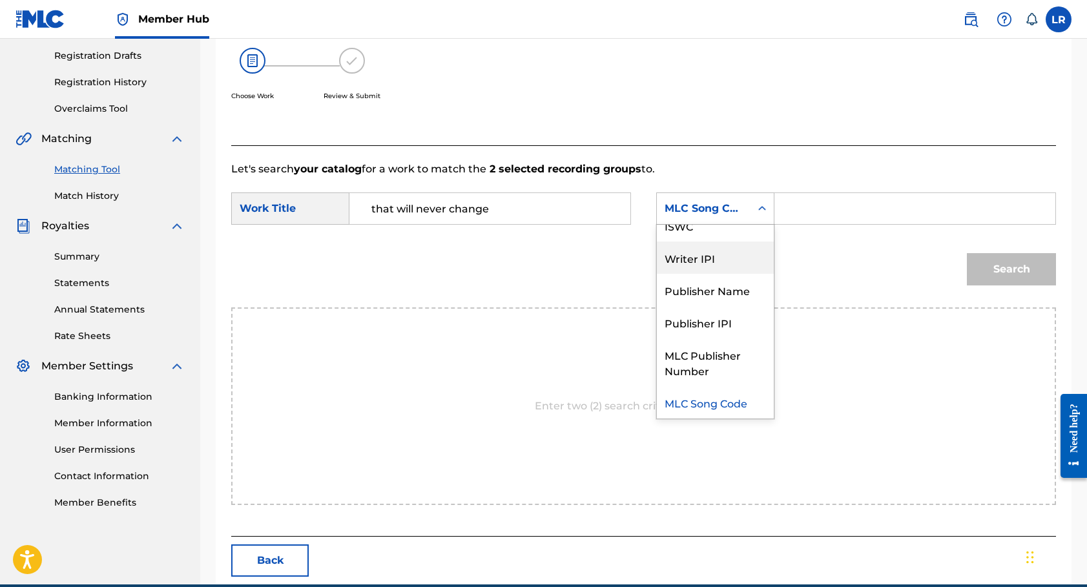
scroll to position [0, 0]
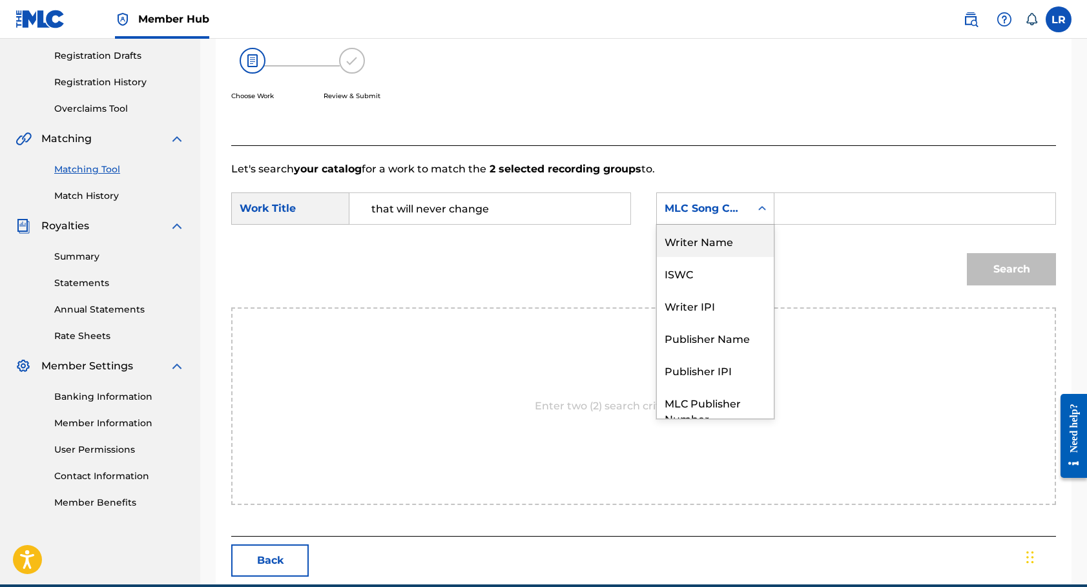
click at [711, 246] on div "Writer Name" at bounding box center [715, 241] width 117 height 32
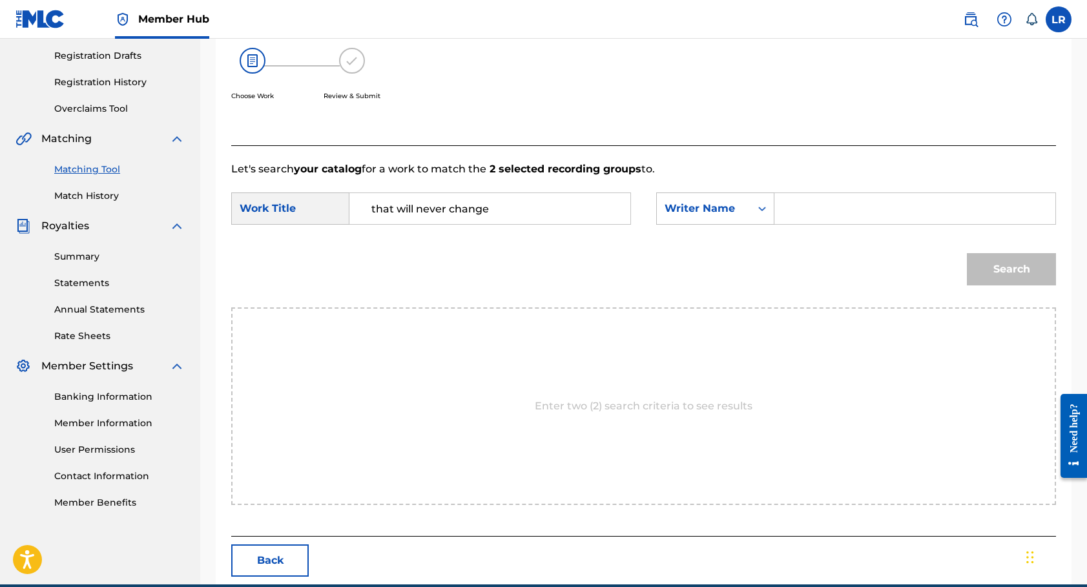
click at [799, 203] on input "Search Form" at bounding box center [914, 208] width 259 height 31
type input "[PERSON_NAME]"
click at [1011, 269] on button "Search" at bounding box center [1010, 269] width 89 height 32
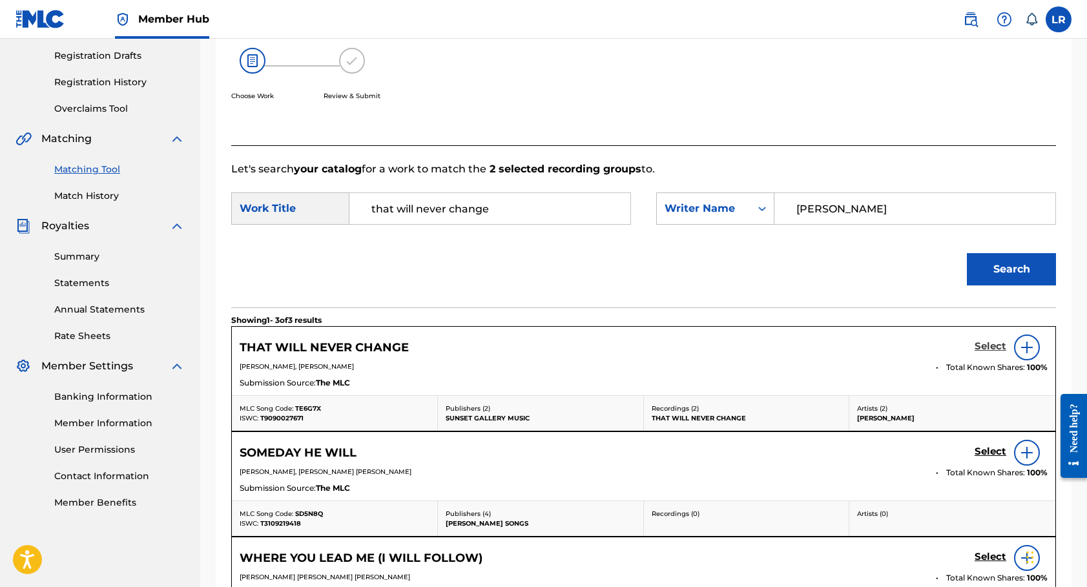
click at [989, 347] on h5 "Select" at bounding box center [990, 346] width 32 height 12
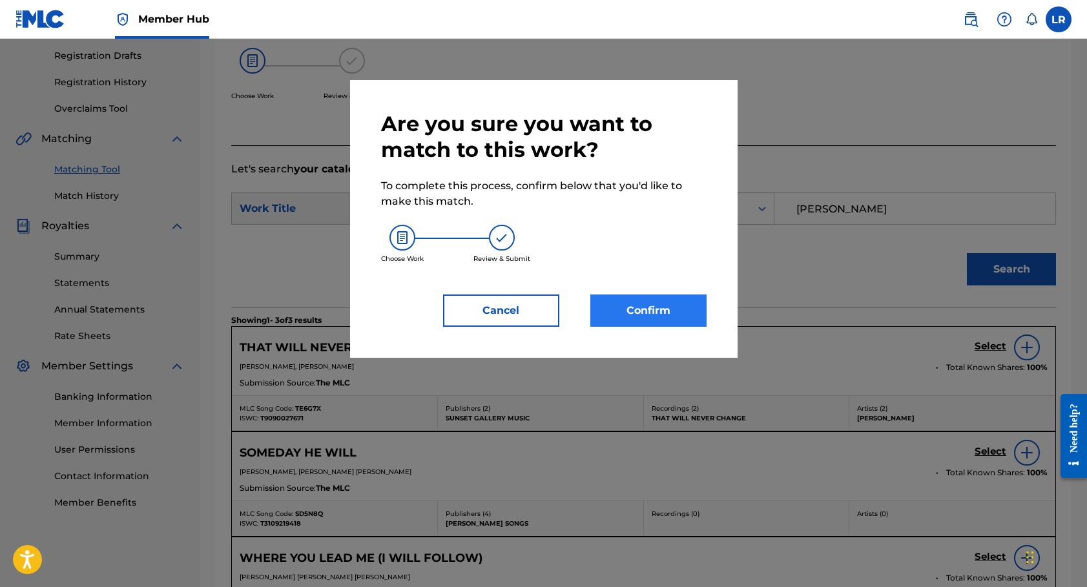
click at [646, 301] on button "Confirm" at bounding box center [648, 310] width 116 height 32
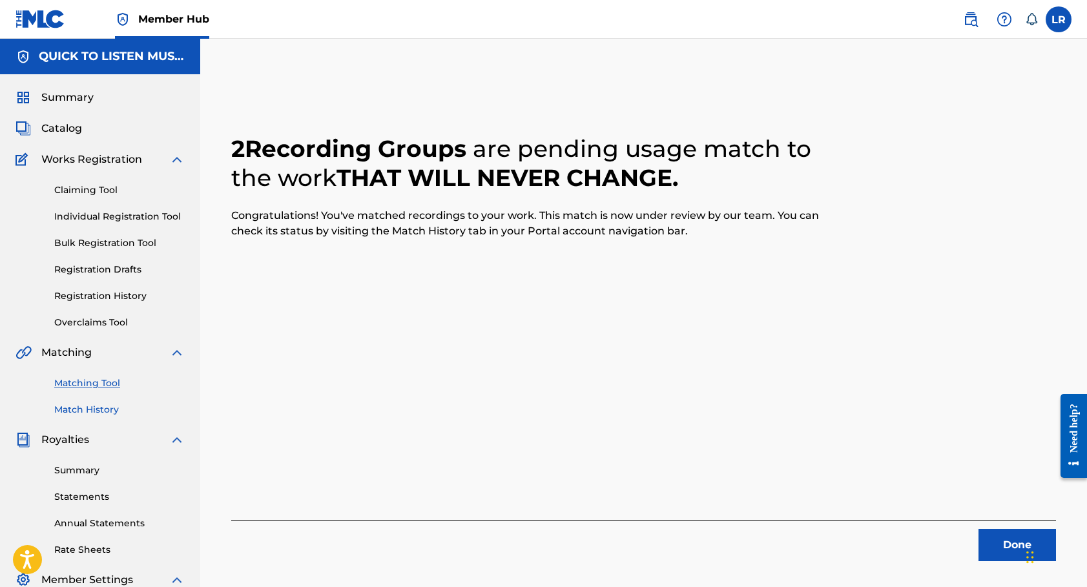
click at [85, 415] on link "Match History" at bounding box center [119, 410] width 130 height 14
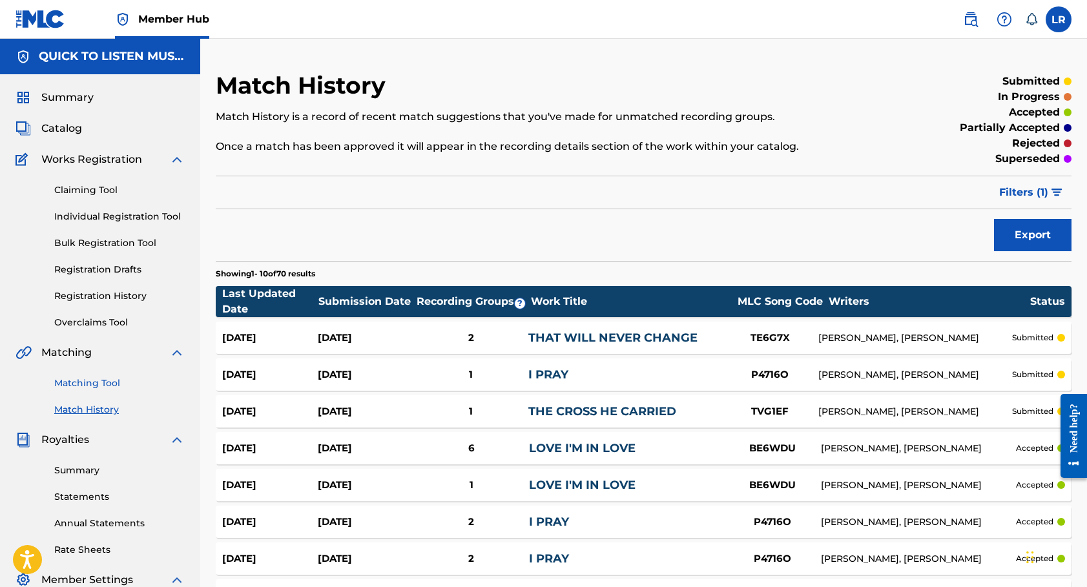
click at [99, 376] on link "Matching Tool" at bounding box center [119, 383] width 130 height 14
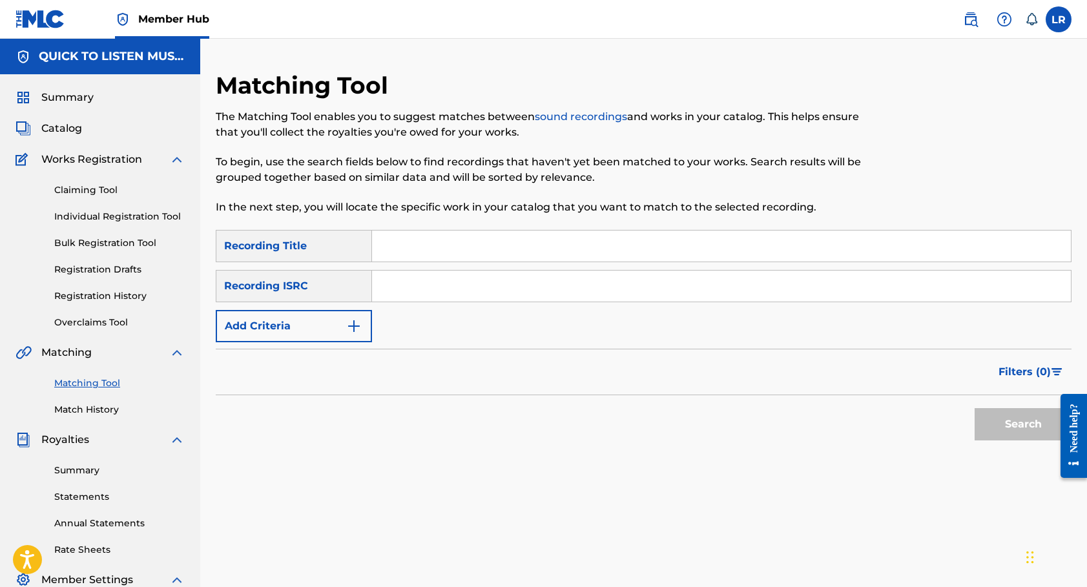
click at [454, 243] on input "Search Form" at bounding box center [721, 245] width 699 height 31
click at [1023, 424] on button "Search" at bounding box center [1022, 424] width 97 height 32
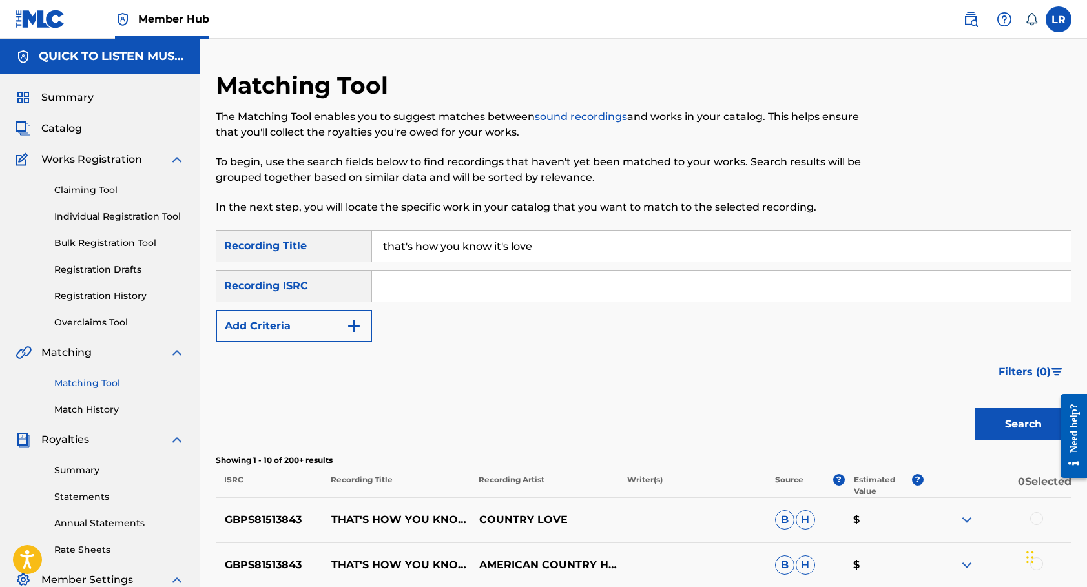
click at [536, 245] on input "that's how you know it's love" at bounding box center [721, 245] width 699 height 31
type input "take it and leave it"
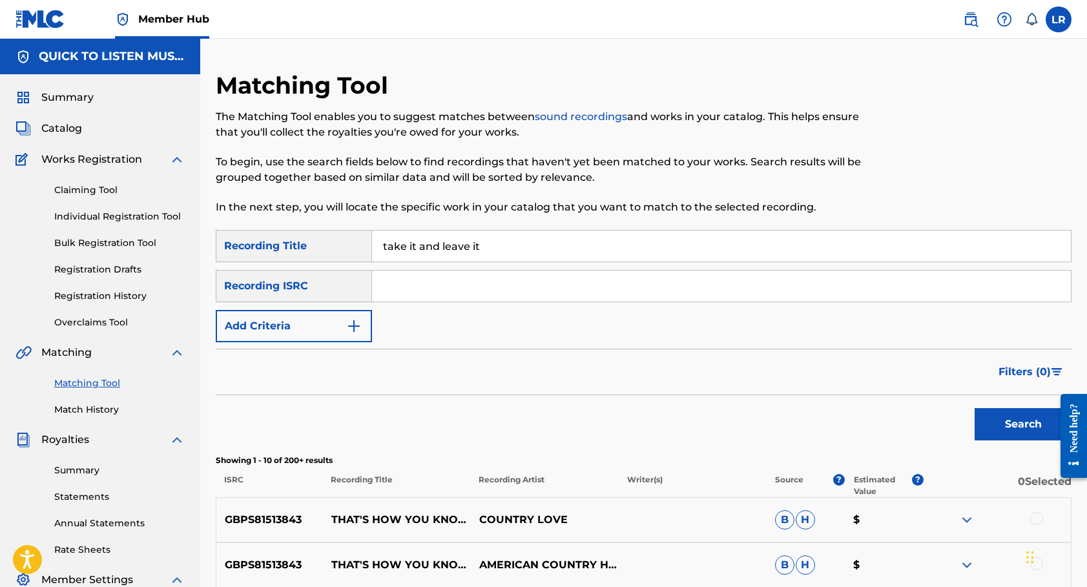
click at [1023, 424] on button "Search" at bounding box center [1022, 424] width 97 height 32
click at [355, 325] on img "Search Form" at bounding box center [353, 325] width 15 height 15
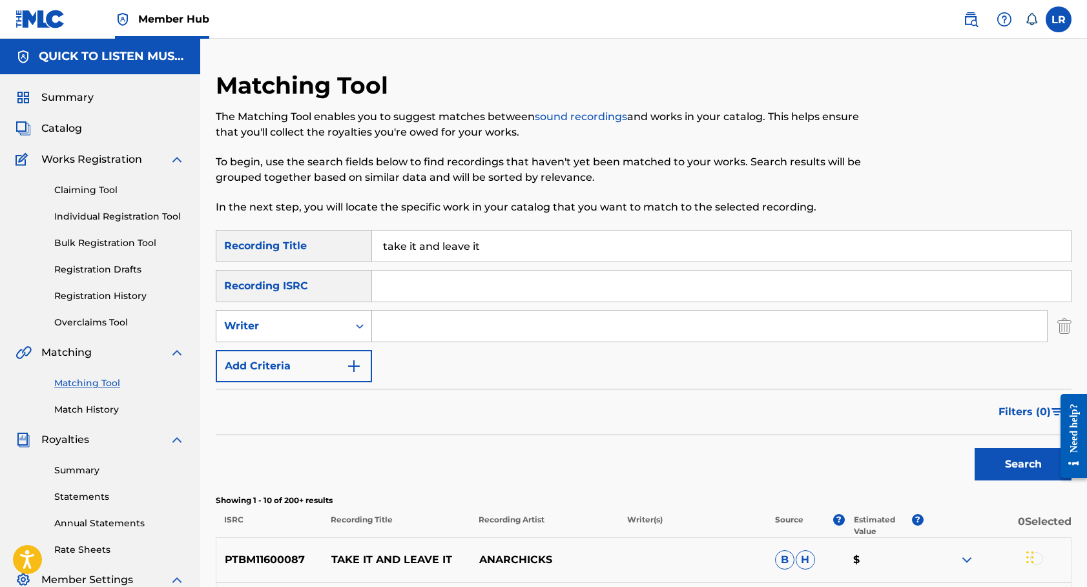
click at [360, 332] on icon "Search Form" at bounding box center [359, 326] width 13 height 13
click at [345, 360] on div "Recording Artist" at bounding box center [293, 358] width 155 height 32
click at [415, 334] on input "Search Form" at bounding box center [709, 326] width 675 height 31
click at [1023, 464] on button "Search" at bounding box center [1022, 464] width 97 height 32
type input "[PERSON_NAME]"
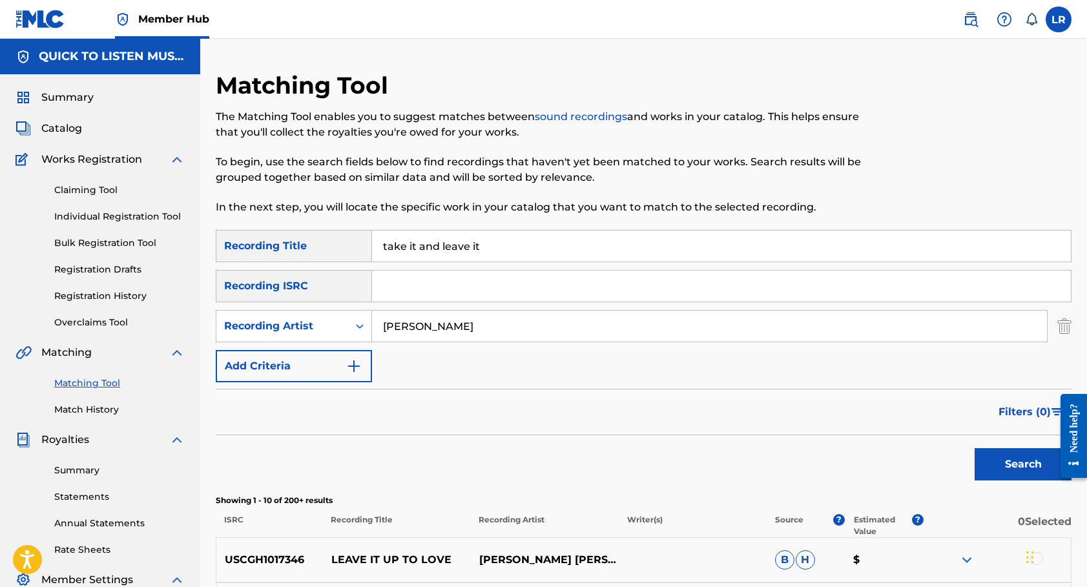
click at [526, 236] on input "take it and leave it" at bounding box center [721, 245] width 699 height 31
type input "someday he will"
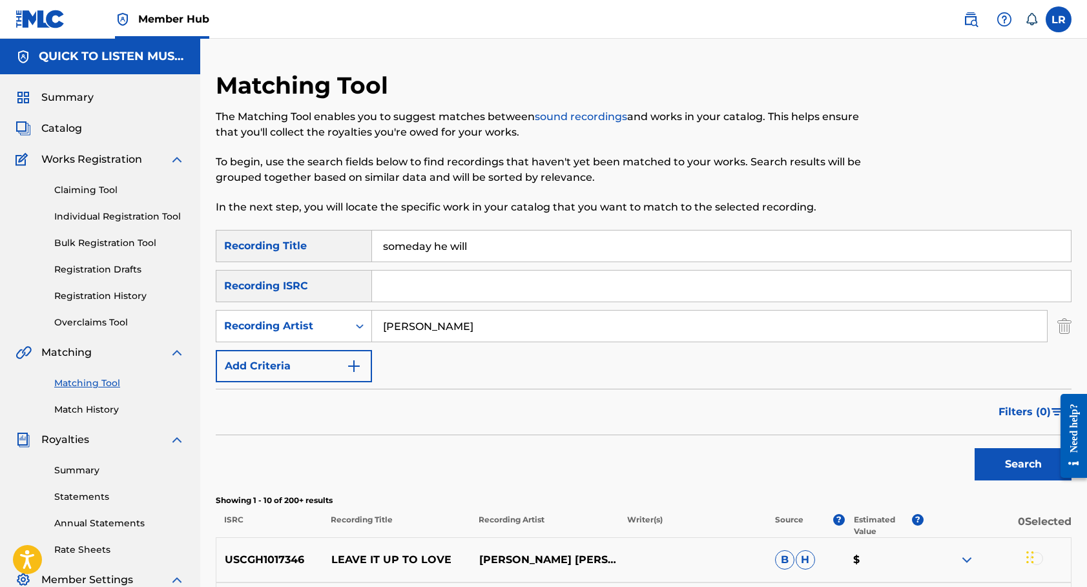
click at [464, 320] on input "[PERSON_NAME]" at bounding box center [709, 326] width 675 height 31
click at [1017, 458] on button "Search" at bounding box center [1022, 464] width 97 height 32
click at [527, 237] on input "someday he will" at bounding box center [721, 245] width 699 height 31
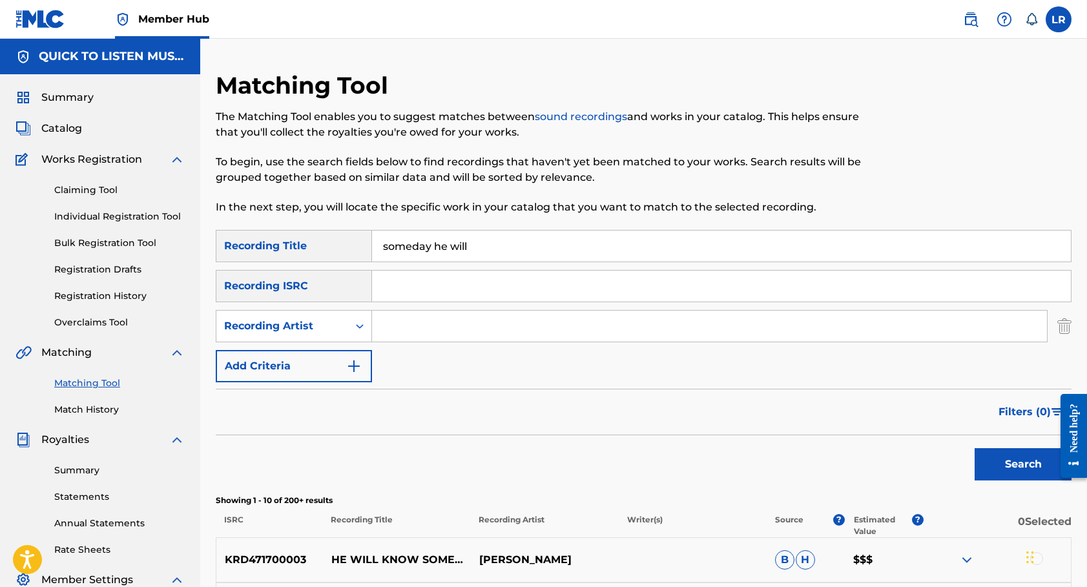
click at [527, 237] on input "someday he will" at bounding box center [721, 245] width 699 height 31
click at [1023, 464] on button "Search" at bounding box center [1022, 464] width 97 height 32
click at [549, 256] on input "o to hear what [PERSON_NAME]" at bounding box center [721, 245] width 699 height 31
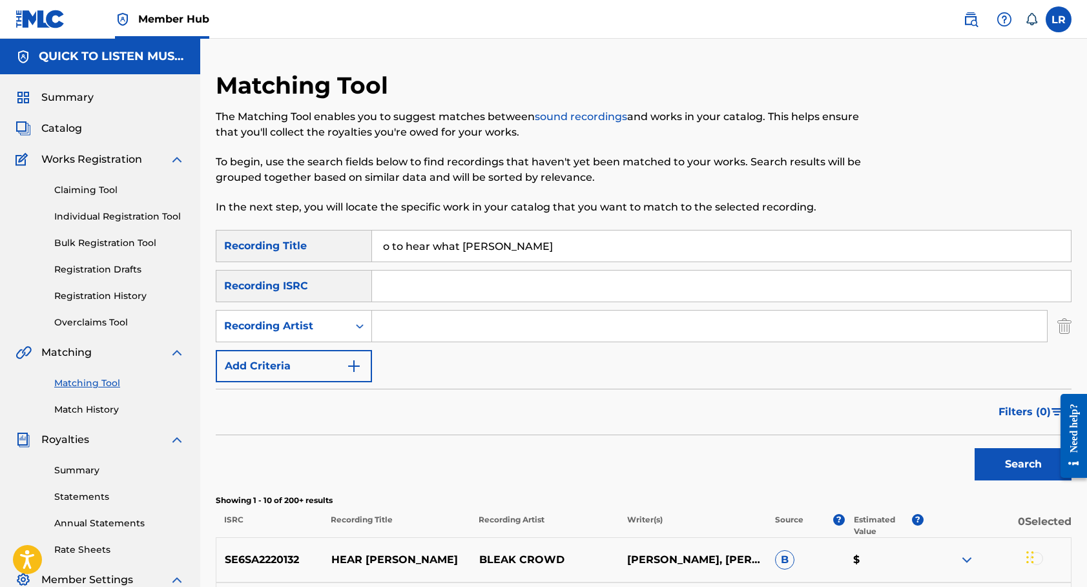
click at [549, 256] on input "o to hear what [PERSON_NAME]" at bounding box center [721, 245] width 699 height 31
type input "p"
type input "only [PERSON_NAME] can heal this hurting world"
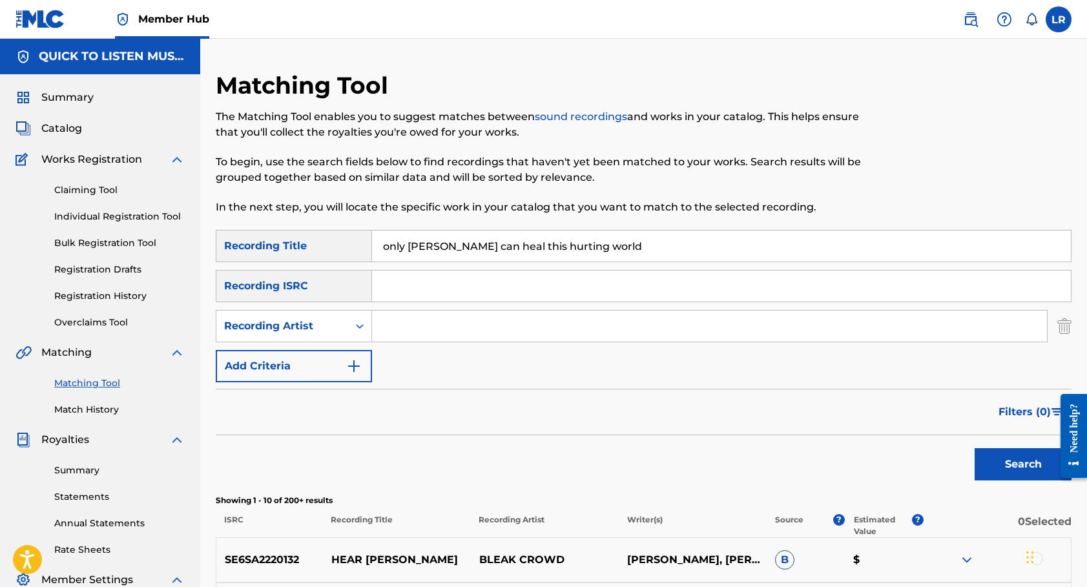
click at [1023, 464] on button "Search" at bounding box center [1022, 464] width 97 height 32
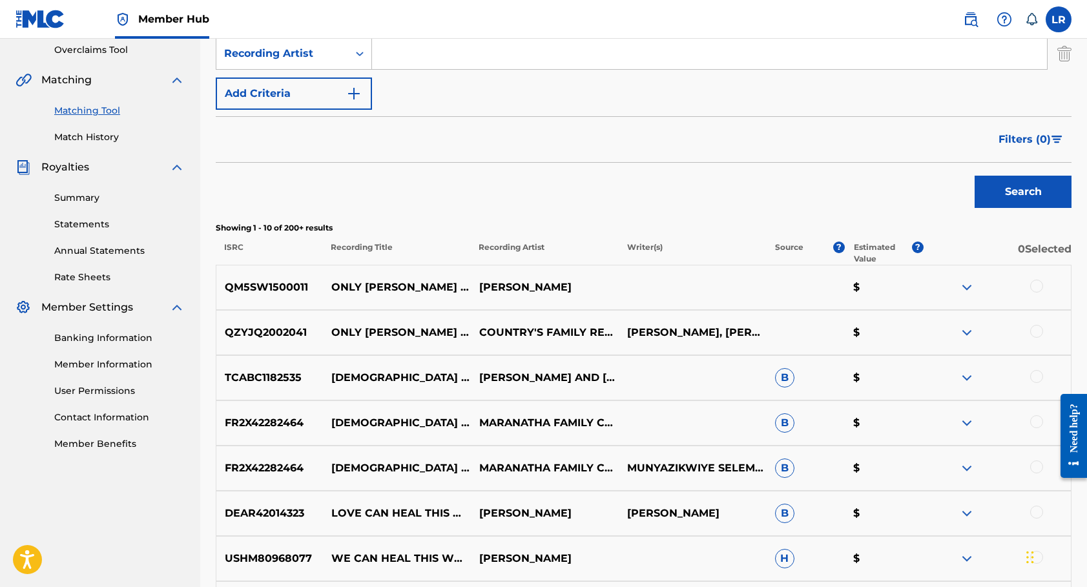
scroll to position [275, 0]
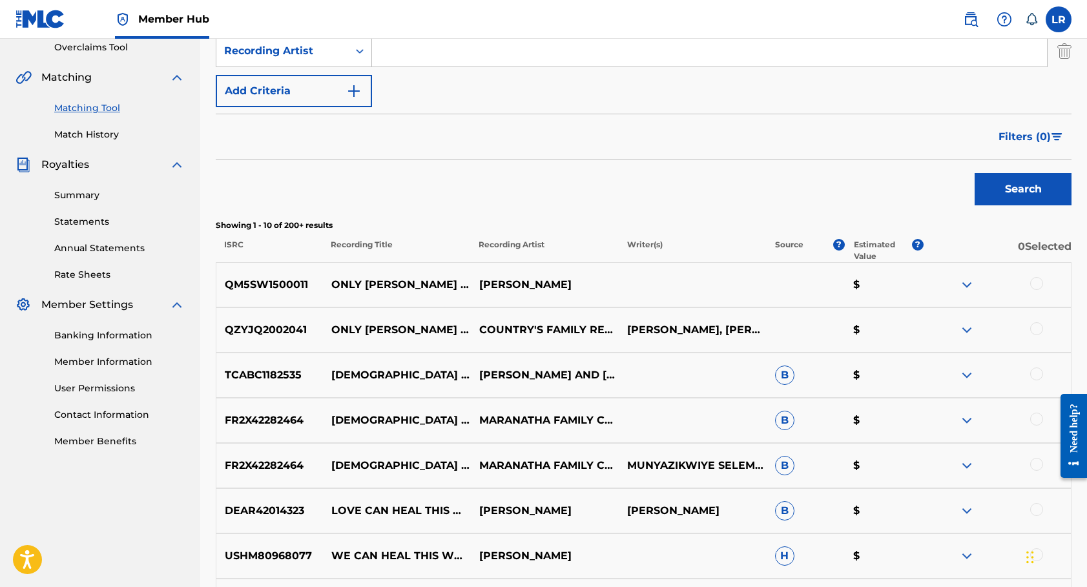
click at [1041, 279] on div at bounding box center [1036, 283] width 13 height 13
click at [1036, 325] on div at bounding box center [1036, 328] width 13 height 13
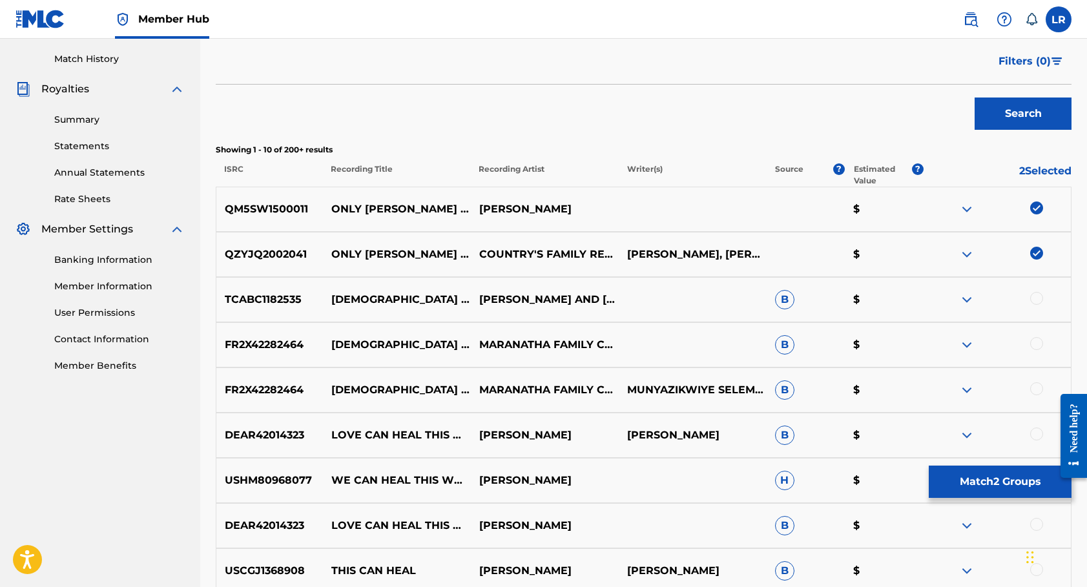
scroll to position [343, 0]
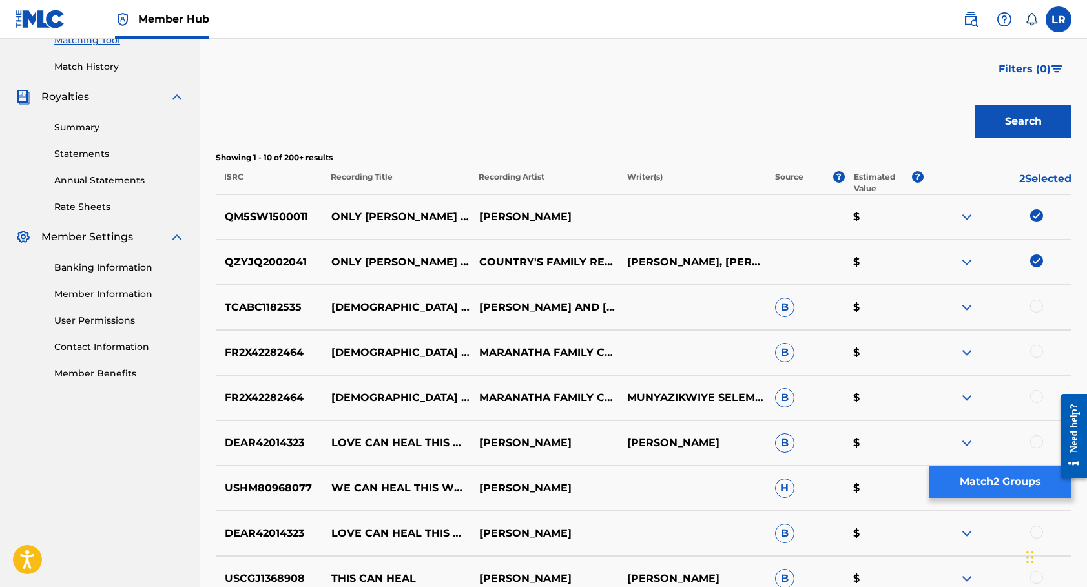
click at [994, 481] on button "Match 2 Groups" at bounding box center [999, 481] width 143 height 32
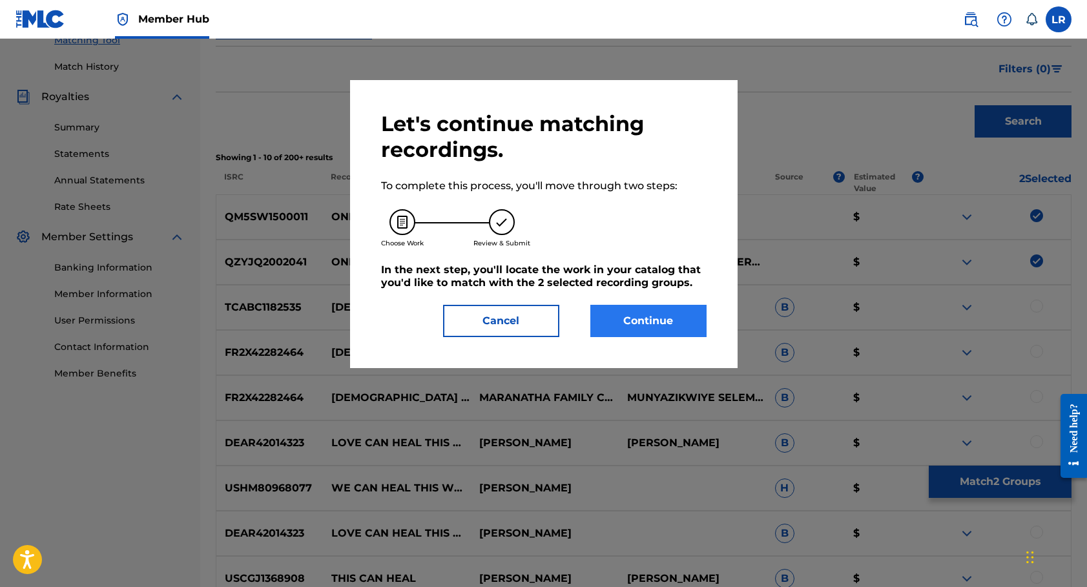
click at [634, 310] on button "Continue" at bounding box center [648, 321] width 116 height 32
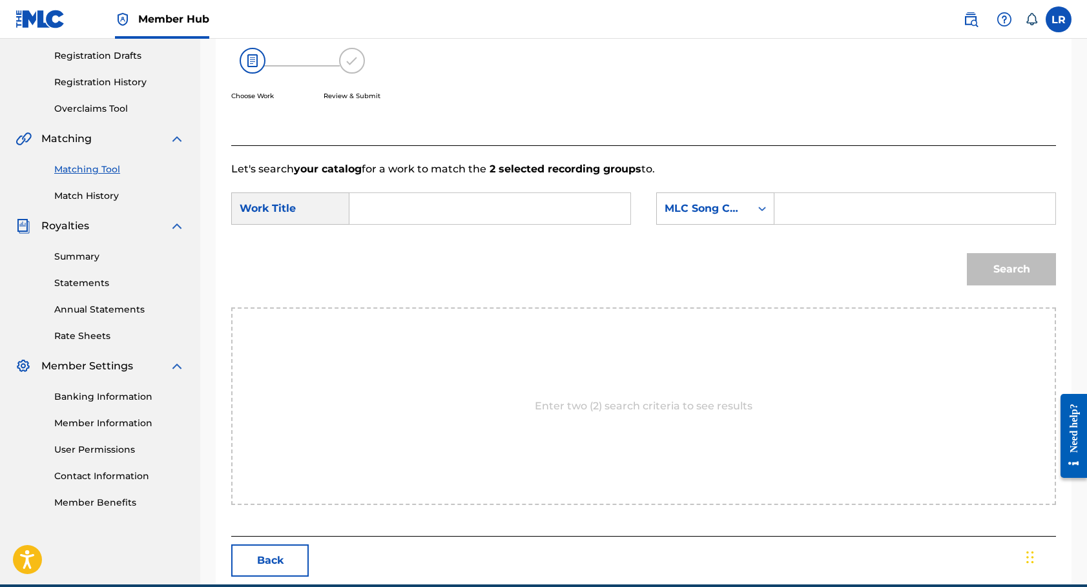
click at [493, 200] on input "Search Form" at bounding box center [489, 208] width 259 height 31
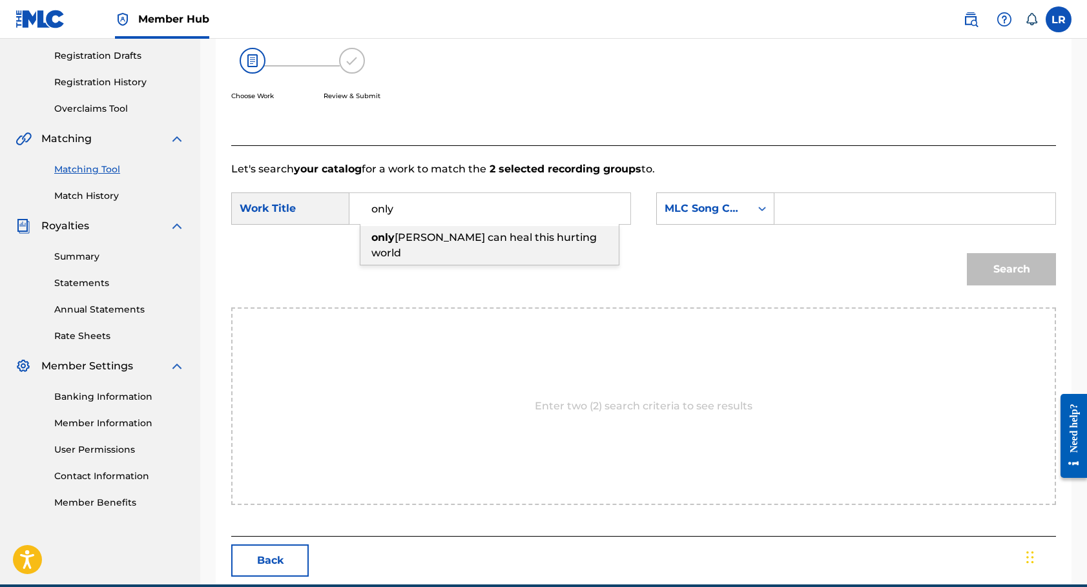
click at [460, 234] on span "[PERSON_NAME] can heal this hurting world" at bounding box center [483, 245] width 225 height 28
type input "only [PERSON_NAME] can heal this hurting world"
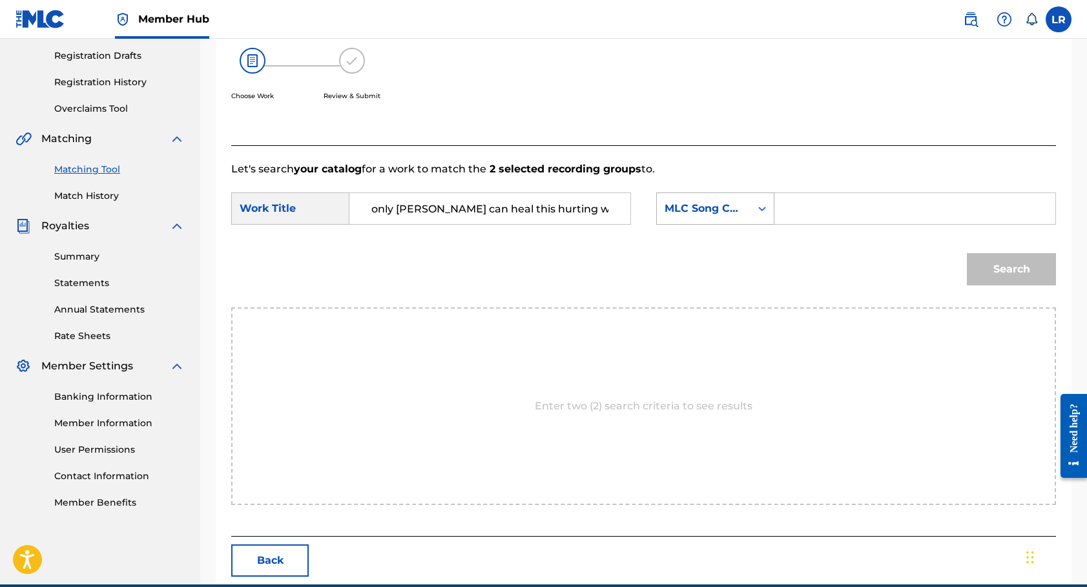
click at [766, 209] on icon "Search Form" at bounding box center [761, 208] width 13 height 13
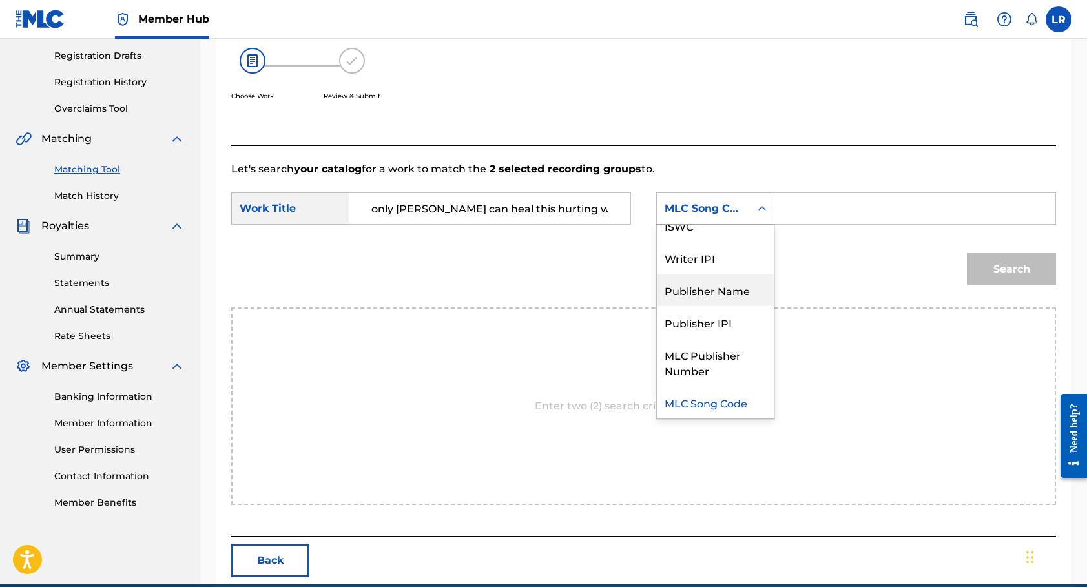
scroll to position [0, 0]
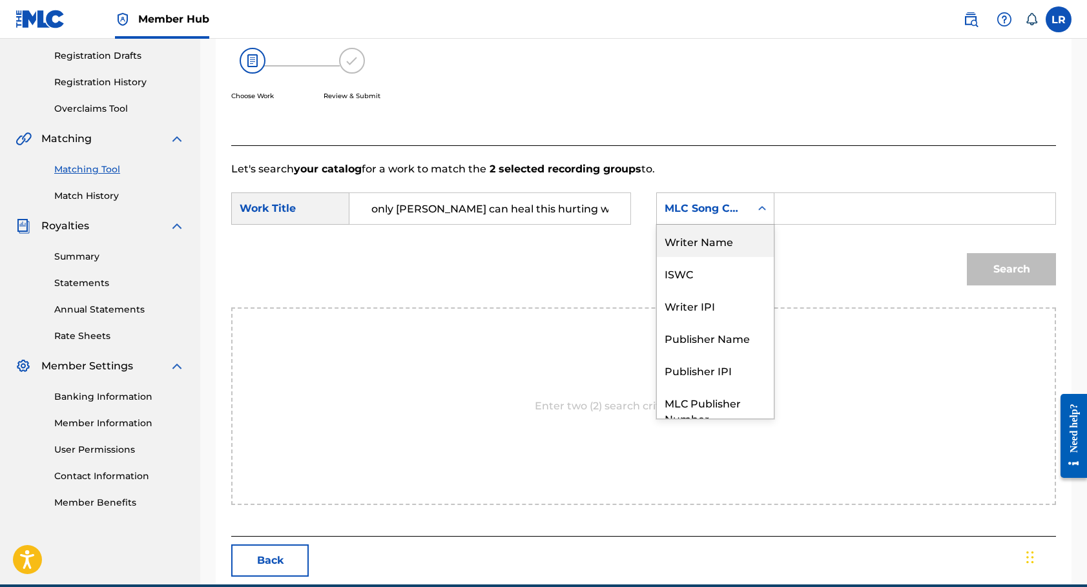
click at [715, 251] on div "Writer Name" at bounding box center [715, 241] width 117 height 32
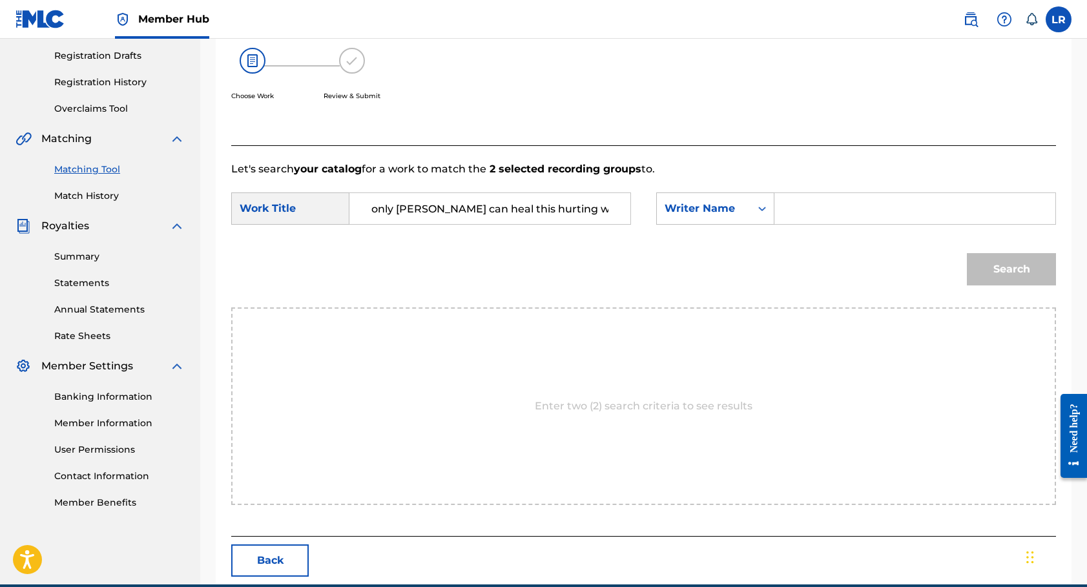
click at [793, 212] on input "Search Form" at bounding box center [914, 208] width 259 height 31
type input "[PERSON_NAME]"
click at [973, 260] on button "Search" at bounding box center [1010, 269] width 89 height 32
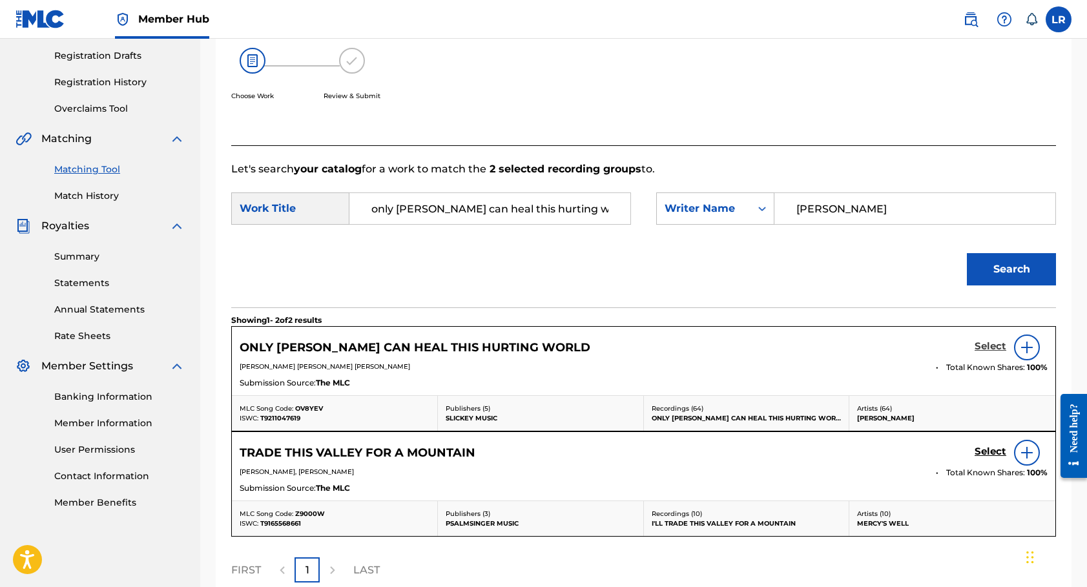
click at [982, 344] on h5 "Select" at bounding box center [990, 346] width 32 height 12
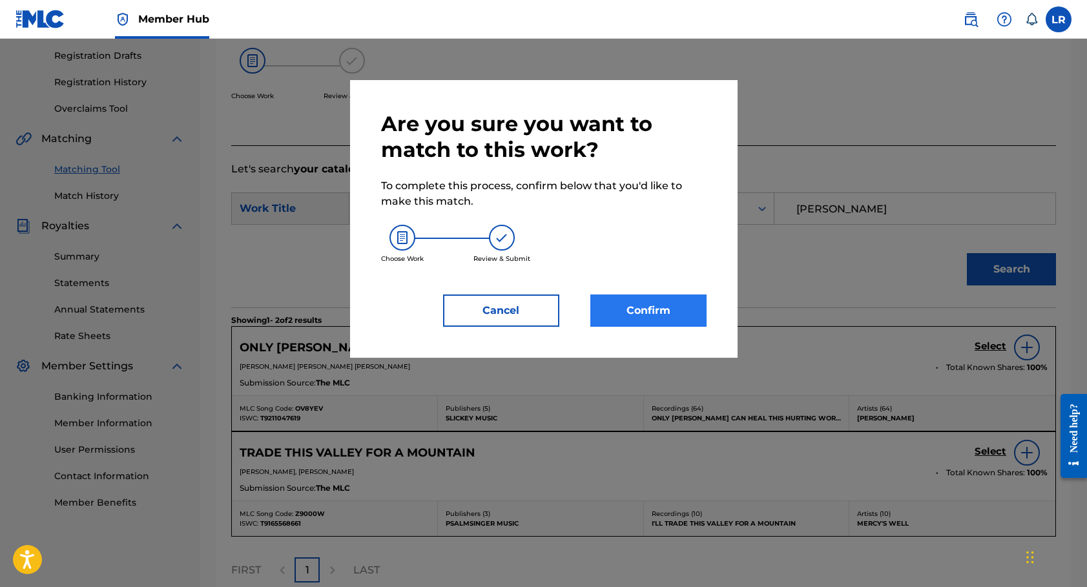
click at [663, 313] on button "Confirm" at bounding box center [648, 310] width 116 height 32
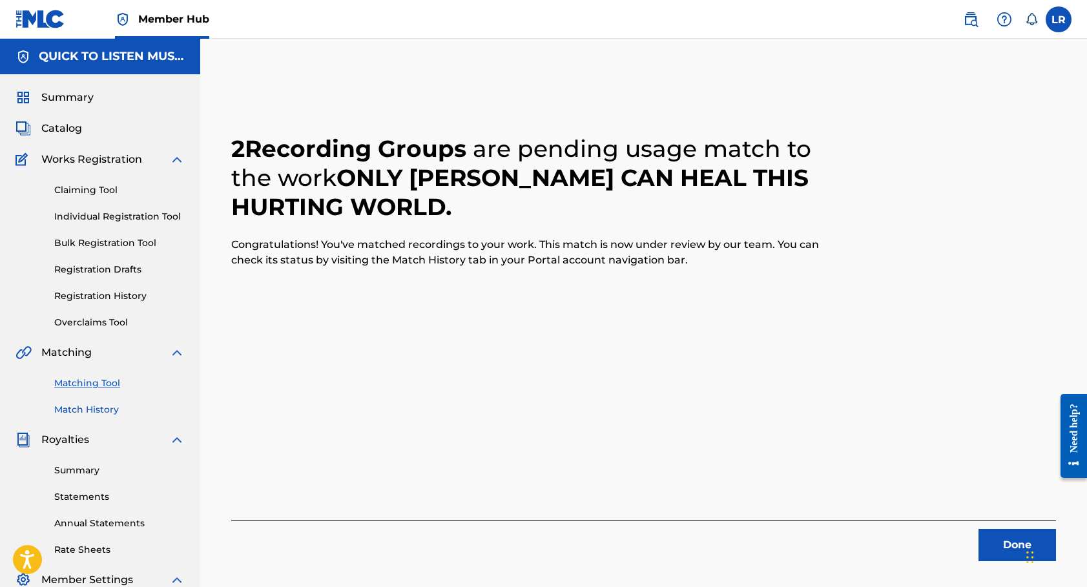
click at [77, 408] on link "Match History" at bounding box center [119, 410] width 130 height 14
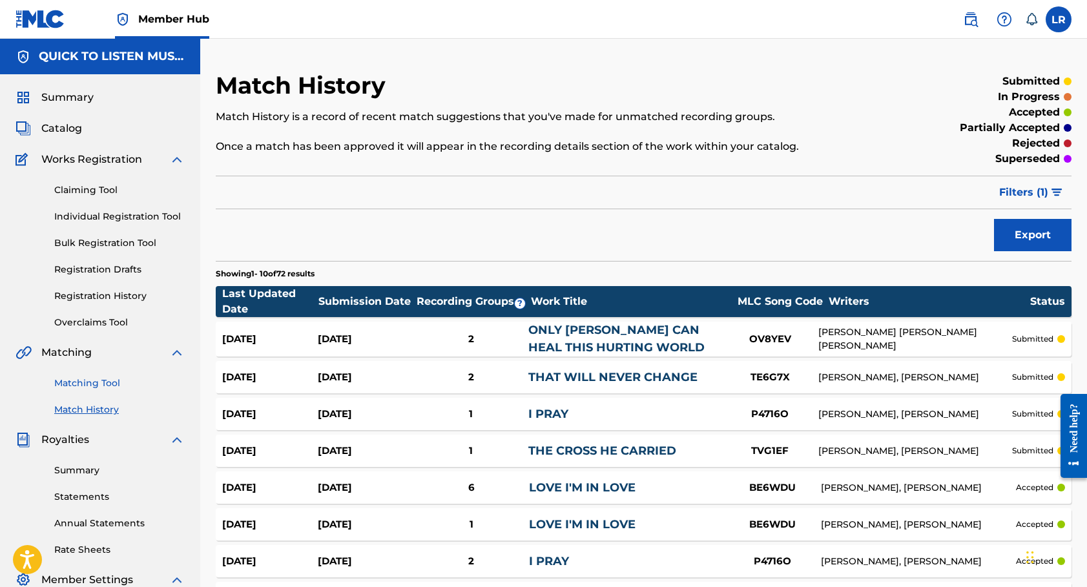
click at [96, 383] on link "Matching Tool" at bounding box center [119, 383] width 130 height 14
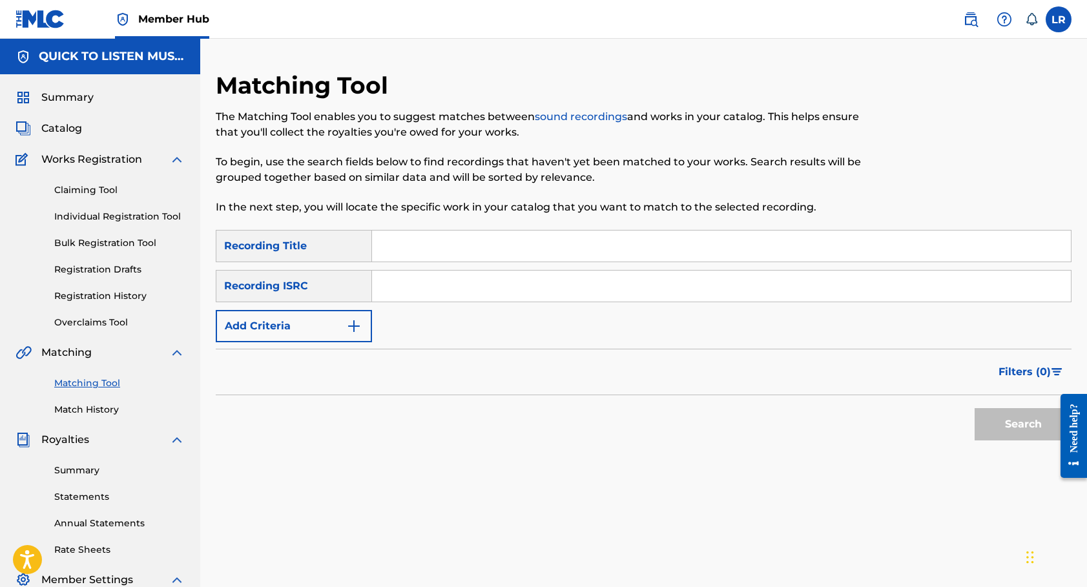
click at [472, 244] on input "Search Form" at bounding box center [721, 245] width 699 height 31
type input "my help my hope"
click at [363, 322] on button "Add Criteria" at bounding box center [294, 326] width 156 height 32
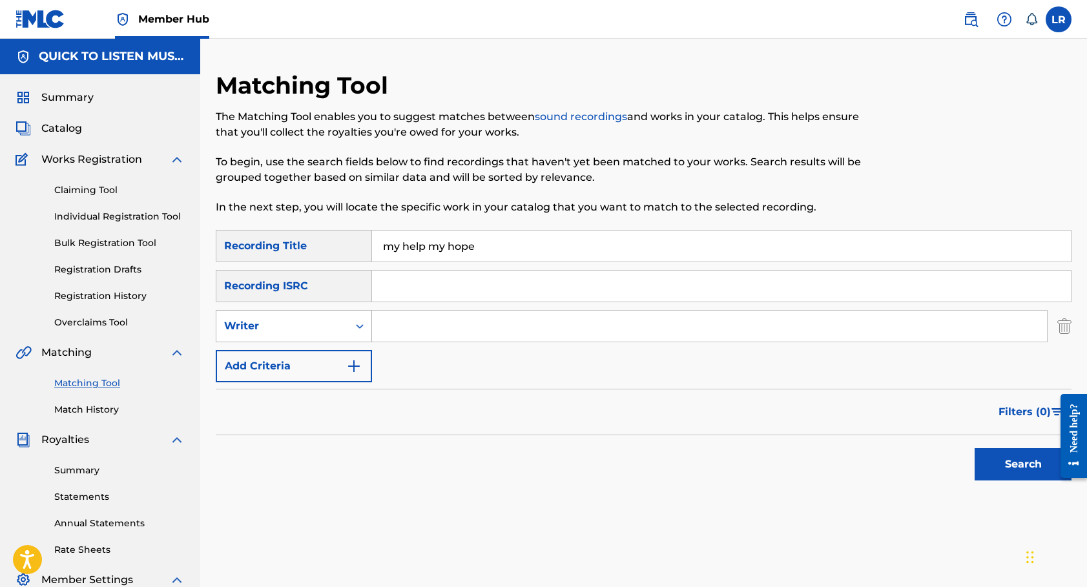
click at [362, 331] on icon "Search Form" at bounding box center [359, 326] width 13 height 13
click at [316, 362] on div "Recording Artist" at bounding box center [293, 358] width 155 height 32
click at [404, 334] on input "Search Form" at bounding box center [709, 326] width 675 height 31
type input "[PERSON_NAME] each"
click at [1023, 464] on button "Search" at bounding box center [1022, 464] width 97 height 32
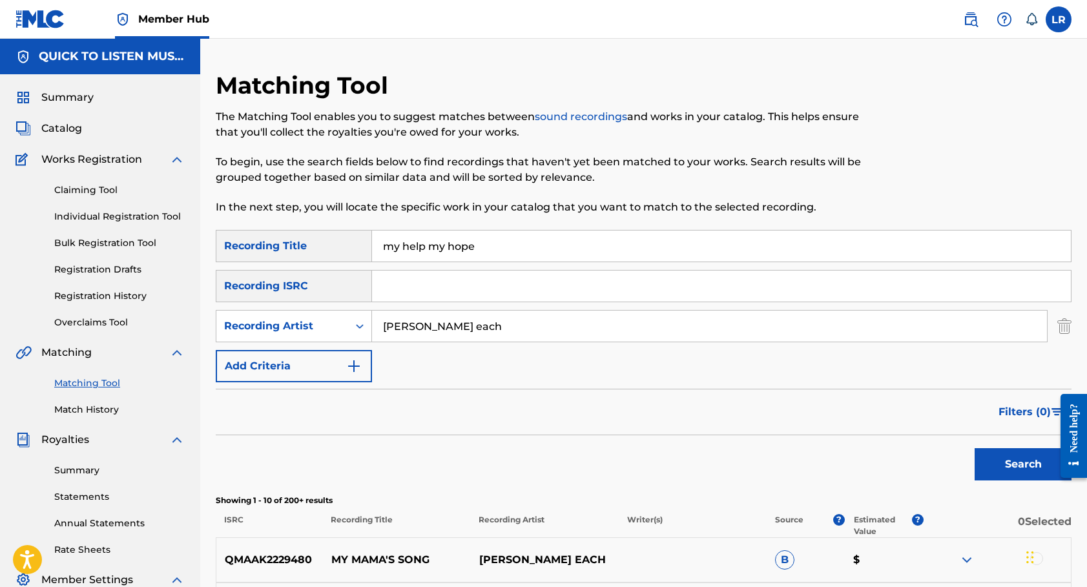
click at [503, 256] on input "my help my hope" at bounding box center [721, 245] width 699 height 31
type input "love's a mountain road"
click at [460, 330] on input "[PERSON_NAME] each" at bounding box center [709, 326] width 675 height 31
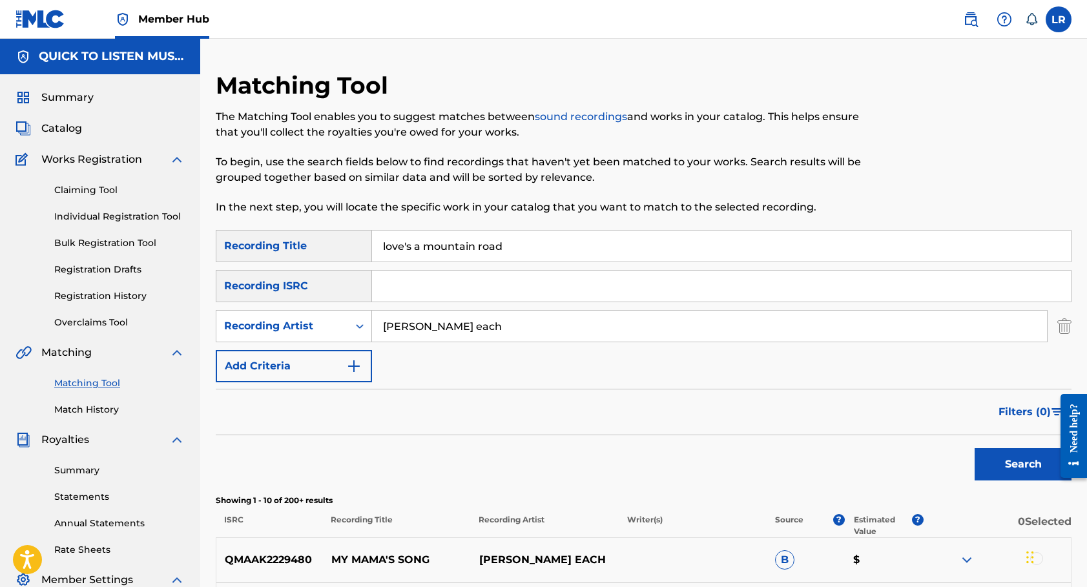
click at [460, 330] on input "[PERSON_NAME] each" at bounding box center [709, 326] width 675 height 31
type input "[PERSON_NAME]"
click at [1023, 464] on button "Search" at bounding box center [1022, 464] width 97 height 32
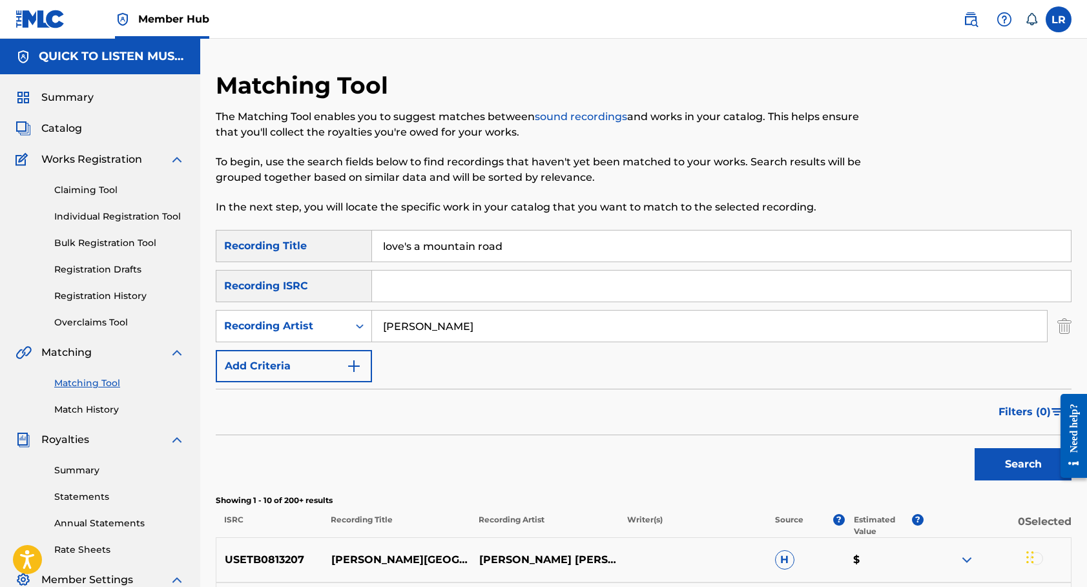
click at [523, 248] on input "love's a mountain road" at bounding box center [721, 245] width 699 height 31
type input "love is the reason why"
click at [447, 323] on input "[PERSON_NAME]" at bounding box center [709, 326] width 675 height 31
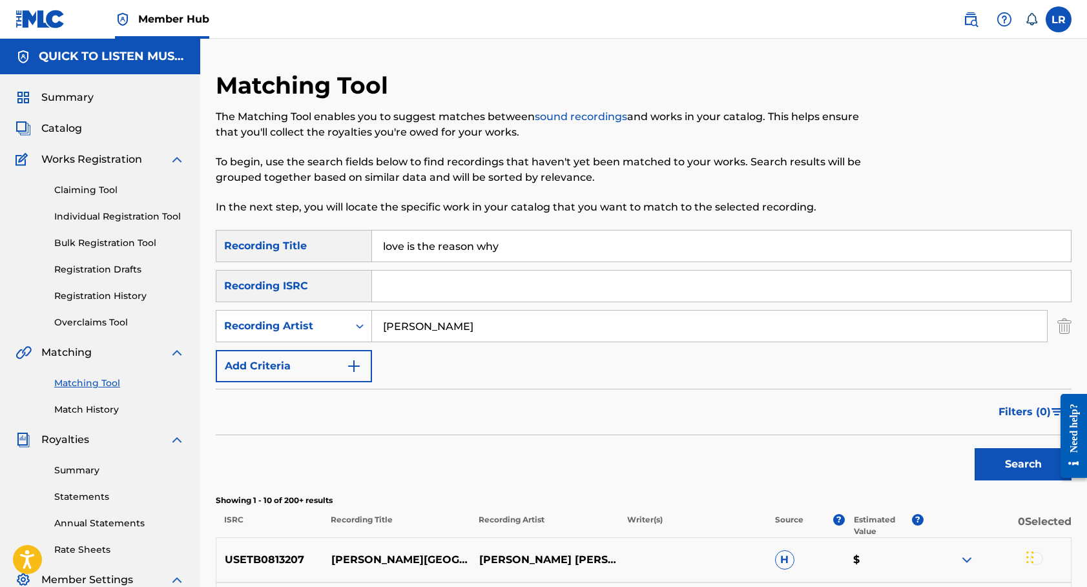
click at [447, 323] on input "[PERSON_NAME]" at bounding box center [709, 326] width 675 height 31
click at [1014, 465] on button "Search" at bounding box center [1022, 464] width 97 height 32
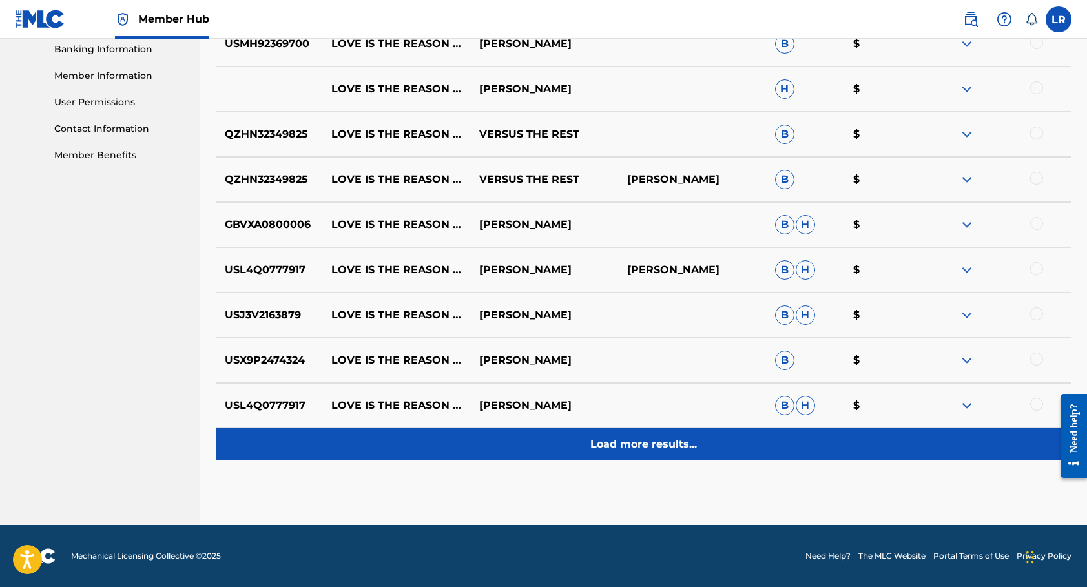
click at [635, 444] on p "Load more results..." at bounding box center [643, 443] width 107 height 15
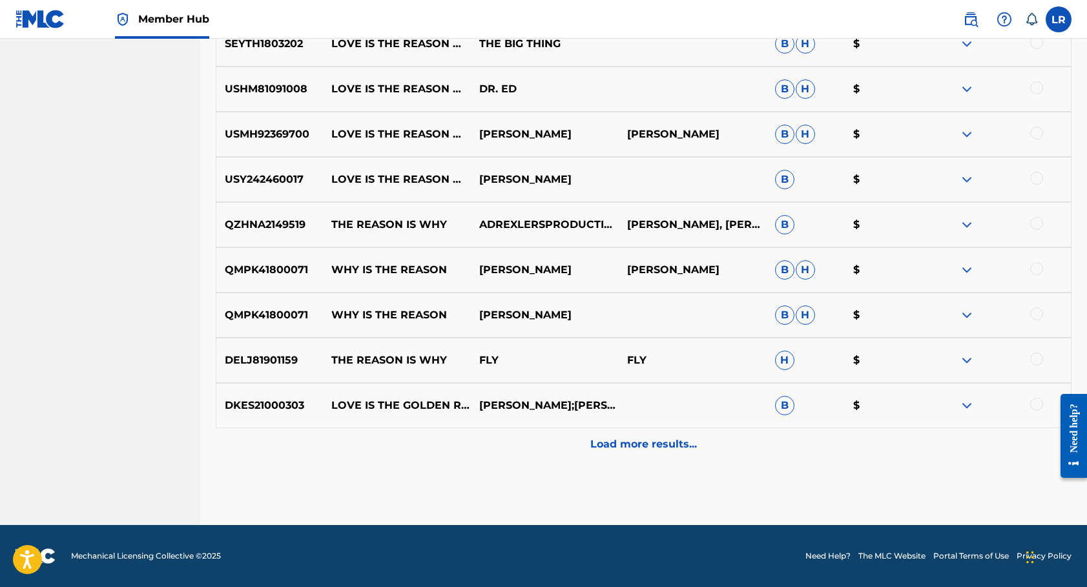
scroll to position [1013, 0]
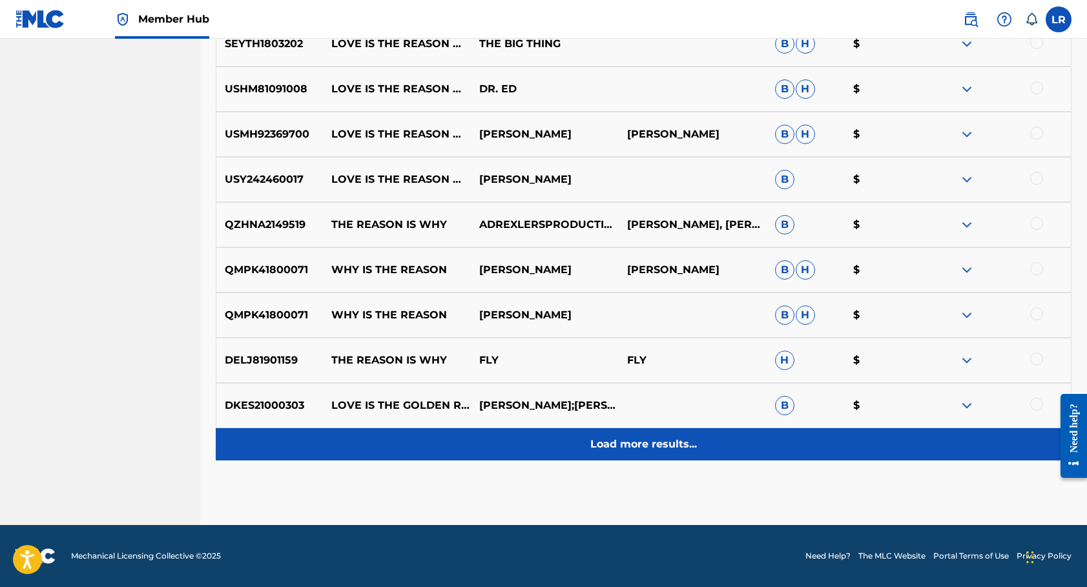
click at [637, 443] on p "Load more results..." at bounding box center [643, 443] width 107 height 15
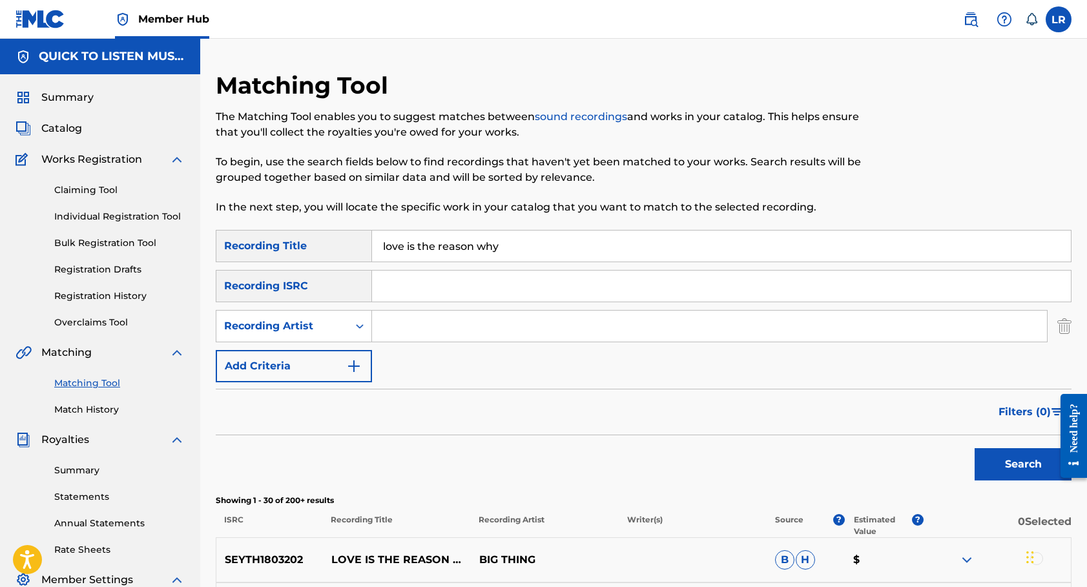
scroll to position [0, 0]
click at [405, 325] on input "Search Form" at bounding box center [709, 326] width 675 height 31
type input "f"
click at [394, 326] on input "gather vocal band" at bounding box center [709, 326] width 675 height 31
type input "[PERSON_NAME] vocal band"
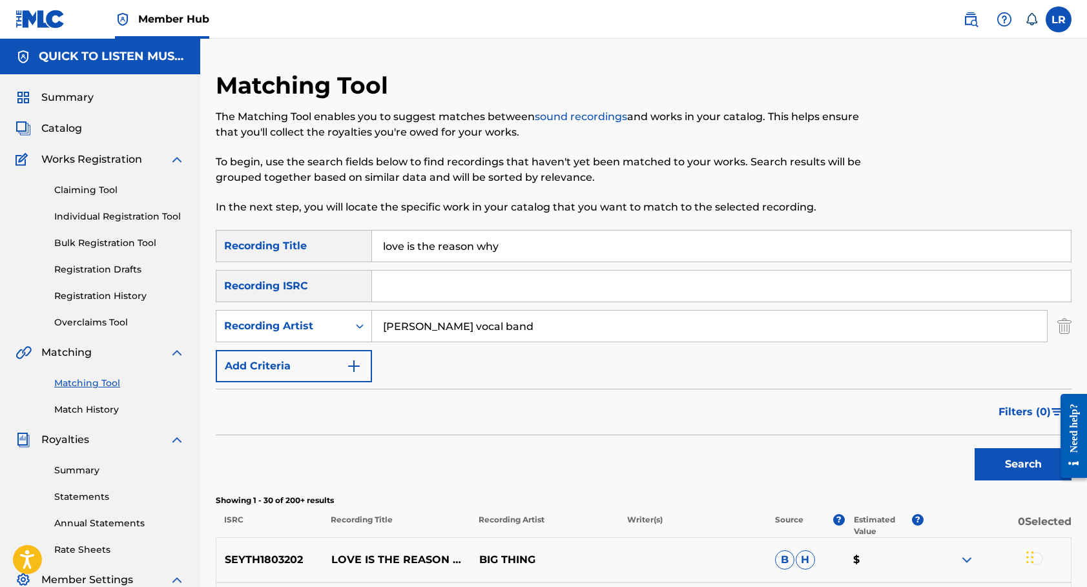
click at [1023, 464] on button "Search" at bounding box center [1022, 464] width 97 height 32
click at [515, 239] on input "love is the reason why" at bounding box center [721, 245] width 699 height 31
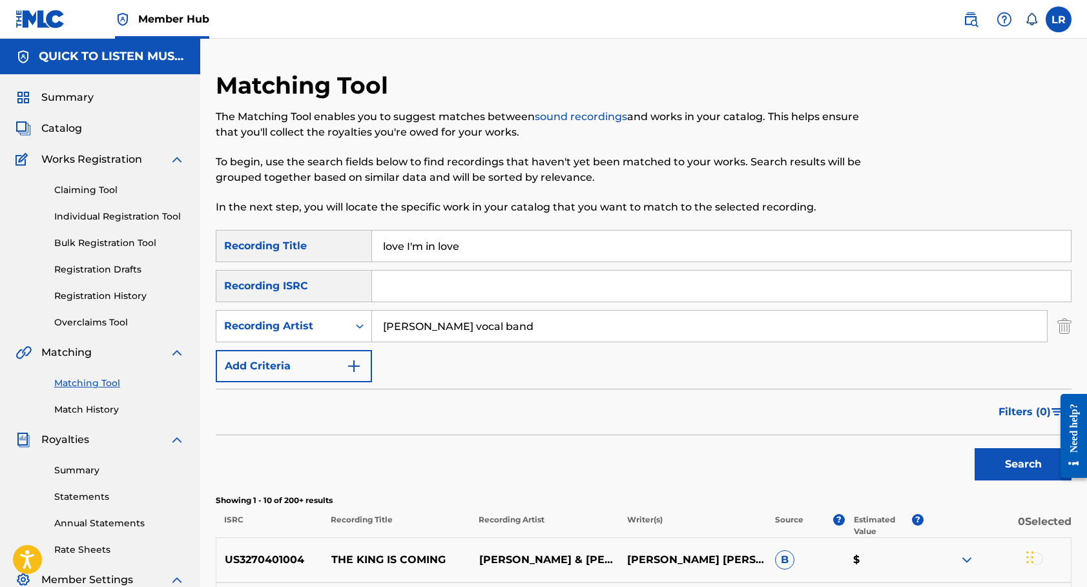
type input "love I'm in love"
click at [491, 323] on input "[PERSON_NAME] vocal band" at bounding box center [709, 326] width 675 height 31
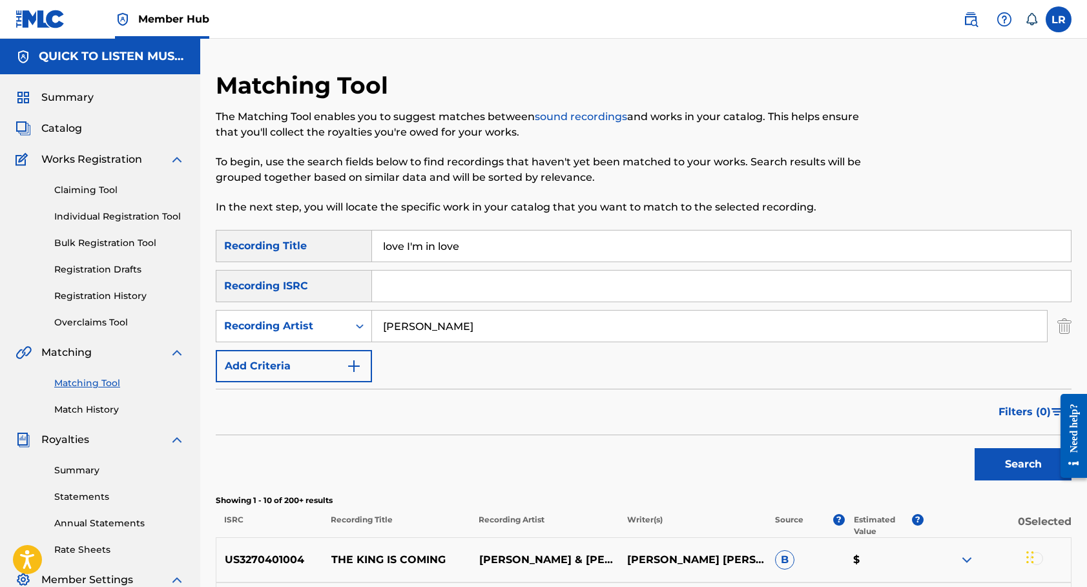
type input "[PERSON_NAME]"
click at [1023, 464] on button "Search" at bounding box center [1022, 464] width 97 height 32
click at [536, 240] on input "love I'm in love" at bounding box center [721, 245] width 699 height 31
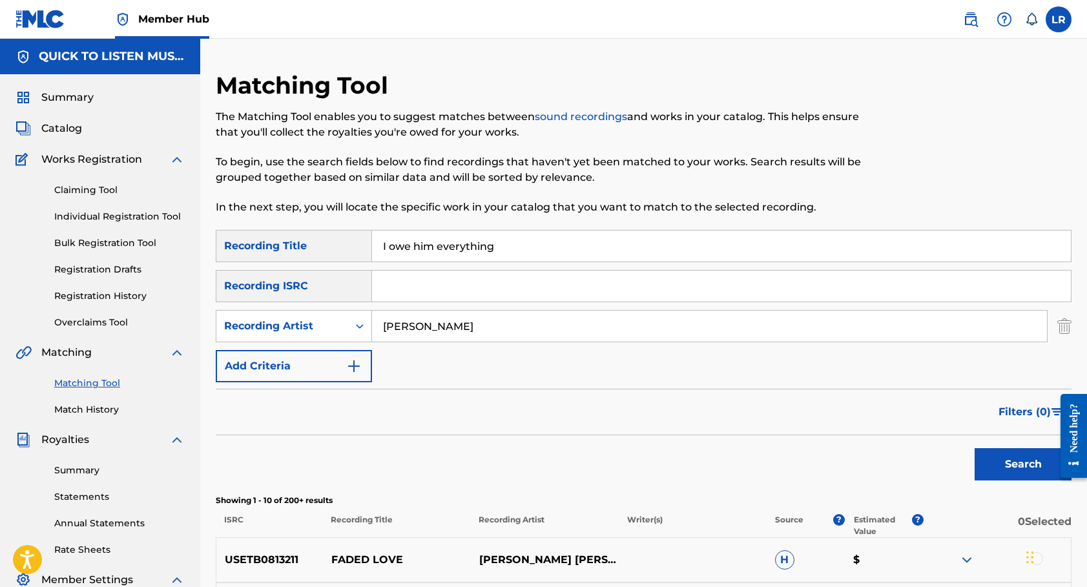
type input "I owe him everything"
click at [453, 329] on input "[PERSON_NAME]" at bounding box center [709, 326] width 675 height 31
click at [1025, 464] on button "Search" at bounding box center [1022, 464] width 97 height 32
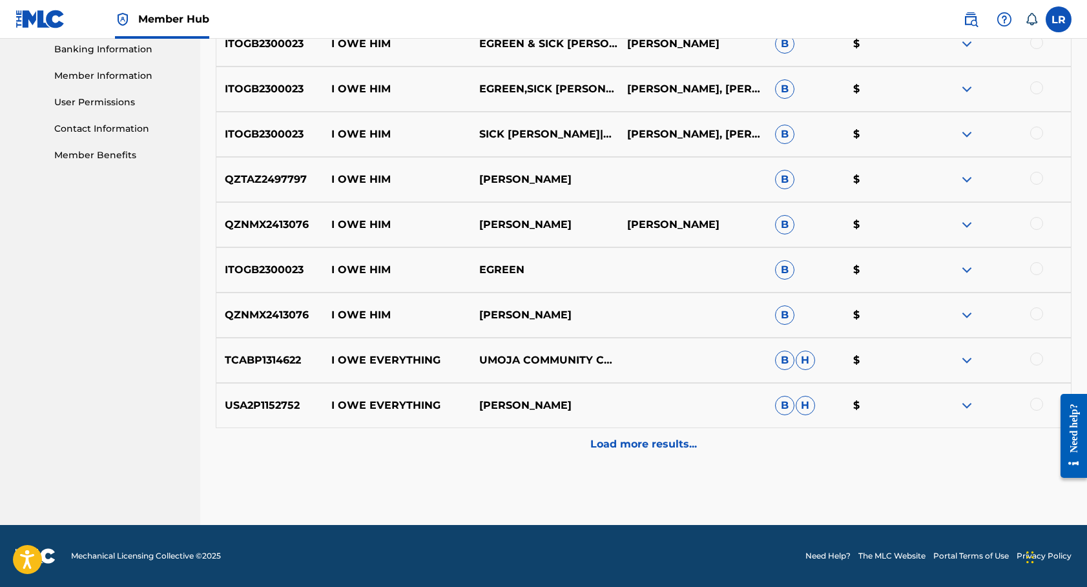
scroll to position [561, 0]
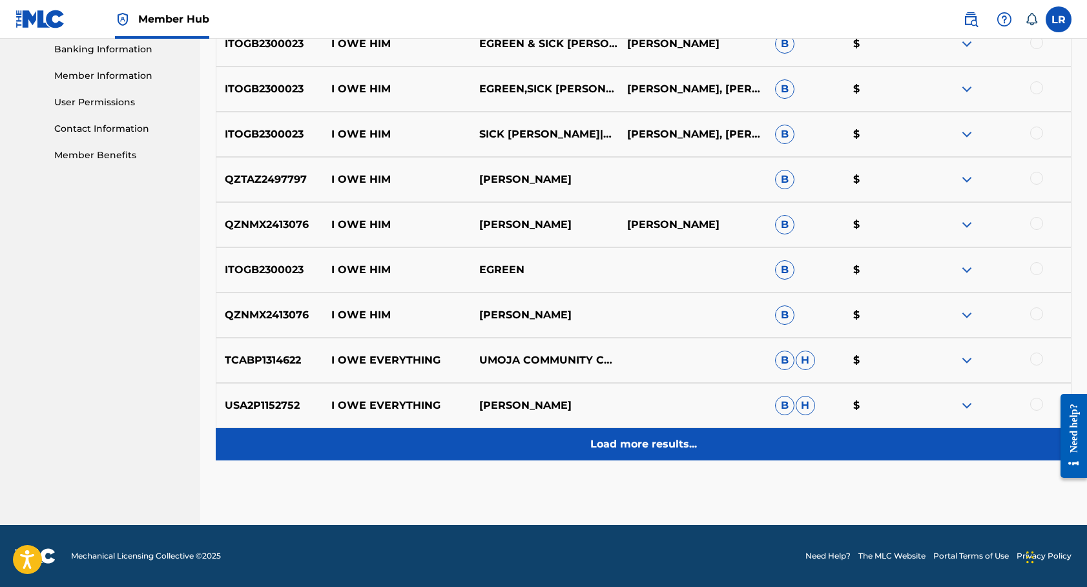
click at [633, 449] on p "Load more results..." at bounding box center [643, 443] width 107 height 15
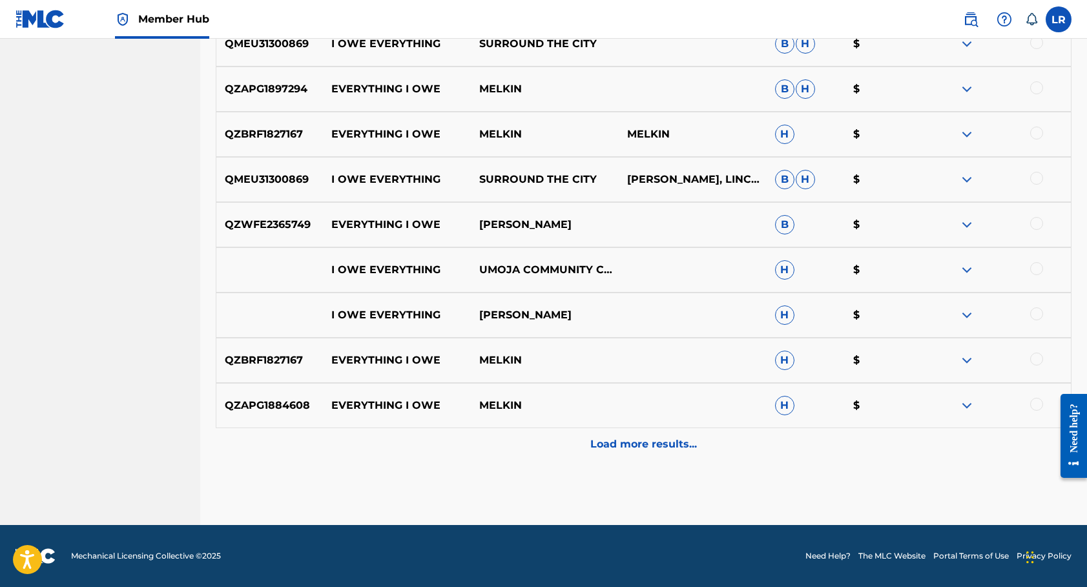
scroll to position [1013, 0]
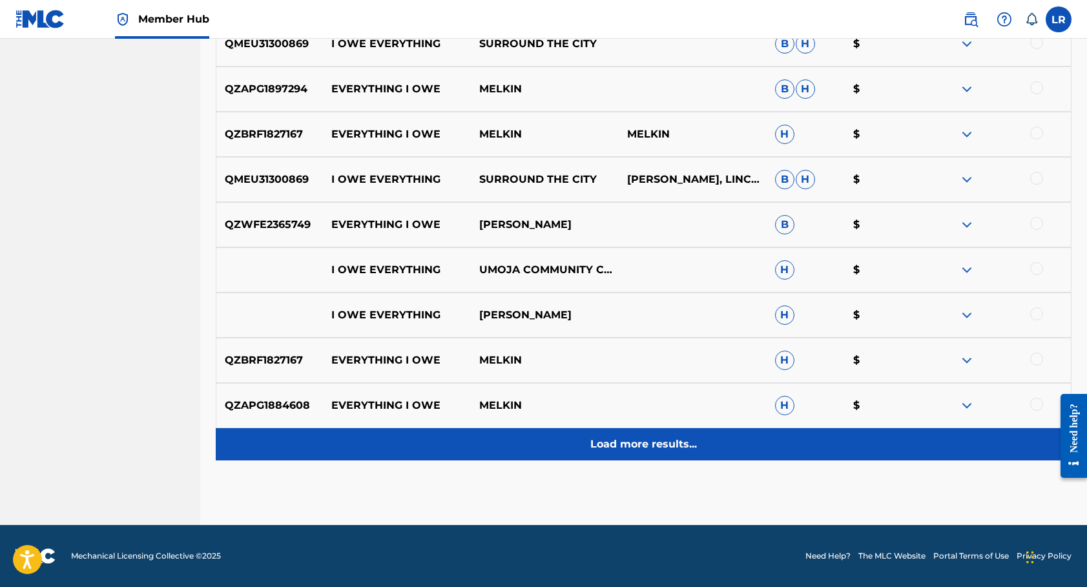
click at [633, 449] on p "Load more results..." at bounding box center [643, 443] width 107 height 15
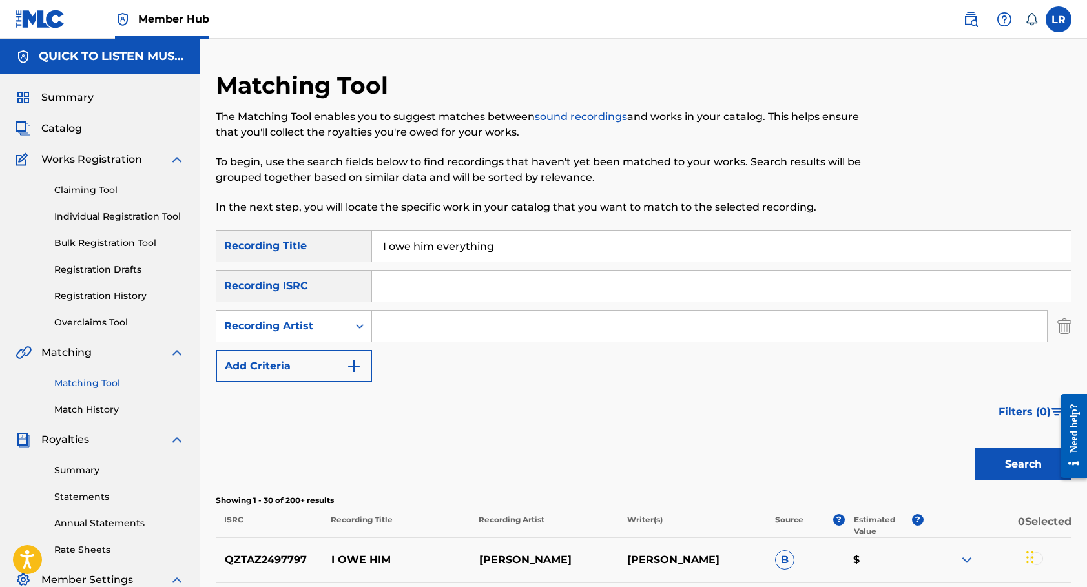
scroll to position [0, 0]
click at [504, 247] on input "I owe him everything" at bounding box center [721, 245] width 699 height 31
click at [1023, 464] on button "Search" at bounding box center [1022, 464] width 97 height 32
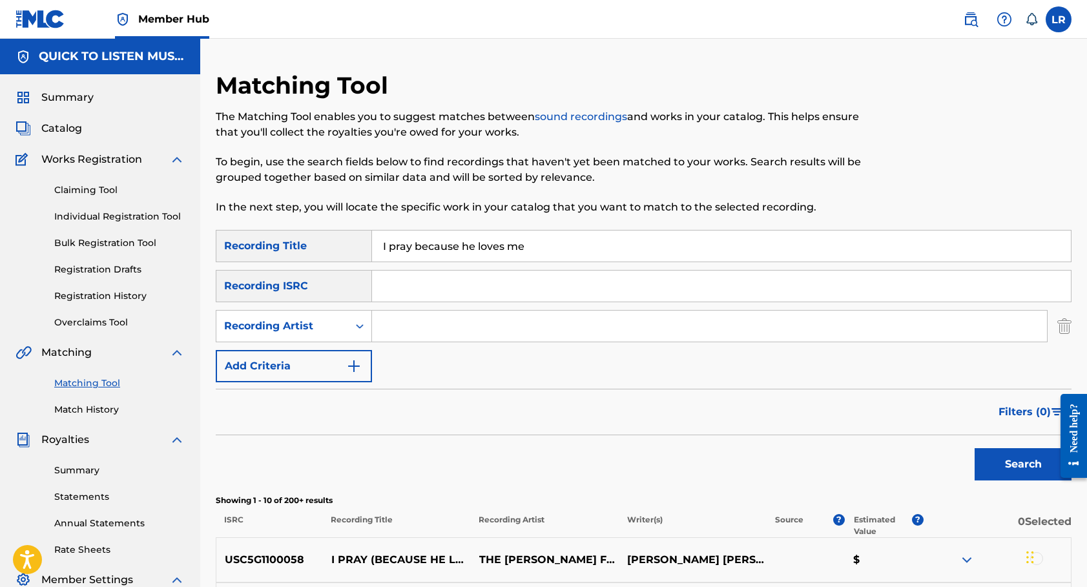
click at [476, 245] on input "I pray because he loves me" at bounding box center [721, 245] width 699 height 31
type input "how good the good news feels"
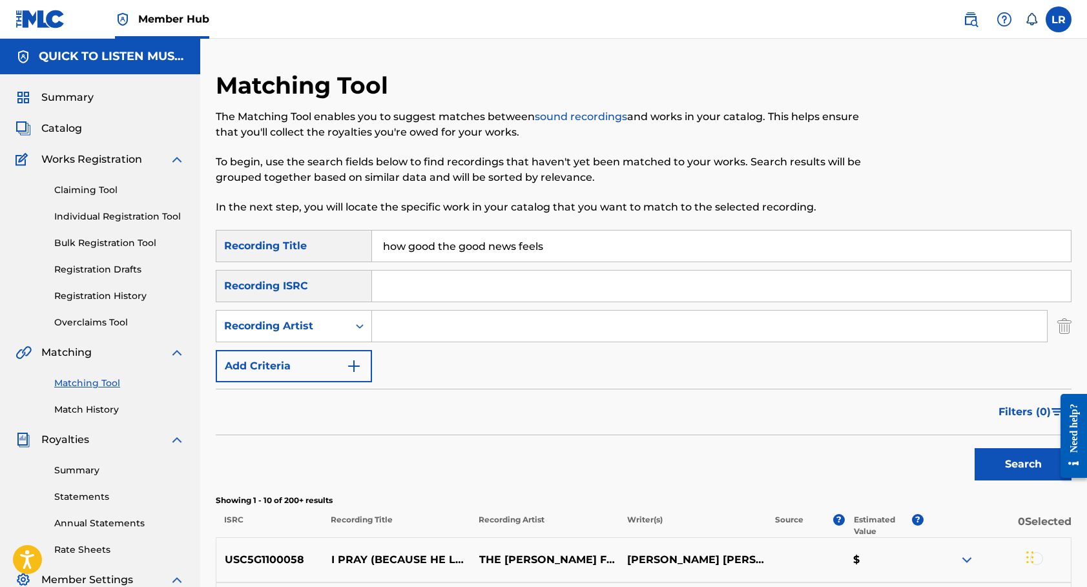
click at [1023, 464] on button "Search" at bounding box center [1022, 464] width 97 height 32
click at [394, 325] on input "Search Form" at bounding box center [709, 326] width 675 height 31
click at [67, 131] on span "Catalog" at bounding box center [61, 128] width 41 height 15
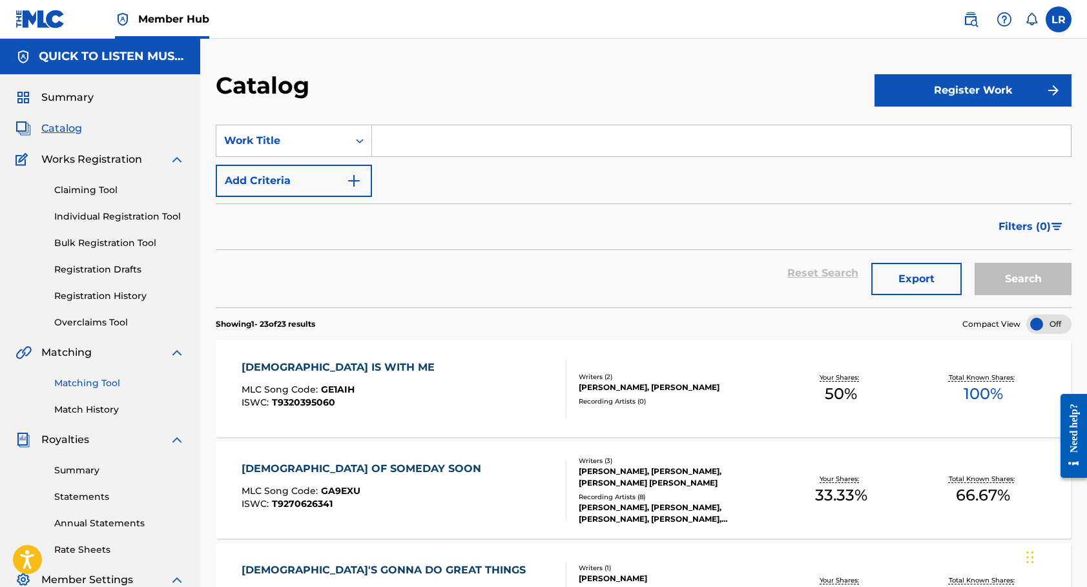
click at [88, 380] on link "Matching Tool" at bounding box center [119, 383] width 130 height 14
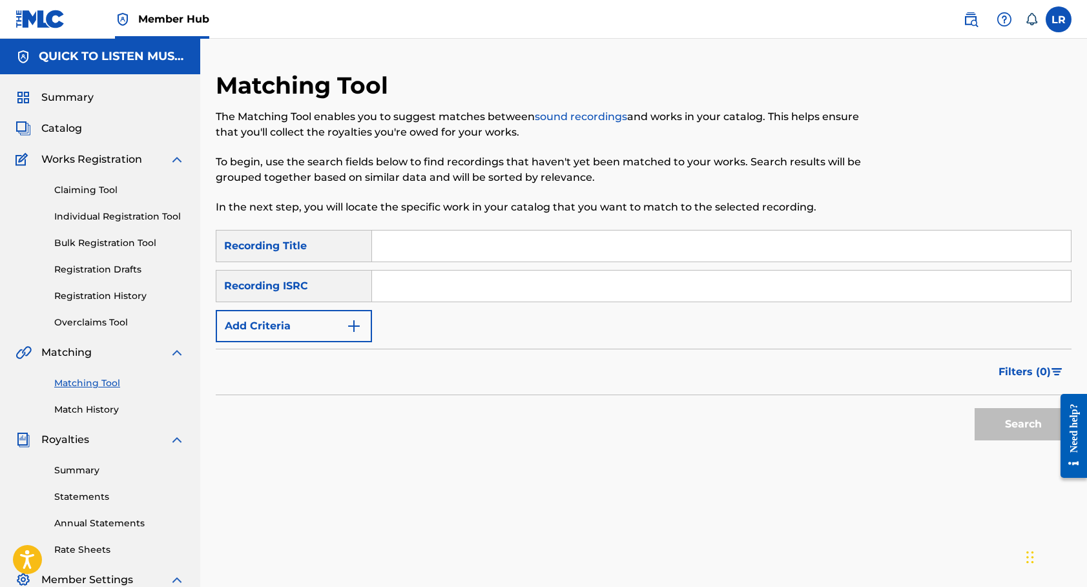
click at [433, 241] on input "Search Form" at bounding box center [721, 245] width 699 height 31
type input "how good the good news feels"
click at [355, 325] on img "Search Form" at bounding box center [353, 325] width 15 height 15
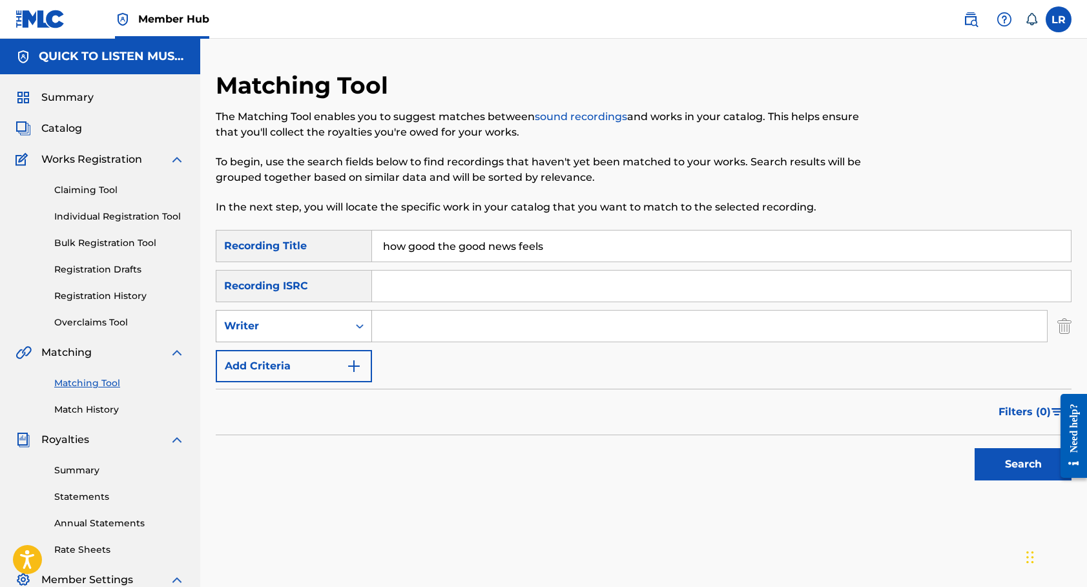
click at [360, 326] on icon "Search Form" at bounding box center [359, 326] width 13 height 13
click at [331, 359] on div "Recording Artist" at bounding box center [293, 358] width 155 height 32
click at [414, 327] on input "Search Form" at bounding box center [709, 326] width 675 height 31
type input "old paths"
click at [1023, 464] on button "Search" at bounding box center [1022, 464] width 97 height 32
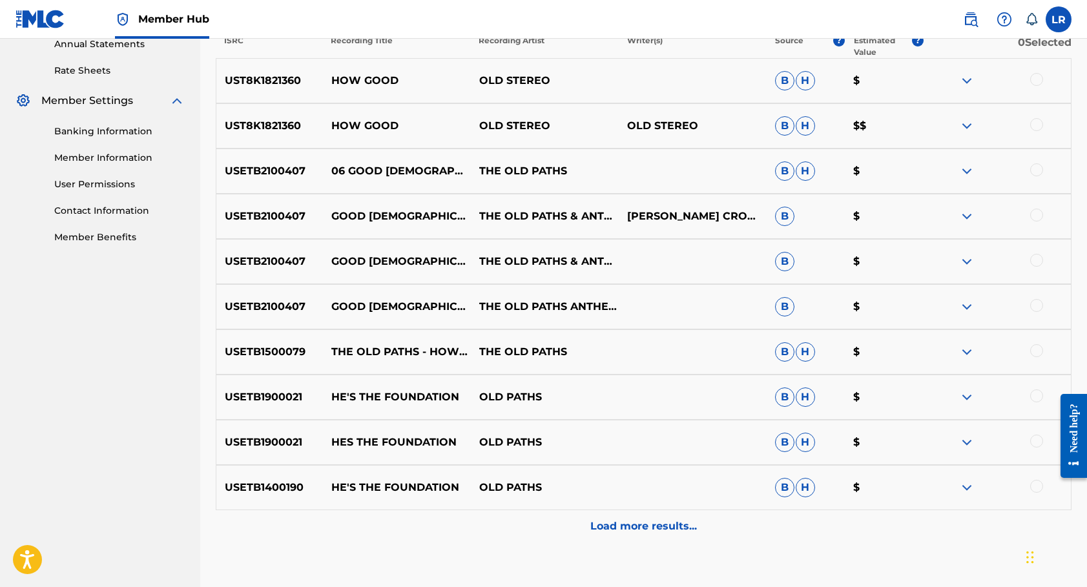
scroll to position [484, 0]
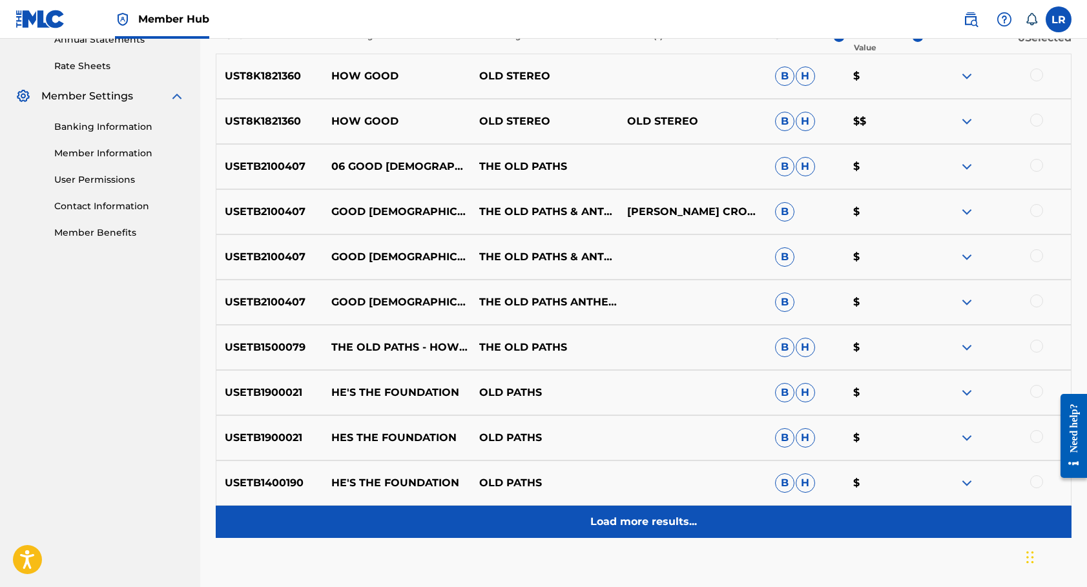
click at [618, 510] on div "Load more results..." at bounding box center [643, 522] width 855 height 32
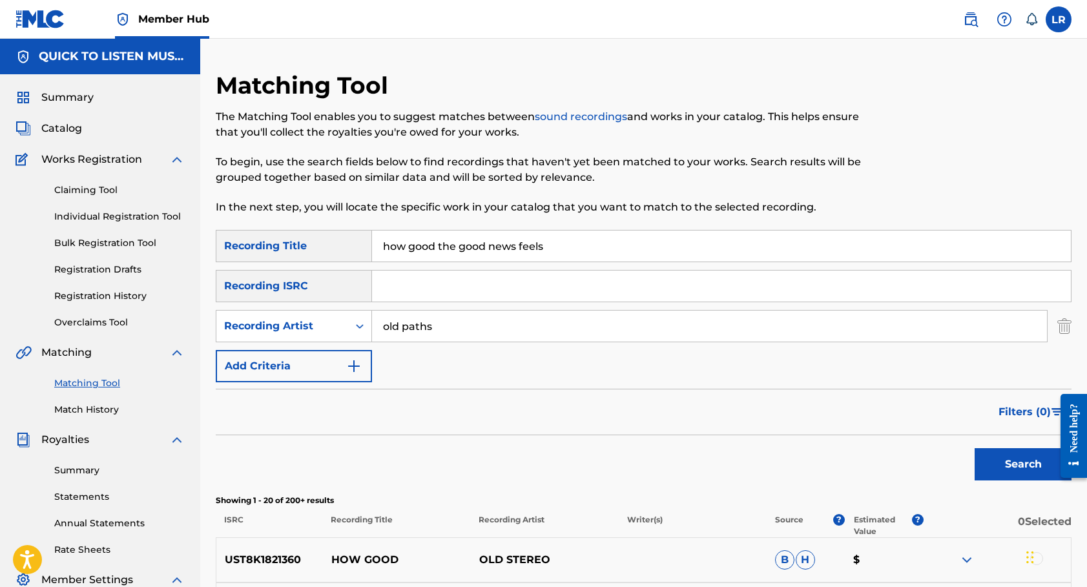
scroll to position [0, 0]
click at [491, 241] on input "how good the good news feels" at bounding box center [721, 245] width 699 height 31
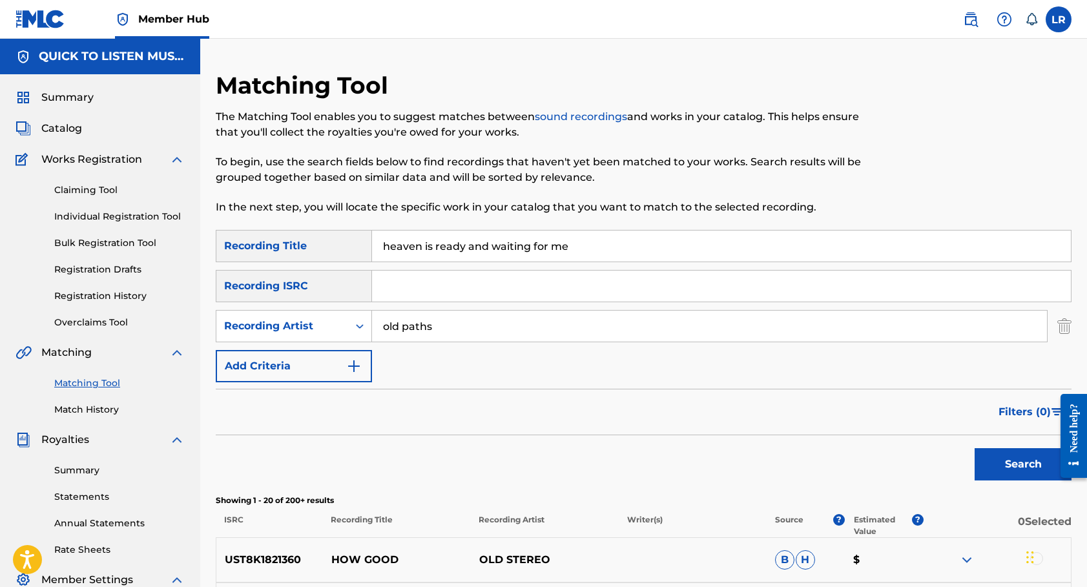
type input "heaven is ready and waiting for me"
click at [455, 321] on input "old paths" at bounding box center [709, 326] width 675 height 31
type input "r"
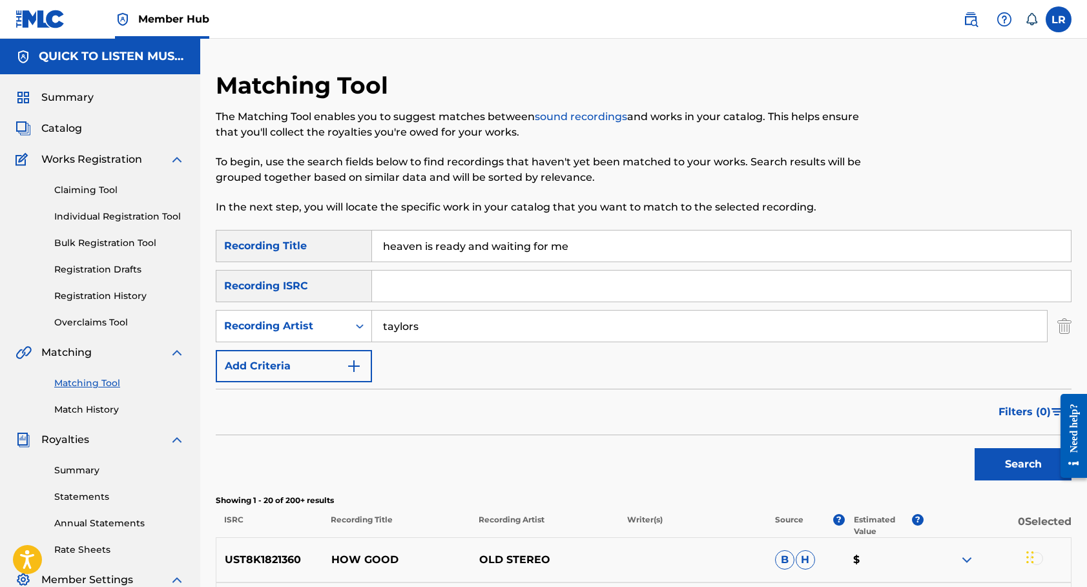
type input "taylors"
click at [1023, 464] on button "Search" at bounding box center [1022, 464] width 97 height 32
click at [564, 233] on input "heaven is ready and waiting for me" at bounding box center [721, 245] width 699 height 31
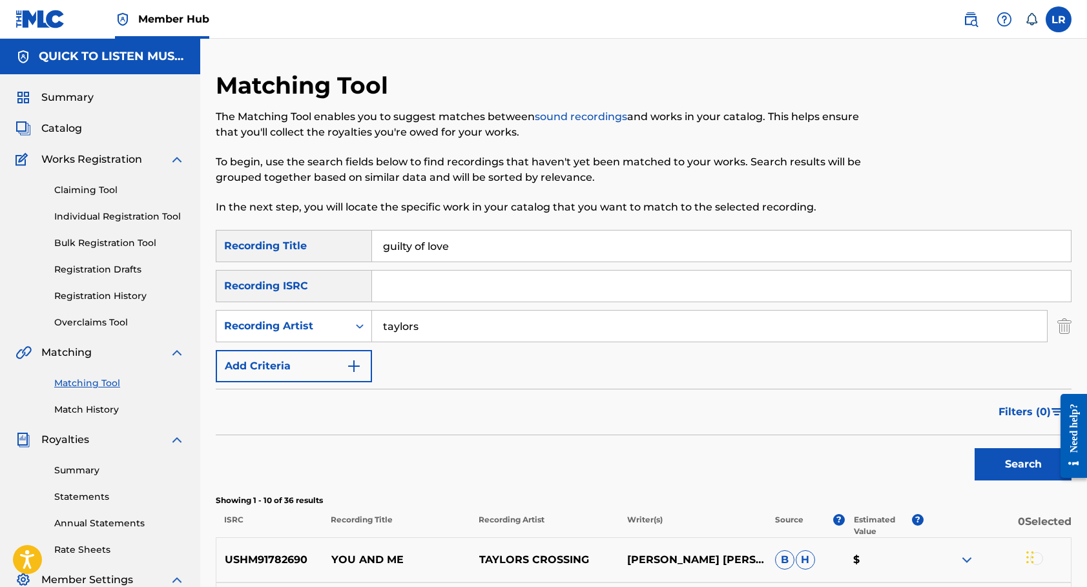
type input "guilty of love"
click at [452, 326] on input "taylors" at bounding box center [709, 326] width 675 height 31
type input "beyond the ashes"
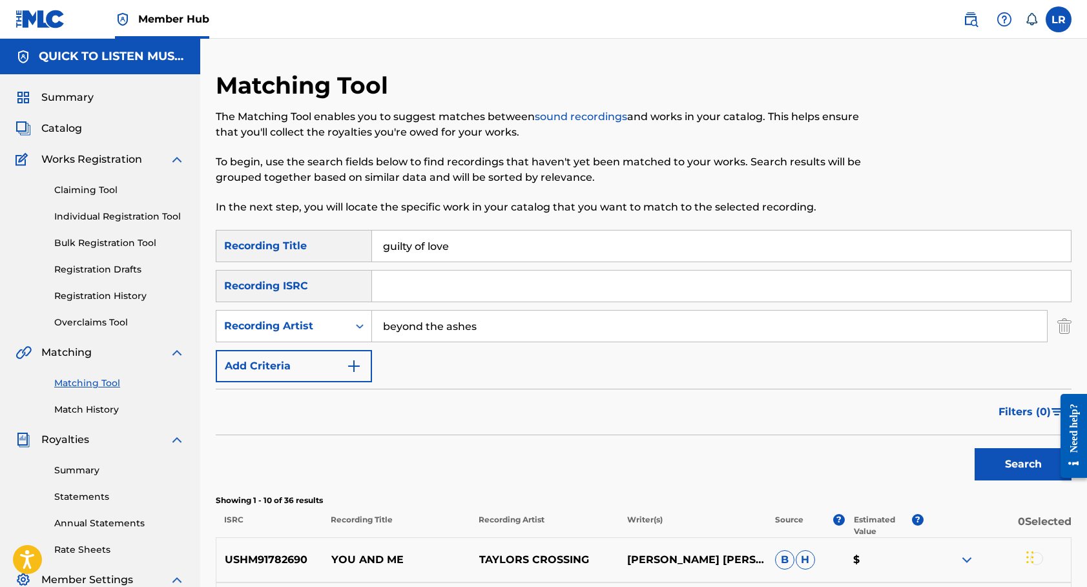
click at [1023, 464] on button "Search" at bounding box center [1022, 464] width 97 height 32
click at [462, 239] on input "guilty of love" at bounding box center [721, 245] width 699 height 31
click at [471, 325] on input "beyond the ashes" at bounding box center [709, 326] width 675 height 31
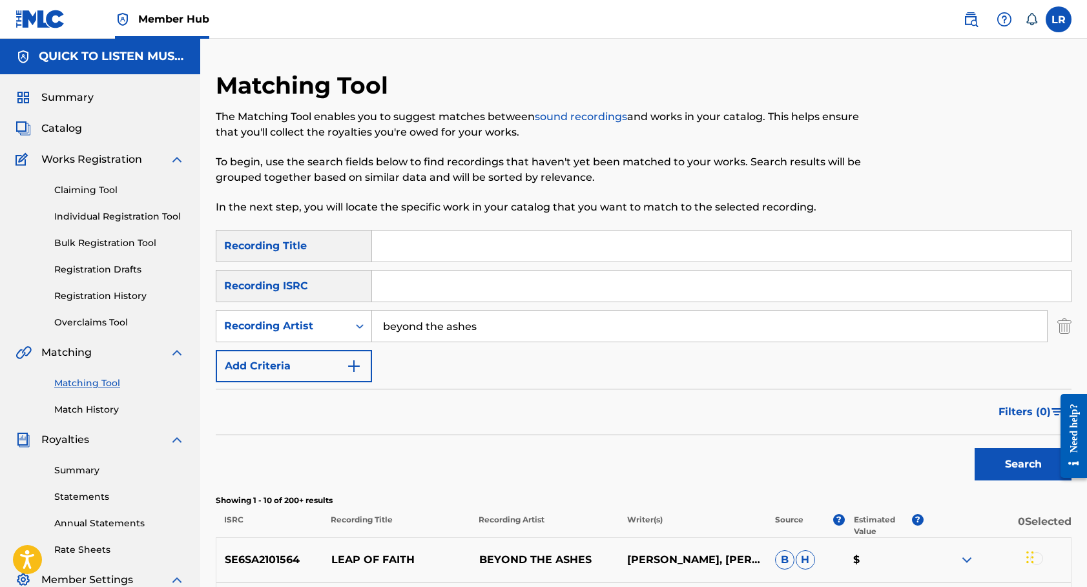
click at [471, 325] on input "beyond the ashes" at bounding box center [709, 326] width 675 height 31
click at [353, 328] on div "Search Form" at bounding box center [359, 325] width 23 height 23
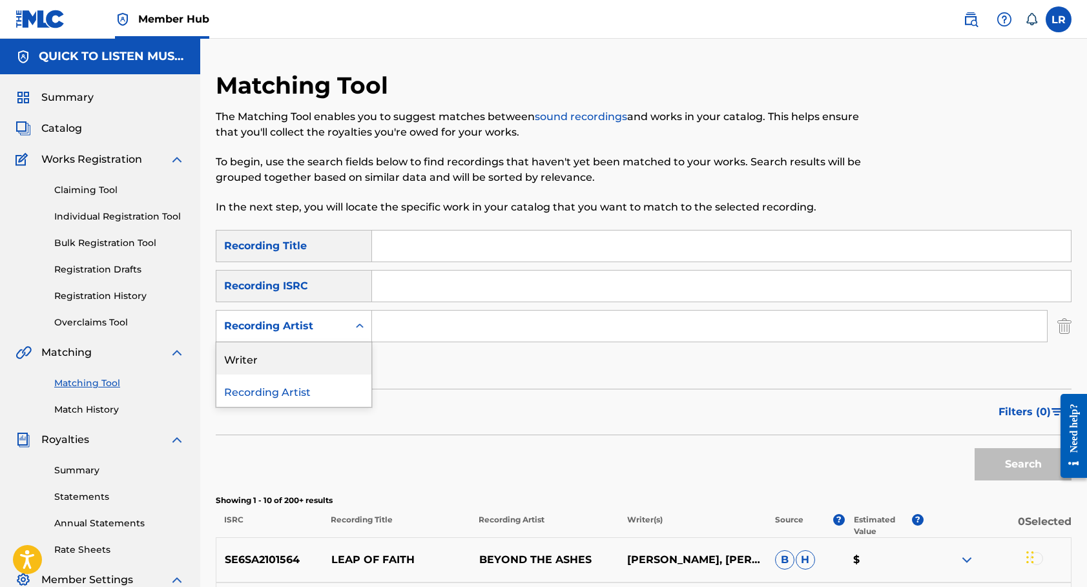
click at [308, 365] on div "Writer" at bounding box center [293, 358] width 155 height 32
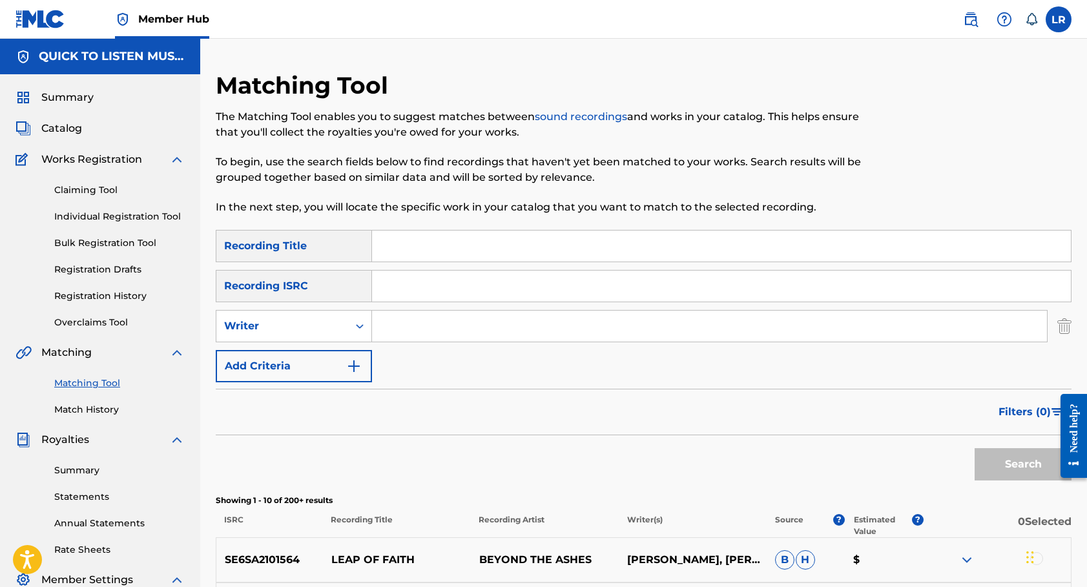
click at [409, 322] on input "Search Form" at bounding box center [709, 326] width 675 height 31
click at [1023, 464] on button "Search" at bounding box center [1022, 464] width 97 height 32
click at [398, 327] on input "[PERSON_NAME]" at bounding box center [709, 326] width 675 height 31
type input "[PERSON_NAME]"
click at [1023, 464] on button "Search" at bounding box center [1022, 464] width 97 height 32
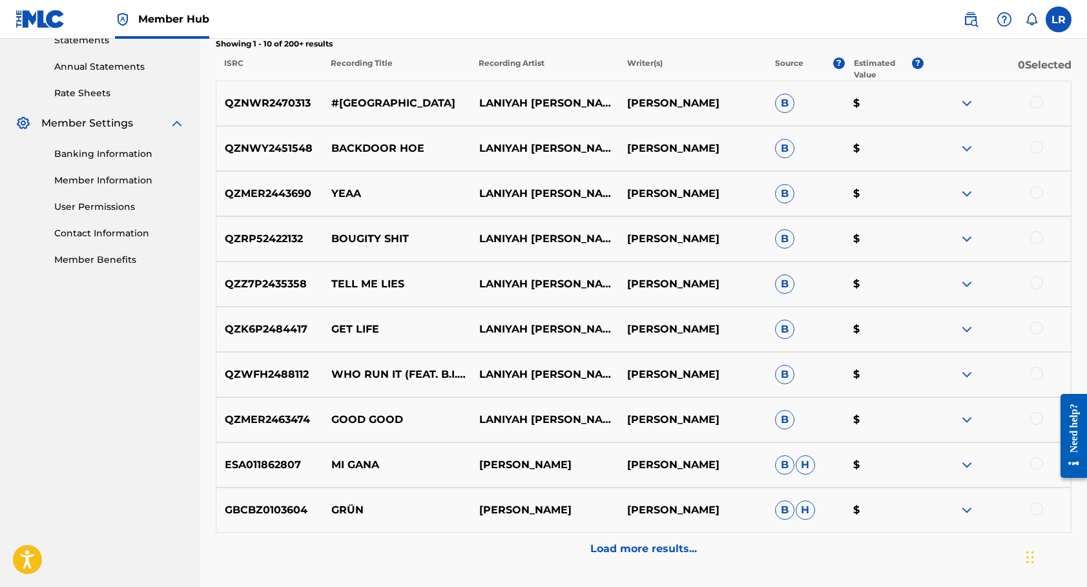
scroll to position [506, 0]
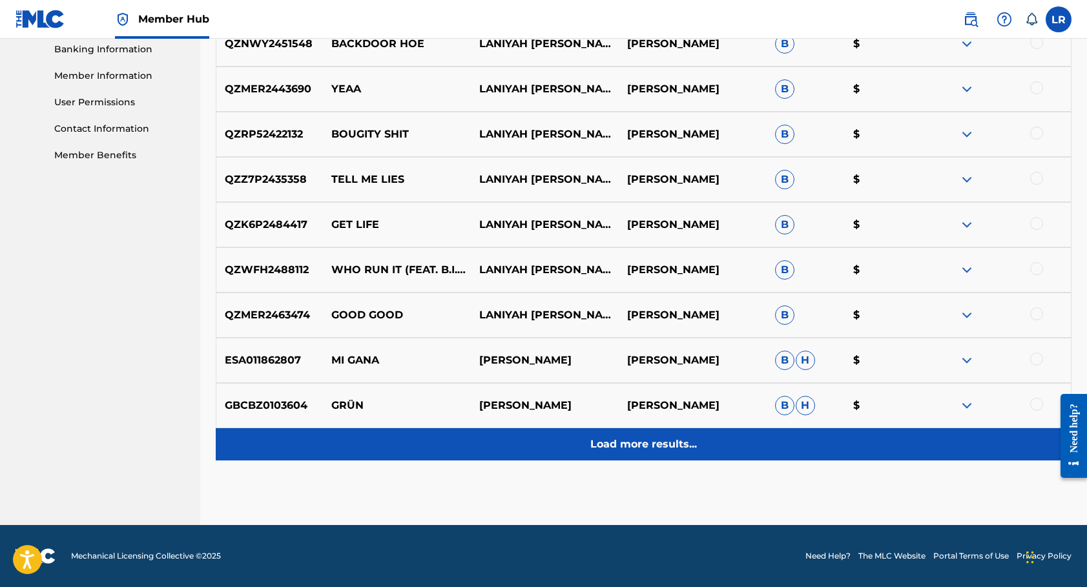
click at [663, 452] on div "Load more results..." at bounding box center [643, 444] width 855 height 32
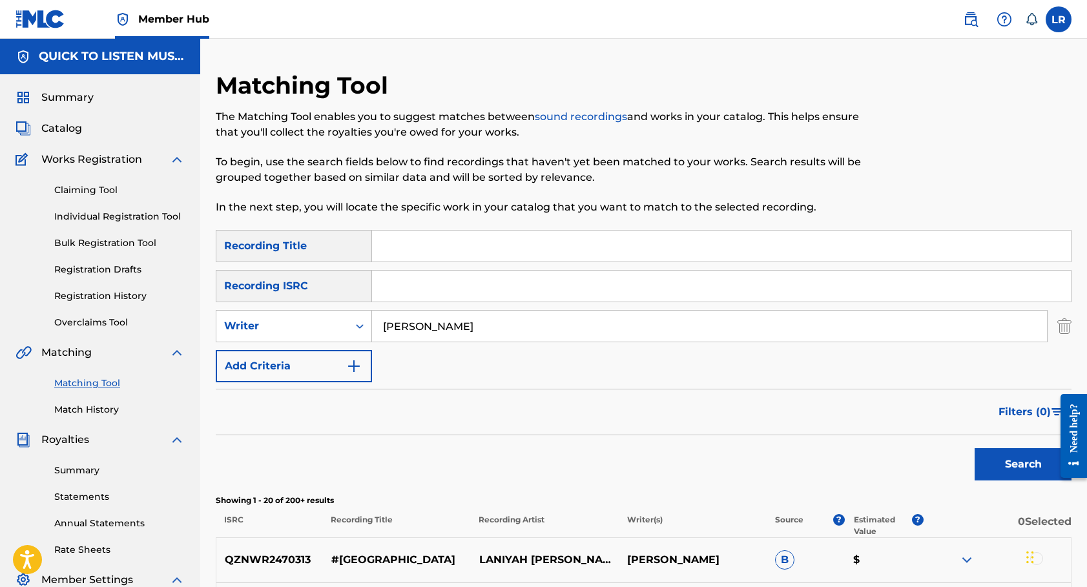
scroll to position [0, 0]
click at [461, 320] on input "[PERSON_NAME]" at bounding box center [709, 326] width 675 height 31
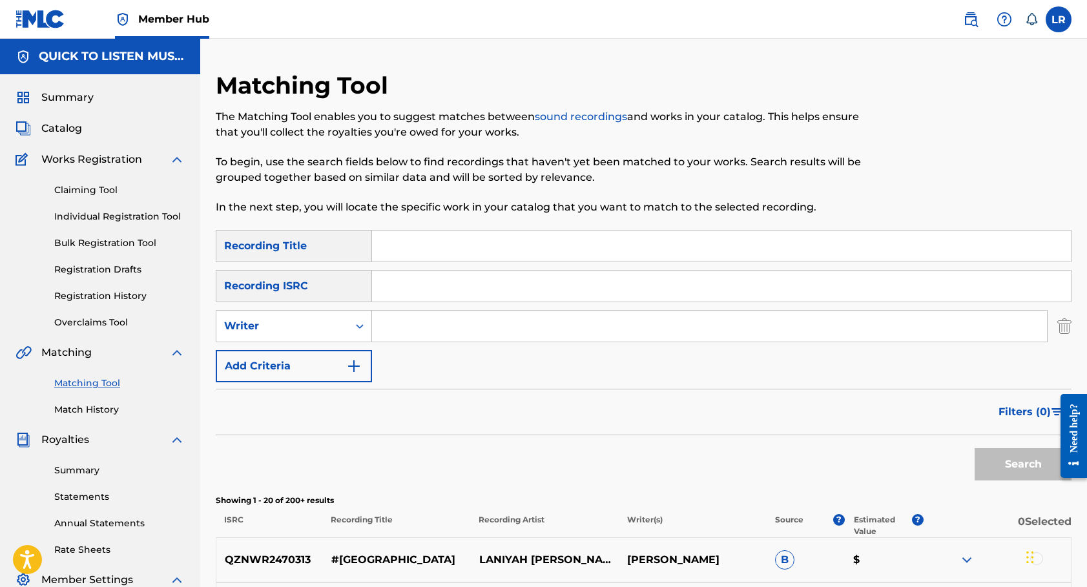
click at [428, 254] on input "Search Form" at bounding box center [721, 245] width 699 height 31
click at [375, 334] on input "Search Form" at bounding box center [709, 326] width 675 height 31
click at [362, 326] on icon "Search Form" at bounding box center [360, 326] width 8 height 5
click at [317, 367] on div "Recording Artist" at bounding box center [293, 358] width 155 height 32
click at [400, 327] on input "Search Form" at bounding box center [709, 326] width 675 height 31
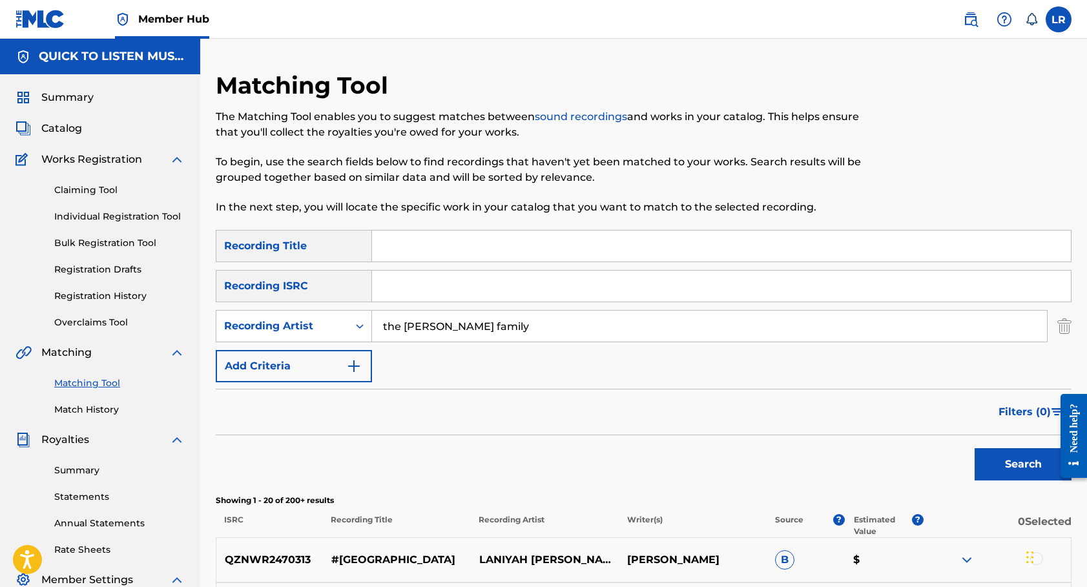
type input "the [PERSON_NAME] family"
click at [1023, 464] on button "Search" at bounding box center [1022, 464] width 97 height 32
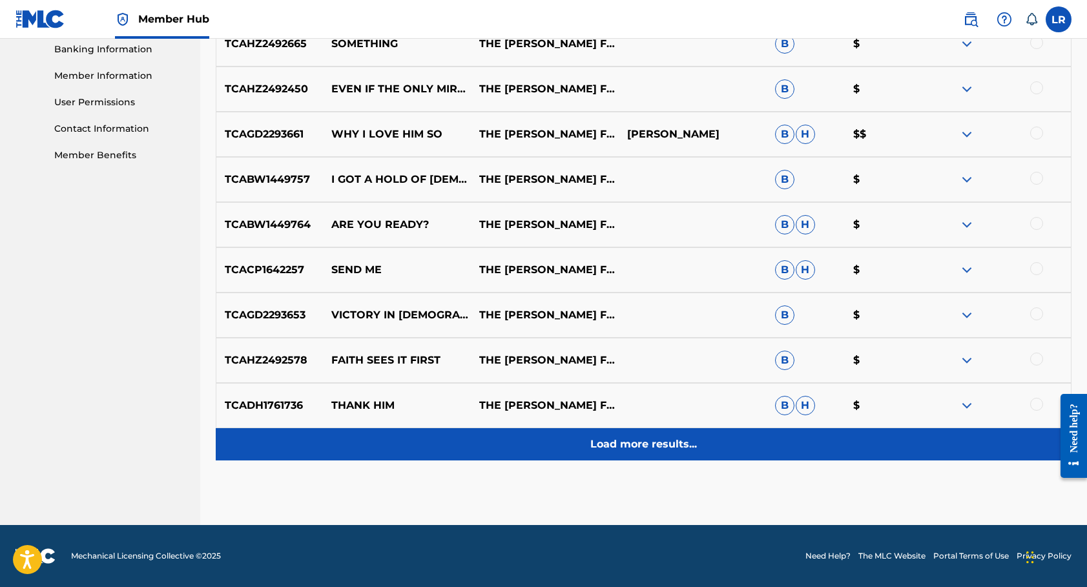
click at [630, 443] on p "Load more results..." at bounding box center [643, 443] width 107 height 15
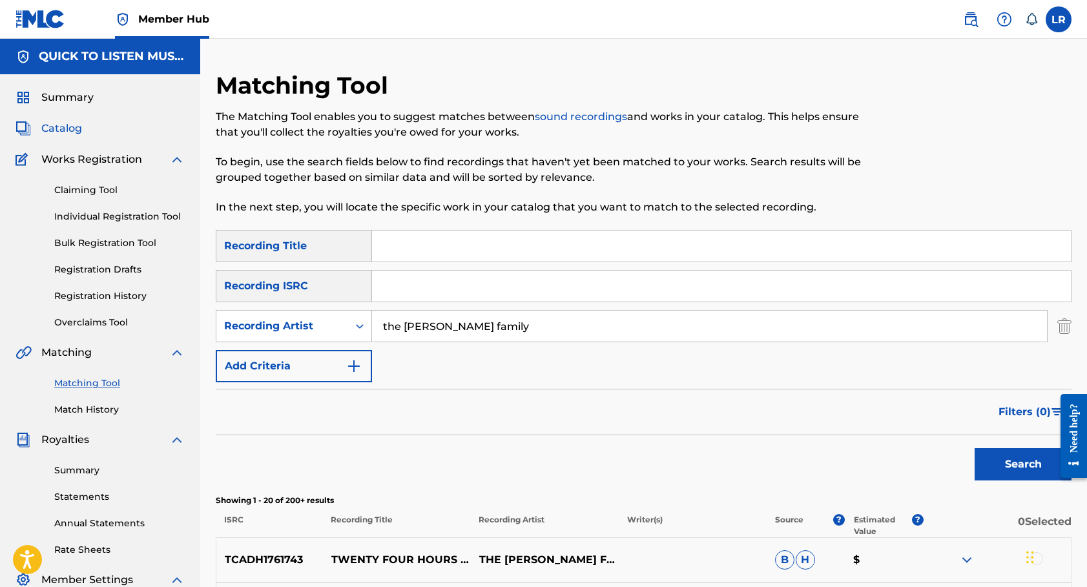
click at [64, 124] on span "Catalog" at bounding box center [61, 128] width 41 height 15
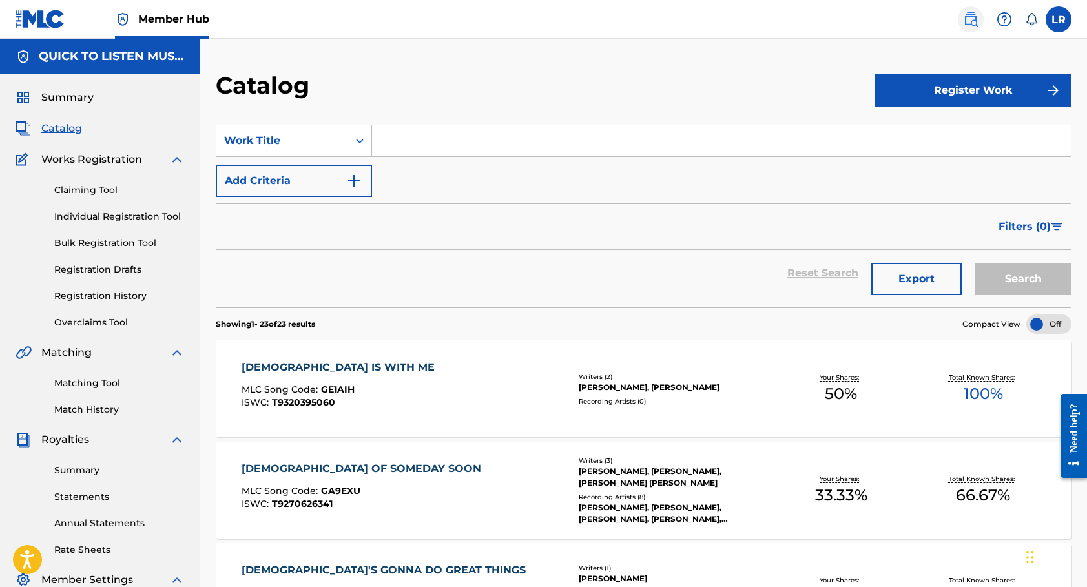
click at [974, 20] on img at bounding box center [970, 19] width 15 height 15
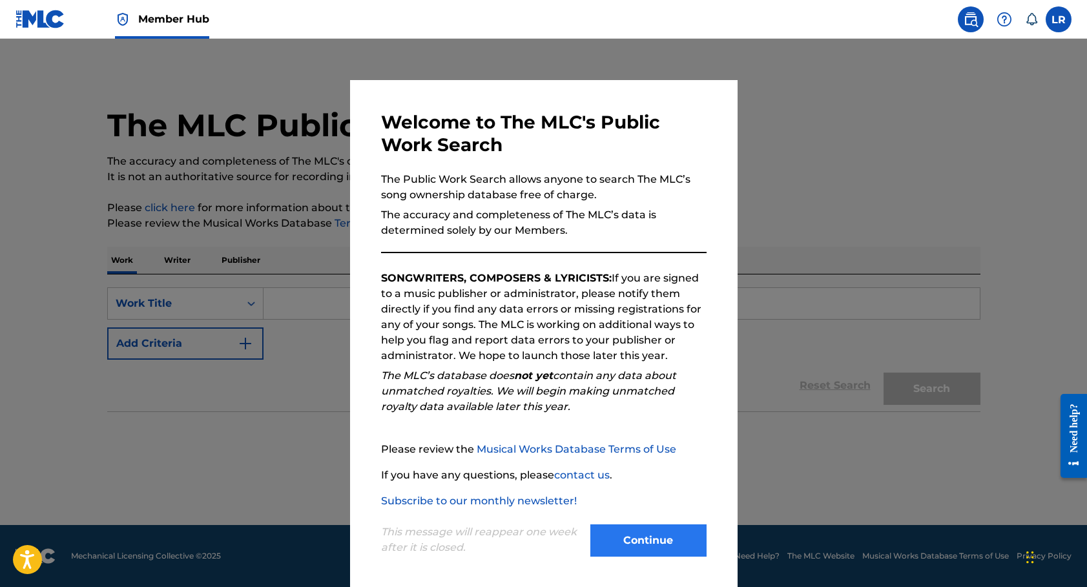
click at [613, 531] on button "Continue" at bounding box center [648, 540] width 116 height 32
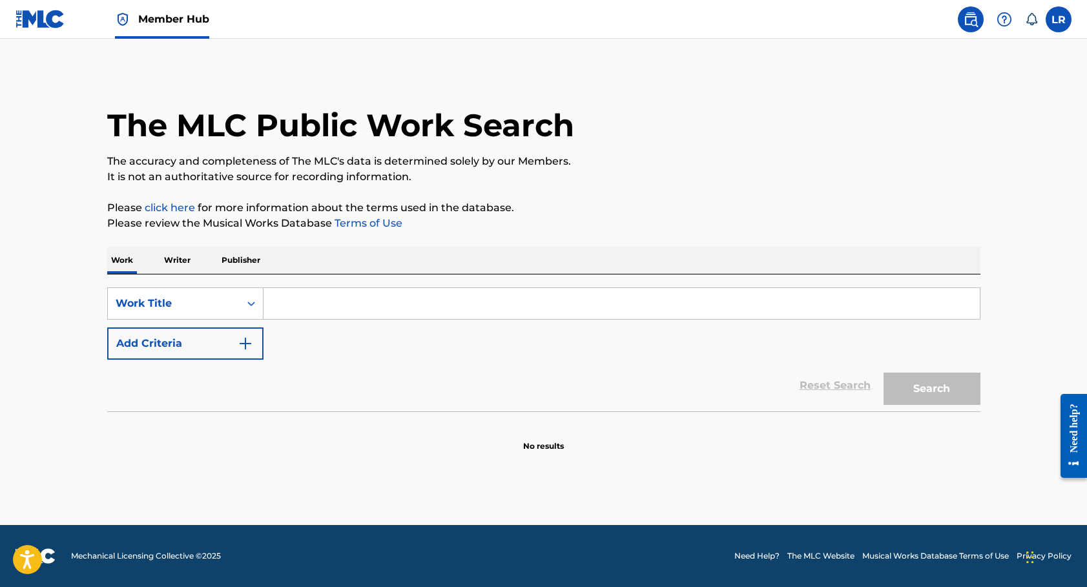
click at [503, 298] on input "Search Form" at bounding box center [621, 303] width 716 height 31
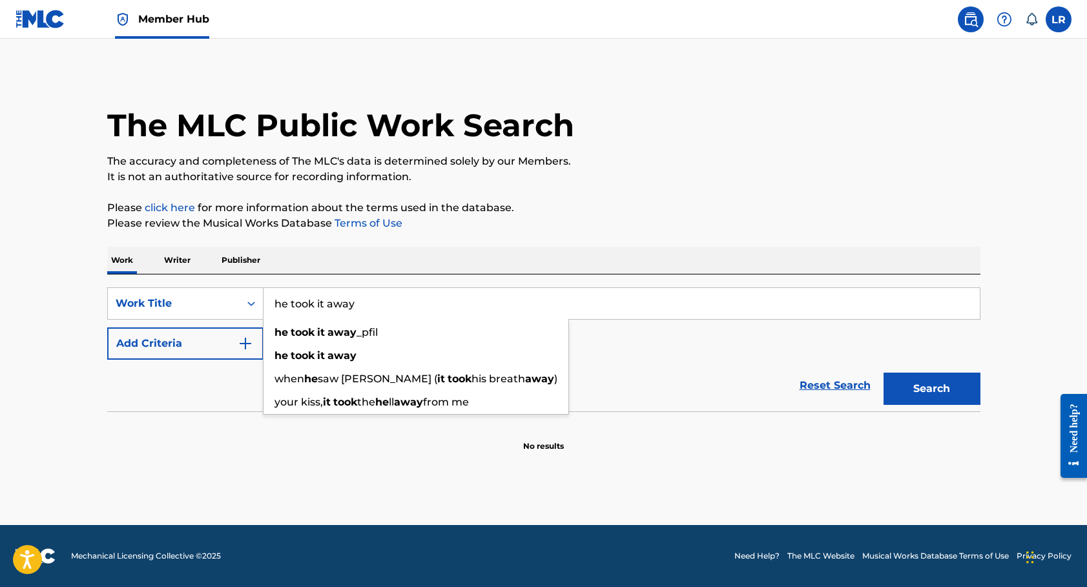
type input "he took it away"
click at [201, 421] on section "No results" at bounding box center [543, 435] width 873 height 34
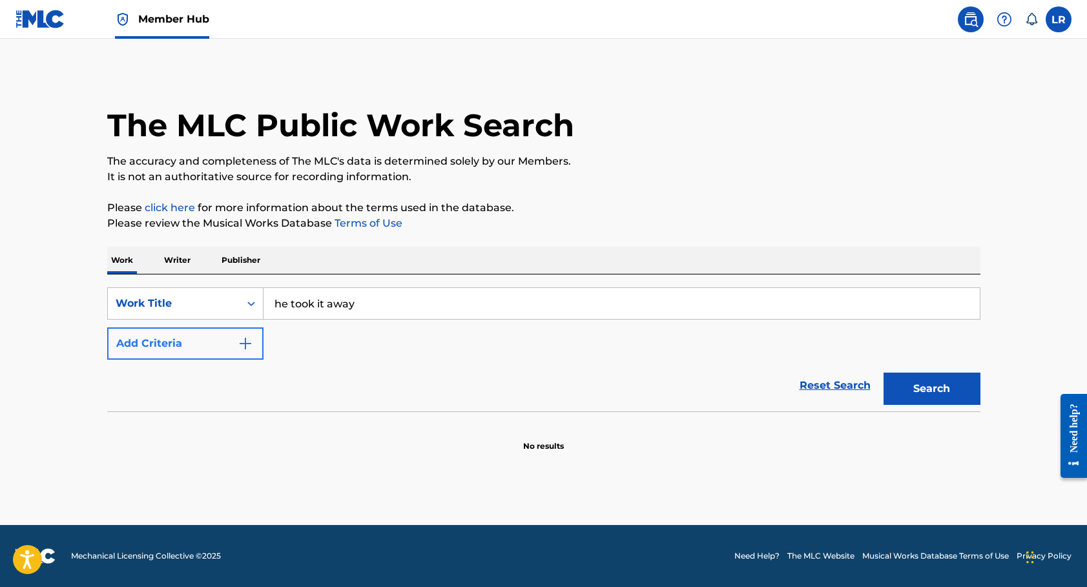
click at [253, 344] on button "Add Criteria" at bounding box center [185, 343] width 156 height 32
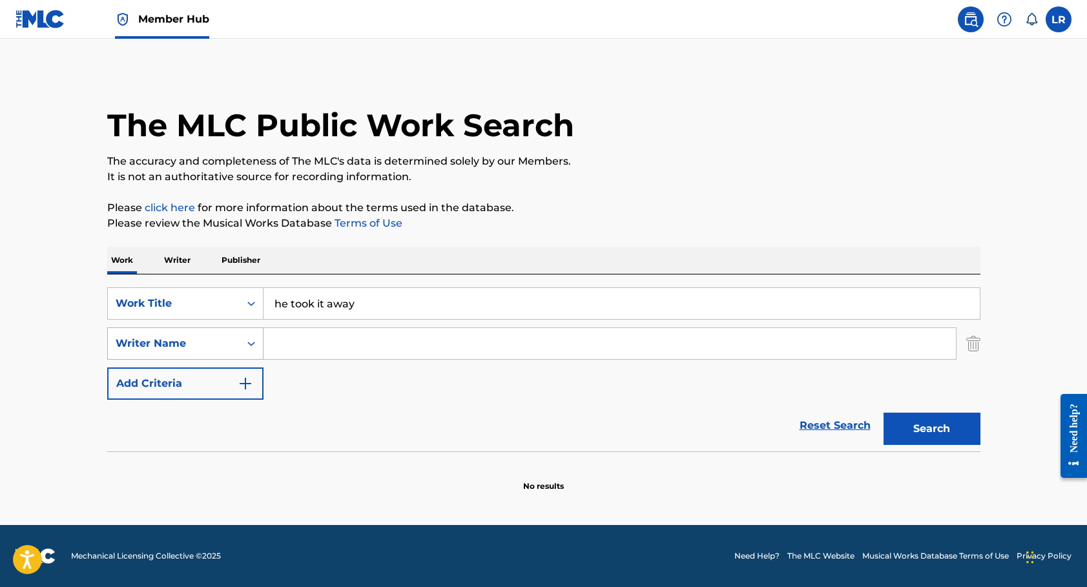
click at [251, 345] on icon "Search Form" at bounding box center [251, 343] width 13 height 13
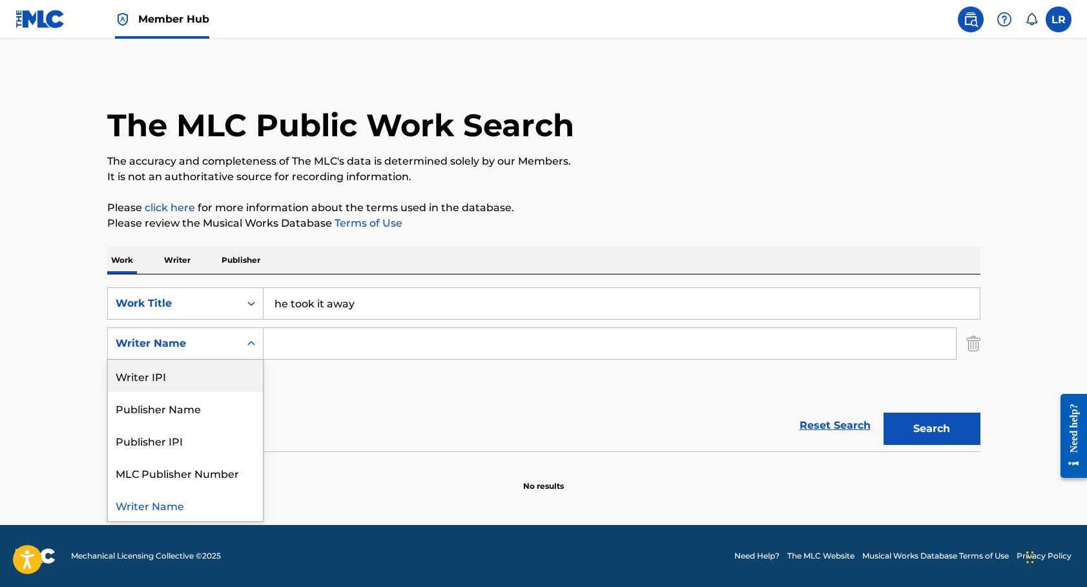
click at [332, 352] on input "Search Form" at bounding box center [609, 343] width 692 height 31
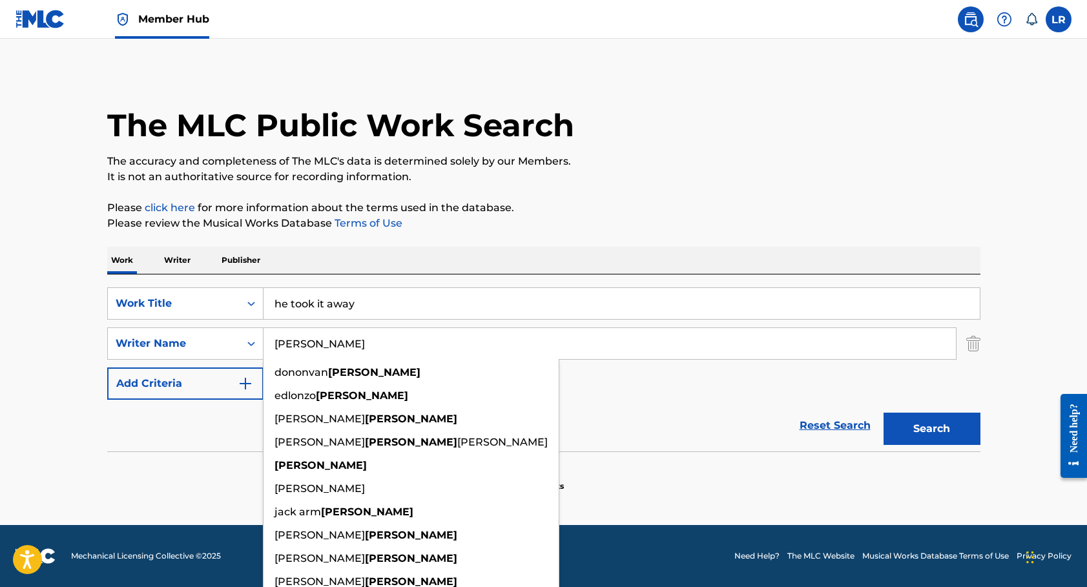
type input "[PERSON_NAME]"
click at [931, 429] on button "Search" at bounding box center [931, 429] width 97 height 32
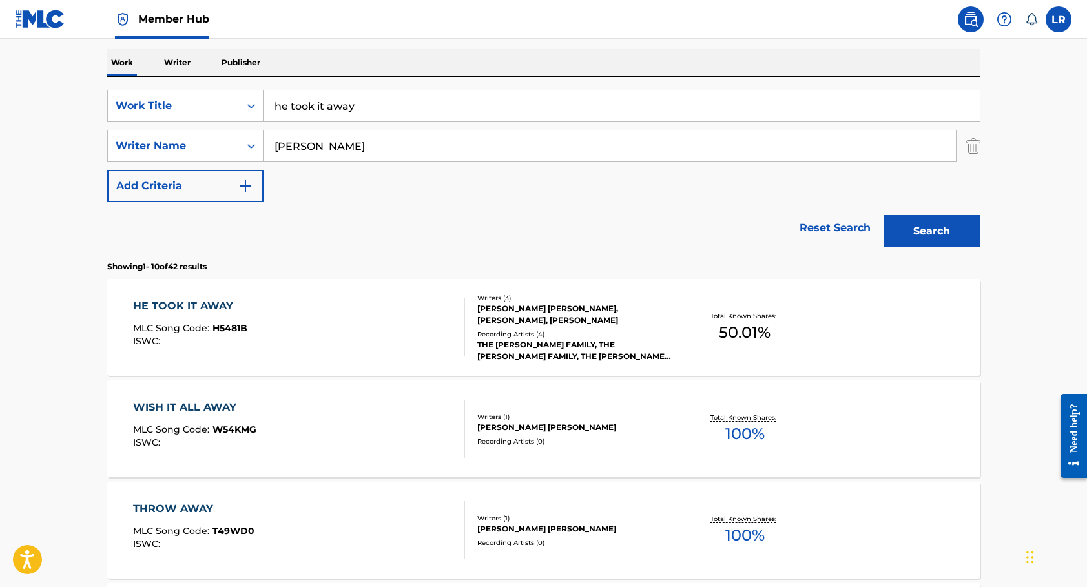
scroll to position [201, 0]
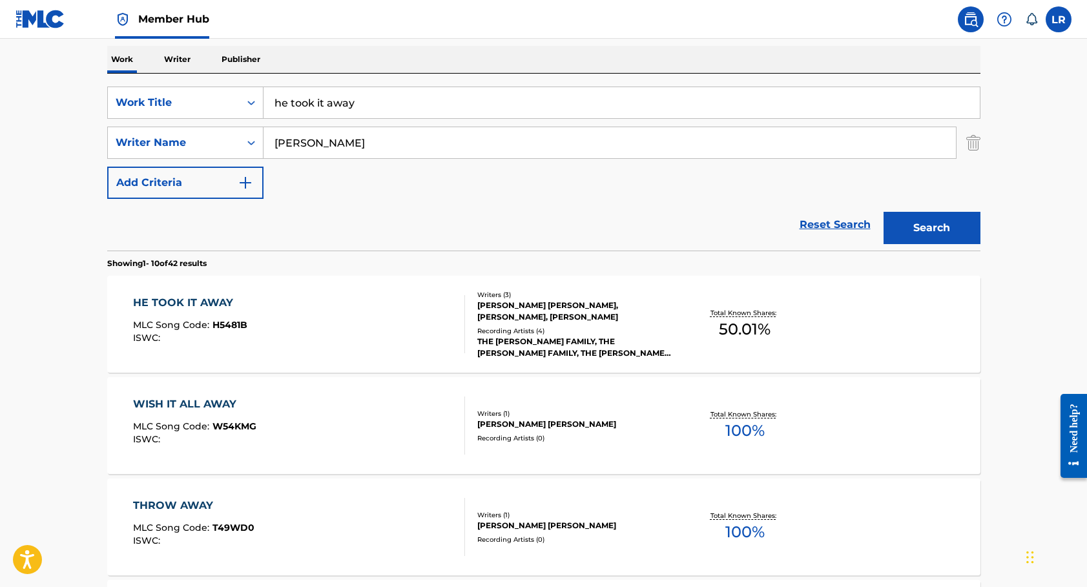
click at [157, 306] on div "HE TOOK IT AWAY" at bounding box center [190, 302] width 114 height 15
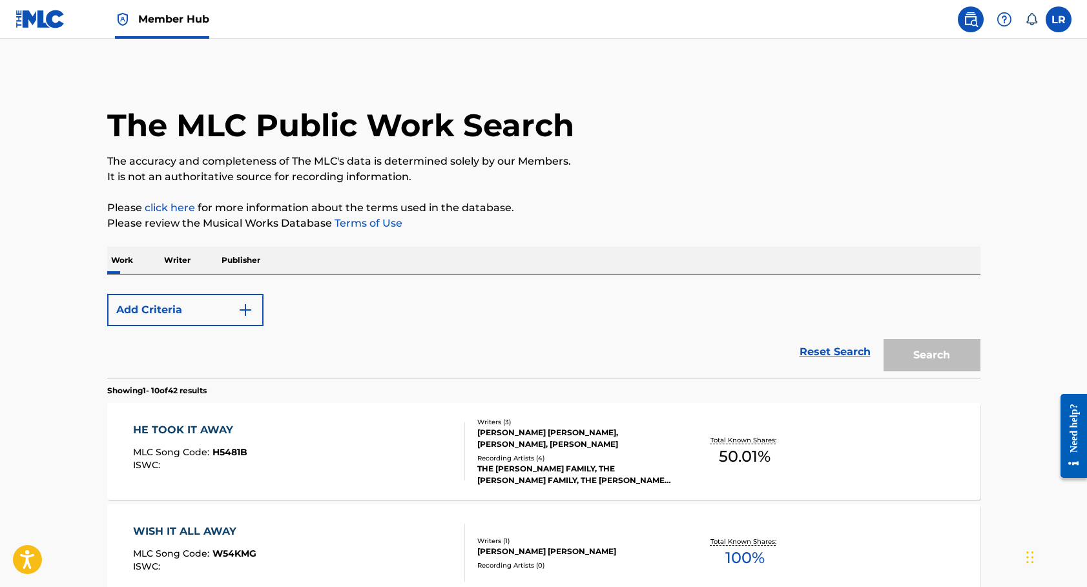
scroll to position [201, 0]
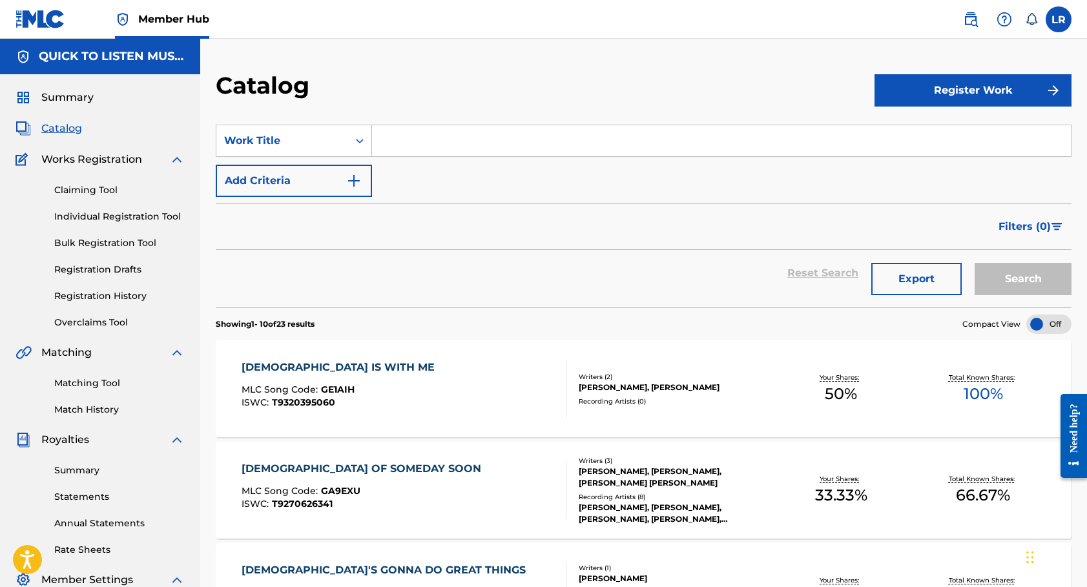
click at [96, 417] on div "Summary Catalog Works Registration Claiming Tool Individual Registration Tool B…" at bounding box center [100, 406] width 200 height 664
click at [94, 413] on link "Match History" at bounding box center [119, 410] width 130 height 14
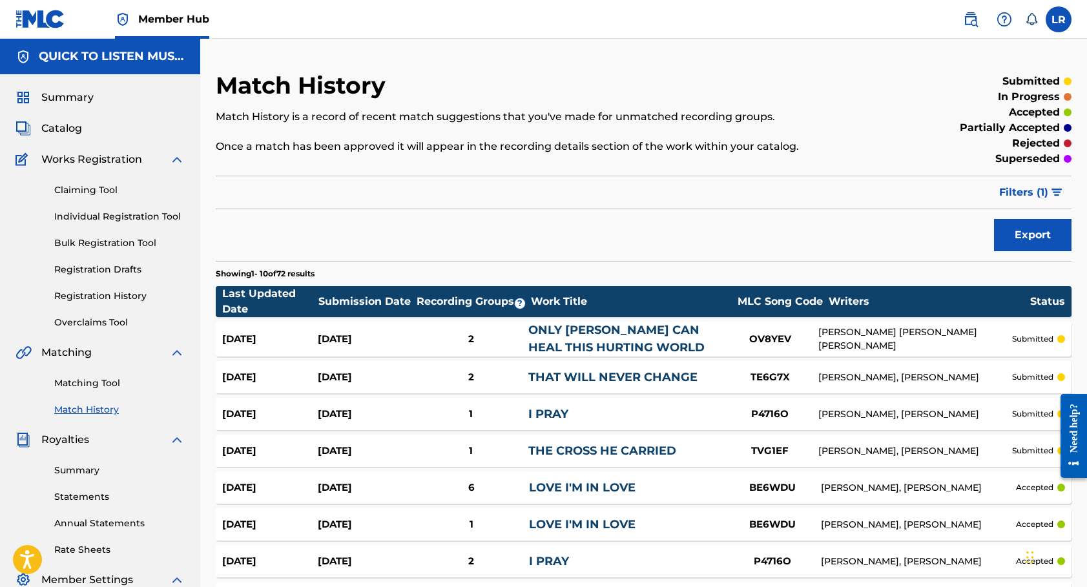
click at [76, 371] on div "Matching Tool Match History" at bounding box center [99, 388] width 169 height 56
click at [73, 384] on link "Matching Tool" at bounding box center [119, 383] width 130 height 14
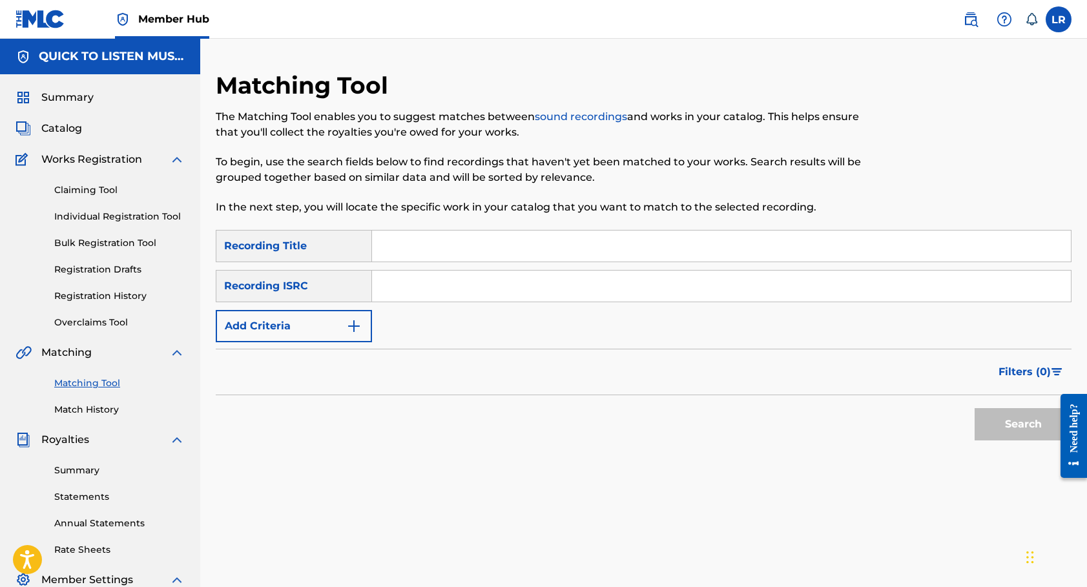
click at [484, 243] on input "Search Form" at bounding box center [721, 245] width 699 height 31
type input "he took it away"
click at [348, 328] on img "Search Form" at bounding box center [353, 325] width 15 height 15
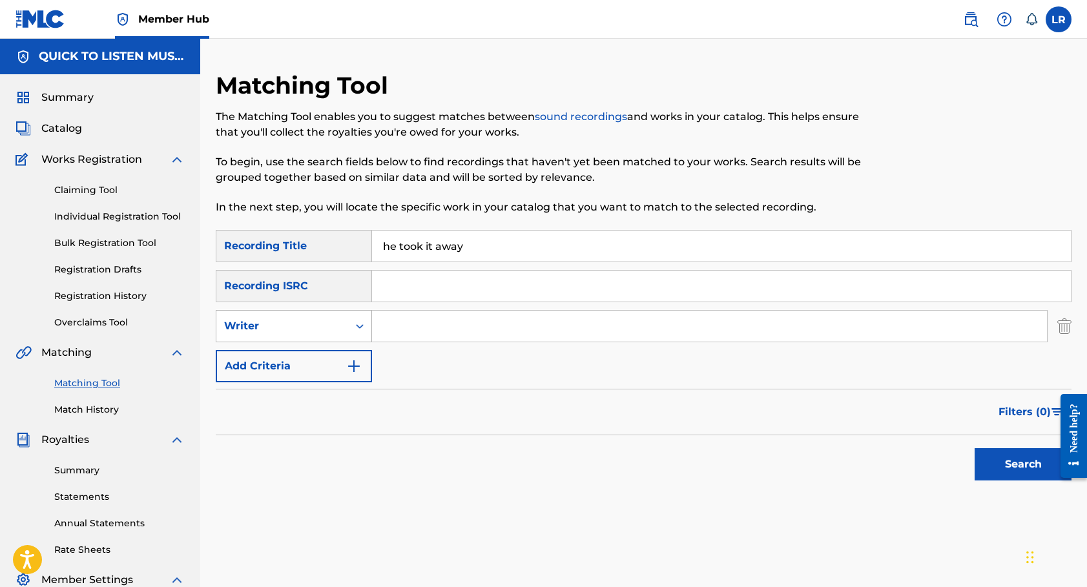
click at [356, 331] on icon "Search Form" at bounding box center [359, 326] width 13 height 13
click at [319, 362] on div "Recording Artist" at bounding box center [293, 358] width 155 height 32
click at [408, 322] on input "Search Form" at bounding box center [709, 326] width 675 height 31
type input "[PERSON_NAME] family"
click at [1023, 464] on button "Search" at bounding box center [1022, 464] width 97 height 32
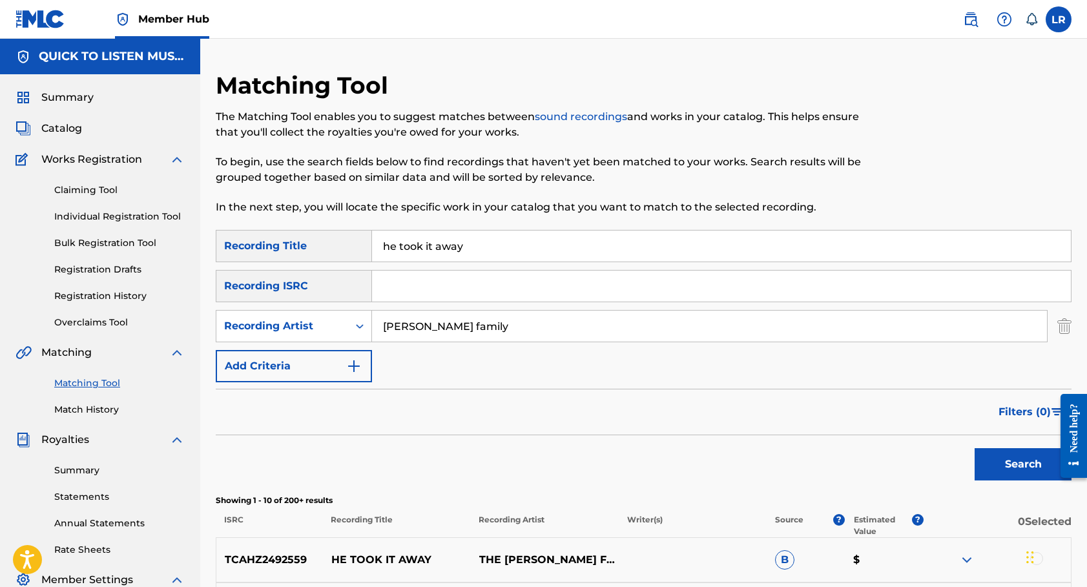
click at [68, 107] on div "Summary Catalog Works Registration Claiming Tool Individual Registration Tool B…" at bounding box center [100, 406] width 200 height 664
click at [70, 94] on span "Summary" at bounding box center [67, 97] width 52 height 15
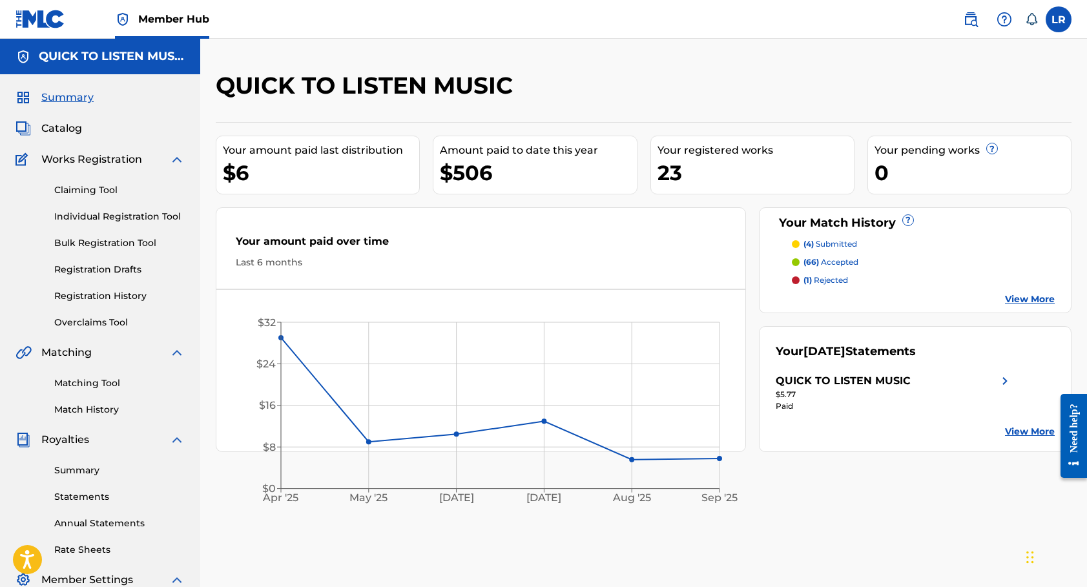
click at [64, 139] on div "Summary Catalog Works Registration Claiming Tool Individual Registration Tool B…" at bounding box center [100, 406] width 200 height 664
click at [56, 121] on span "Catalog" at bounding box center [61, 128] width 41 height 15
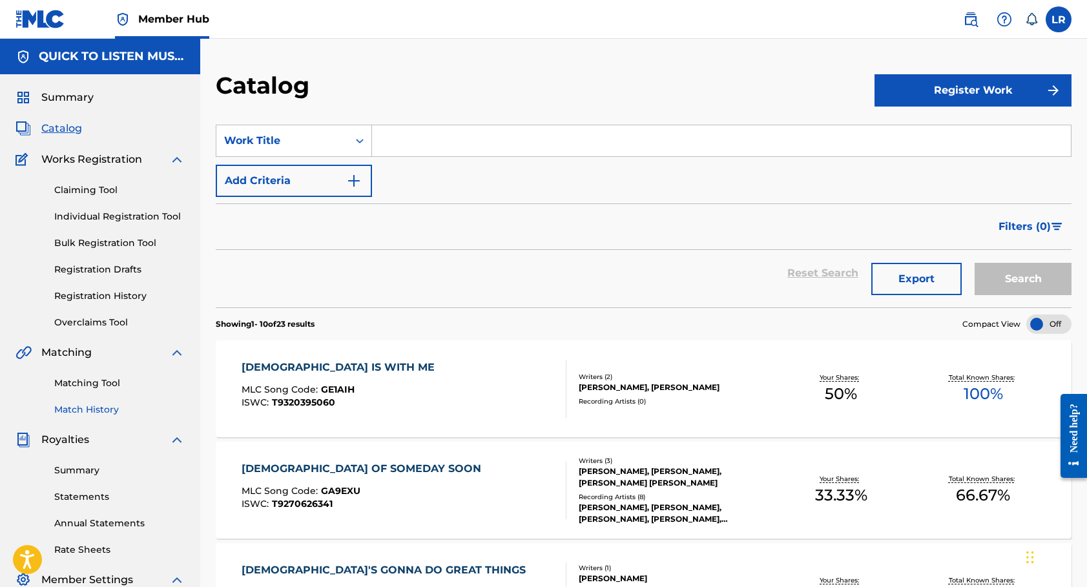
click at [85, 403] on link "Match History" at bounding box center [119, 410] width 130 height 14
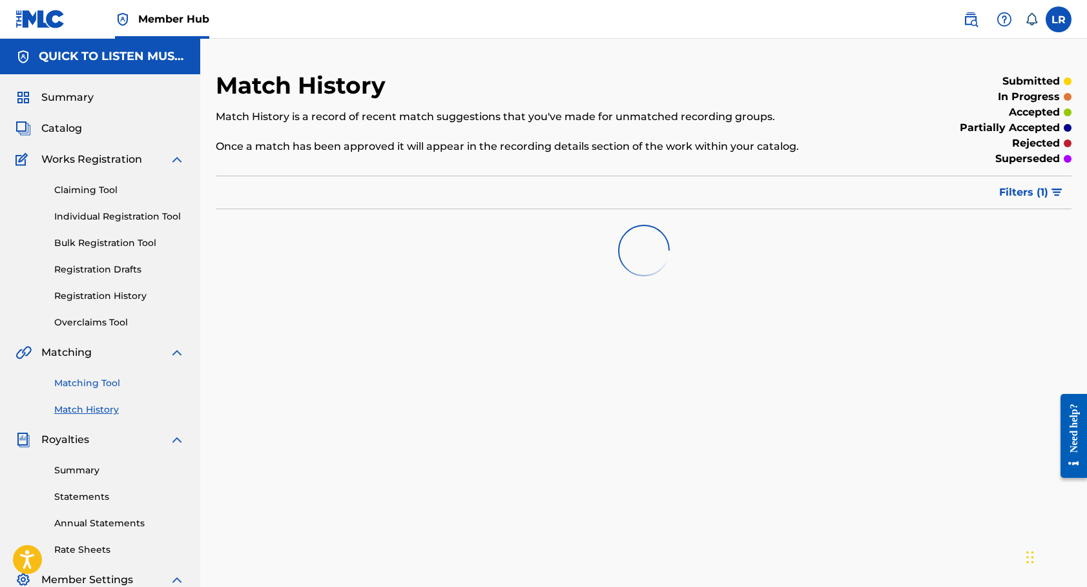
click at [85, 383] on link "Matching Tool" at bounding box center [119, 383] width 130 height 14
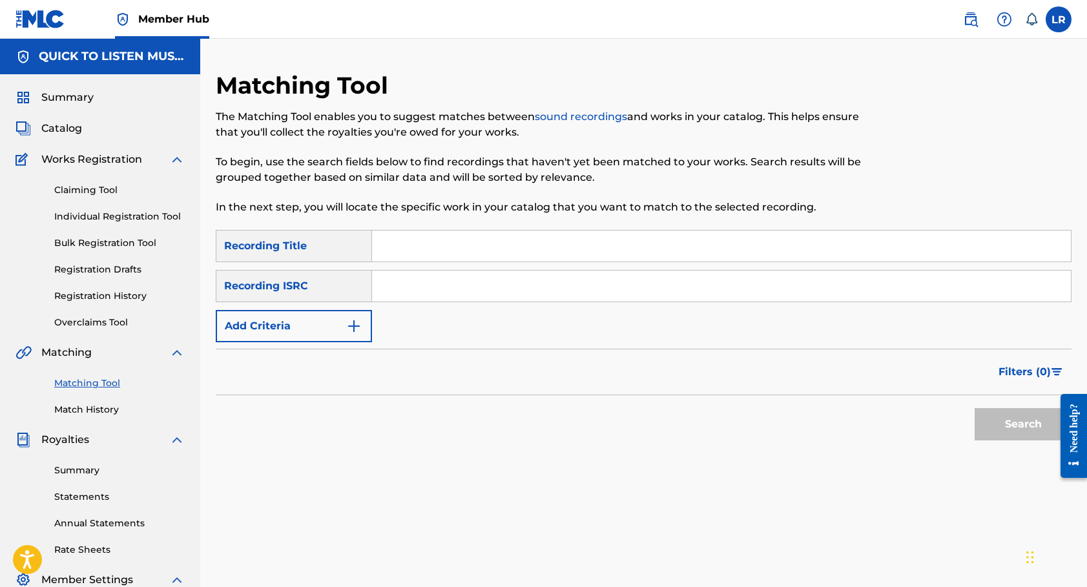
click at [444, 247] on input "Search Form" at bounding box center [721, 245] width 699 height 31
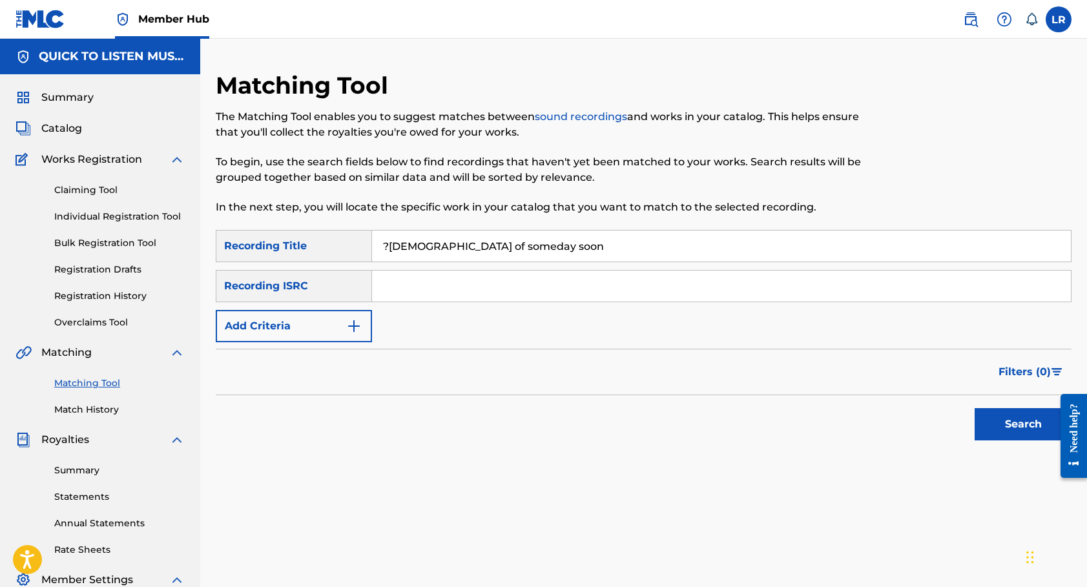
click at [393, 243] on input "?[DEMOGRAPHIC_DATA] of someday soon" at bounding box center [721, 245] width 699 height 31
type input "[DEMOGRAPHIC_DATA] of someday soon"
click at [351, 327] on img "Search Form" at bounding box center [353, 325] width 15 height 15
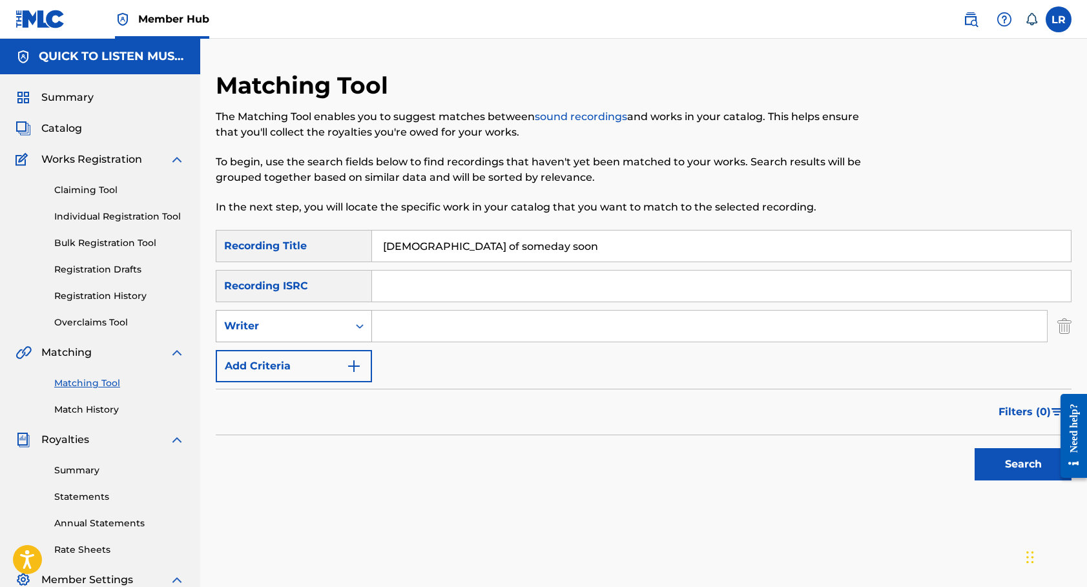
click at [347, 331] on div "Writer" at bounding box center [282, 326] width 132 height 25
click at [325, 356] on div "Recording Artist" at bounding box center [293, 358] width 155 height 32
click at [425, 317] on input "Search Form" at bounding box center [709, 326] width 675 height 31
type input "[PERSON_NAME]"
click at [1023, 464] on button "Search" at bounding box center [1022, 464] width 97 height 32
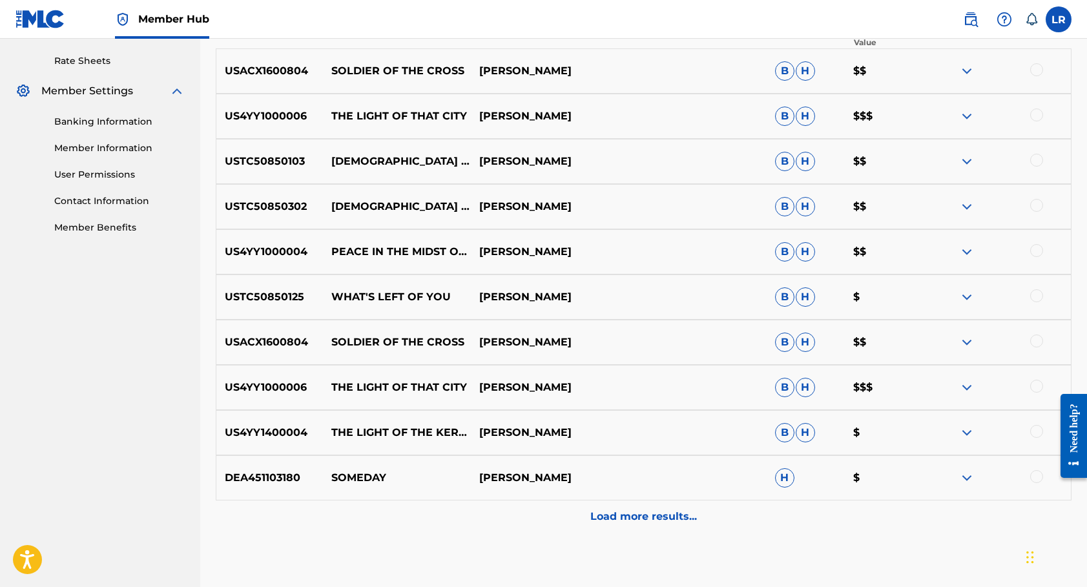
scroll to position [490, 0]
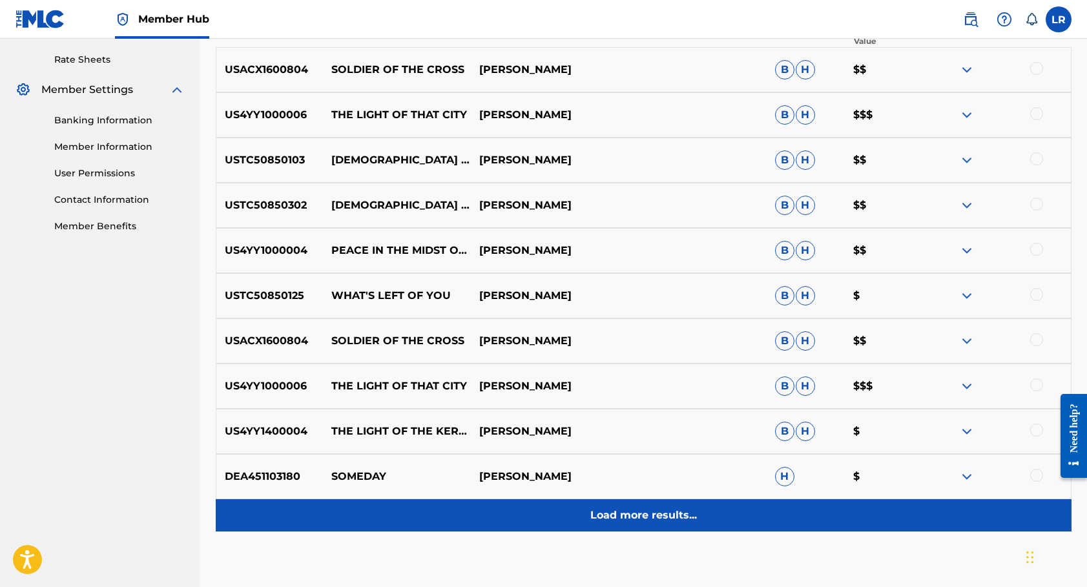
click at [623, 515] on p "Load more results..." at bounding box center [643, 514] width 107 height 15
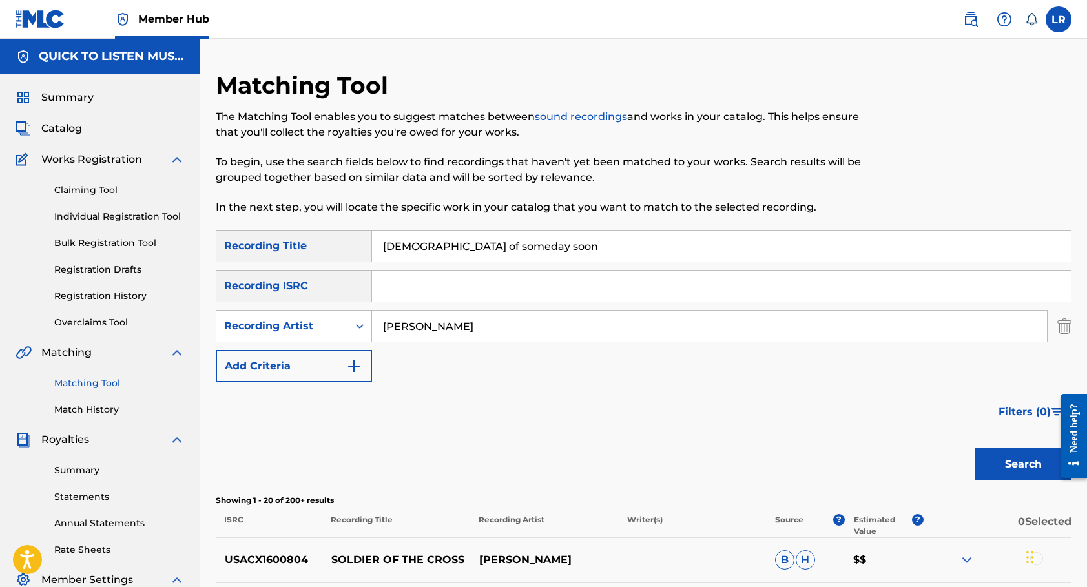
scroll to position [0, 0]
click at [99, 401] on div "Matching Tool Match History" at bounding box center [99, 388] width 169 height 56
click at [97, 408] on link "Match History" at bounding box center [119, 410] width 130 height 14
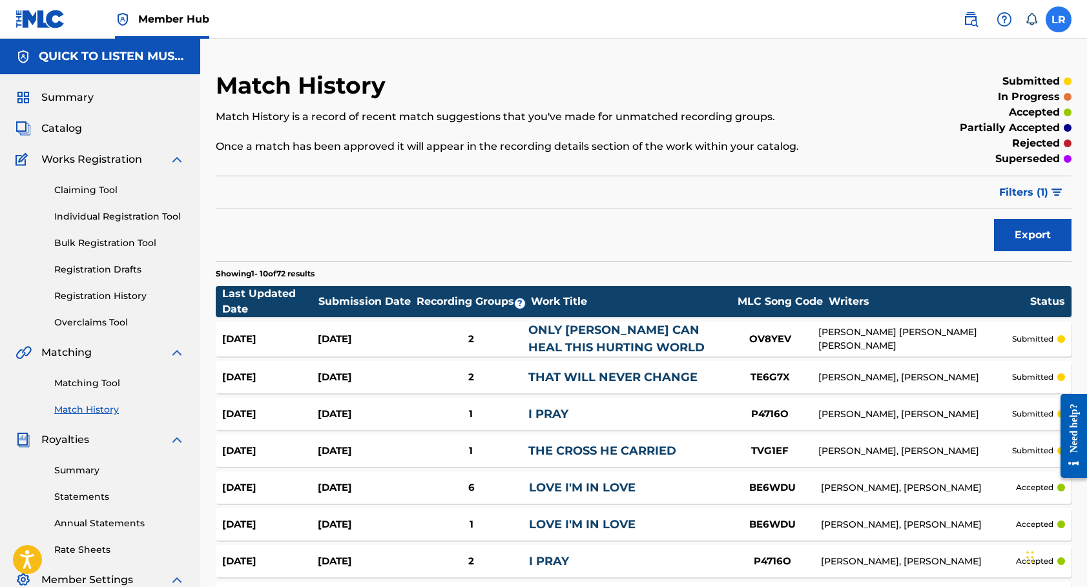
click at [1060, 24] on label at bounding box center [1058, 19] width 26 height 26
click at [1058, 19] on input "LR [PERSON_NAME] [EMAIL_ADDRESS][DOMAIN_NAME] Notification Preferences Profile …" at bounding box center [1058, 19] width 0 height 0
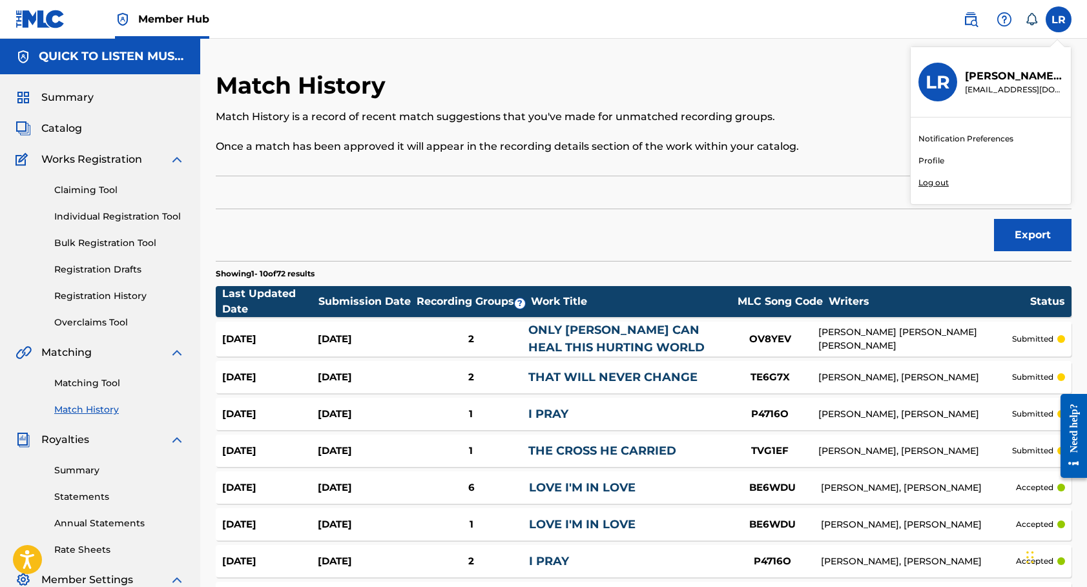
click at [939, 178] on p "Log out" at bounding box center [933, 183] width 30 height 12
click at [1058, 19] on input "LR [PERSON_NAME] [EMAIL_ADDRESS][DOMAIN_NAME] Notification Preferences Profile …" at bounding box center [1058, 19] width 0 height 0
